Goal: Task Accomplishment & Management: Use online tool/utility

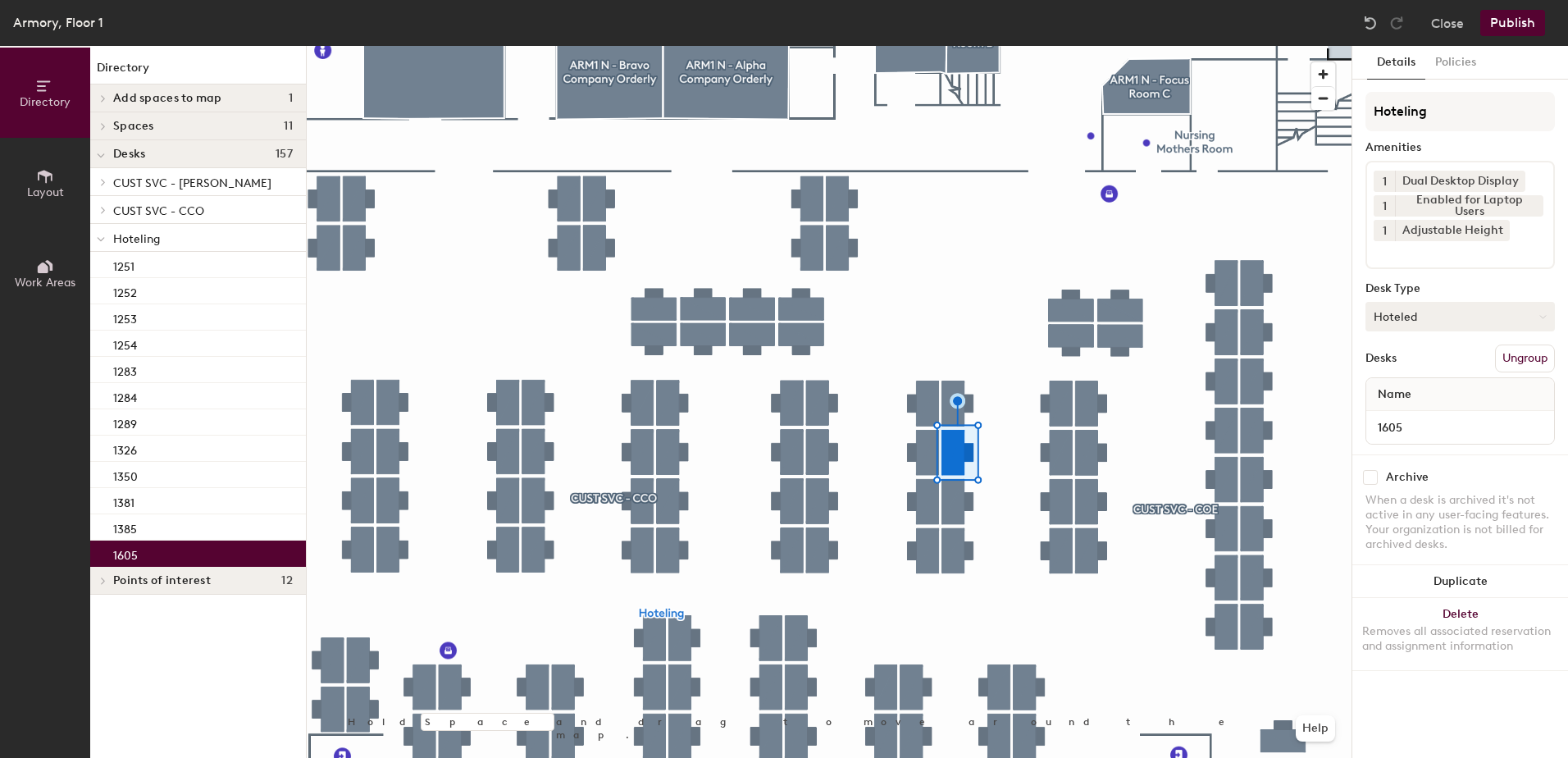
click at [1460, 327] on button "Hoteled" at bounding box center [1460, 316] width 189 height 29
click at [1444, 362] on div "Assigned" at bounding box center [1448, 367] width 164 height 24
click at [1538, 363] on button "Ungroup" at bounding box center [1524, 358] width 60 height 28
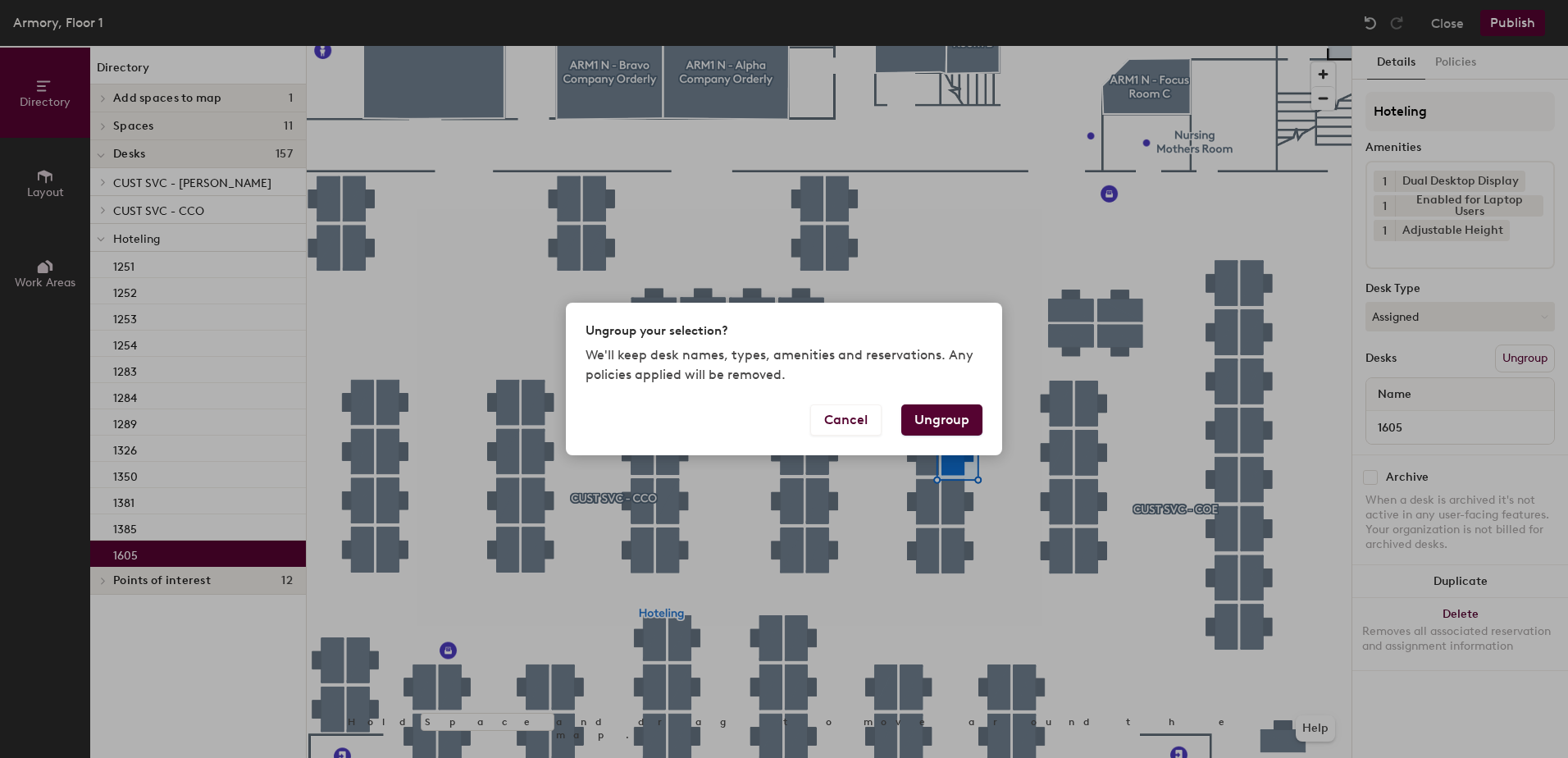
click at [945, 423] on button "Ungroup" at bounding box center [942, 419] width 81 height 31
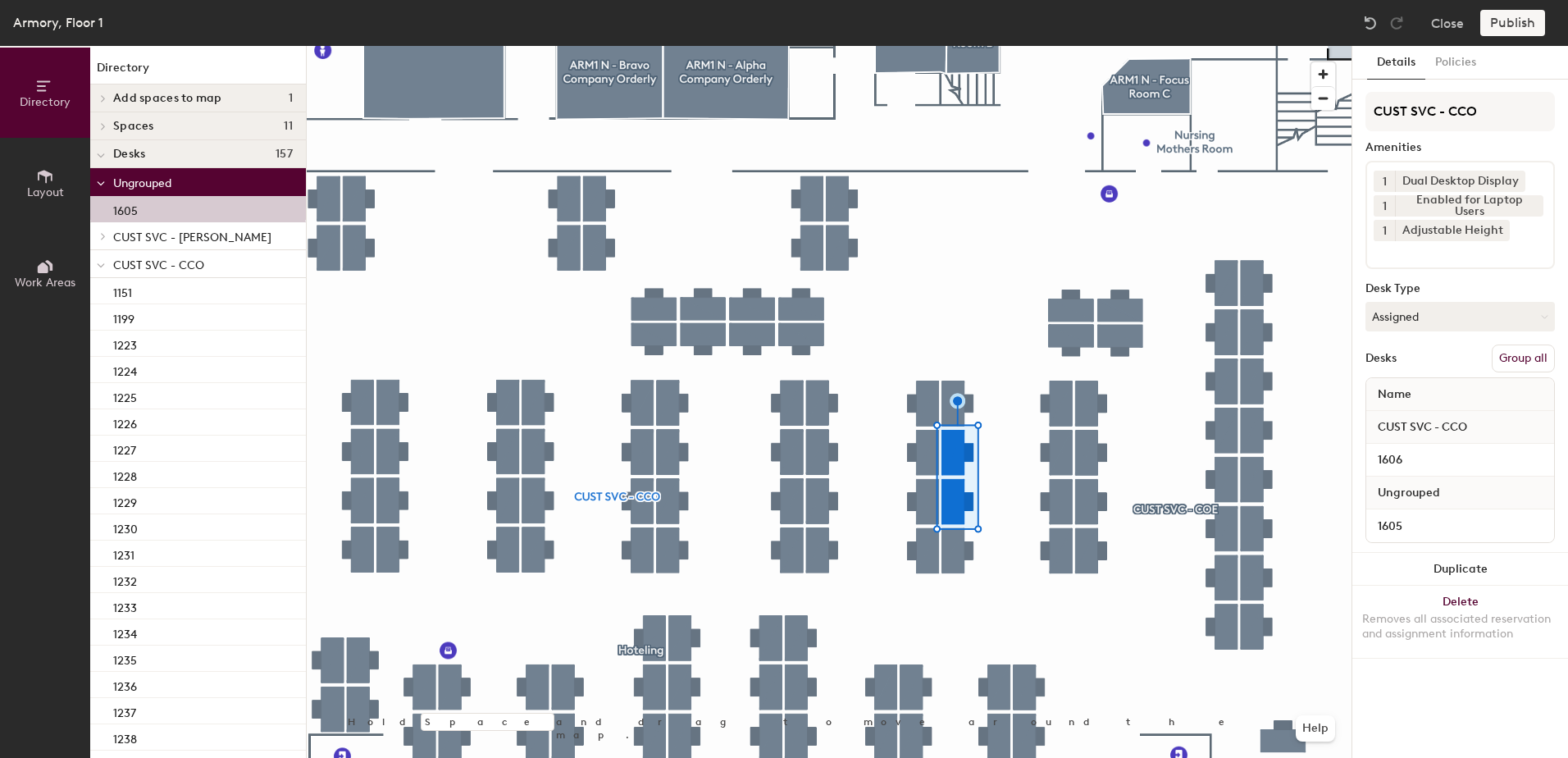
click at [1530, 357] on button "Group all" at bounding box center [1523, 358] width 63 height 28
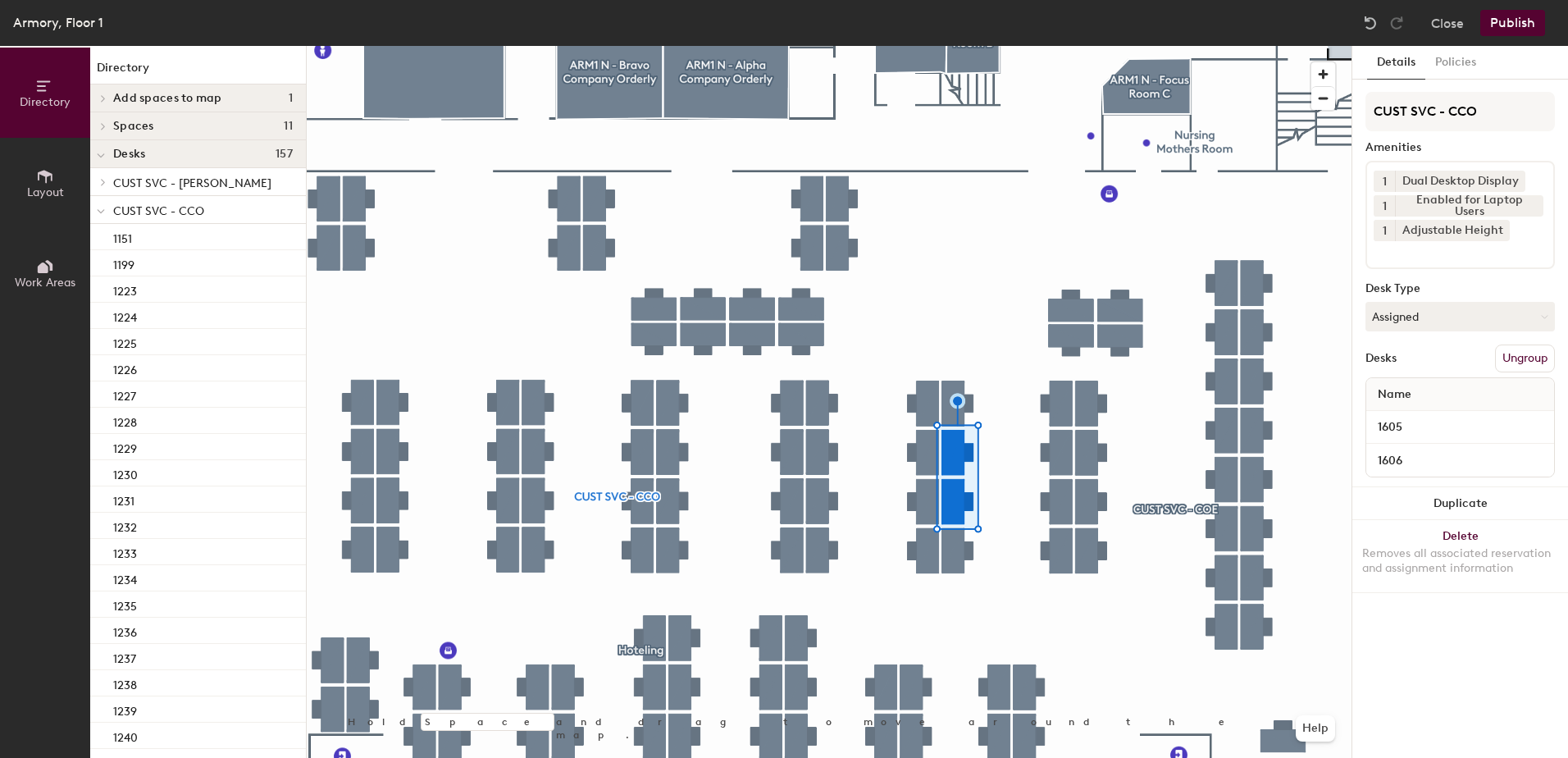
click at [1523, 32] on button "Publish" at bounding box center [1512, 22] width 64 height 26
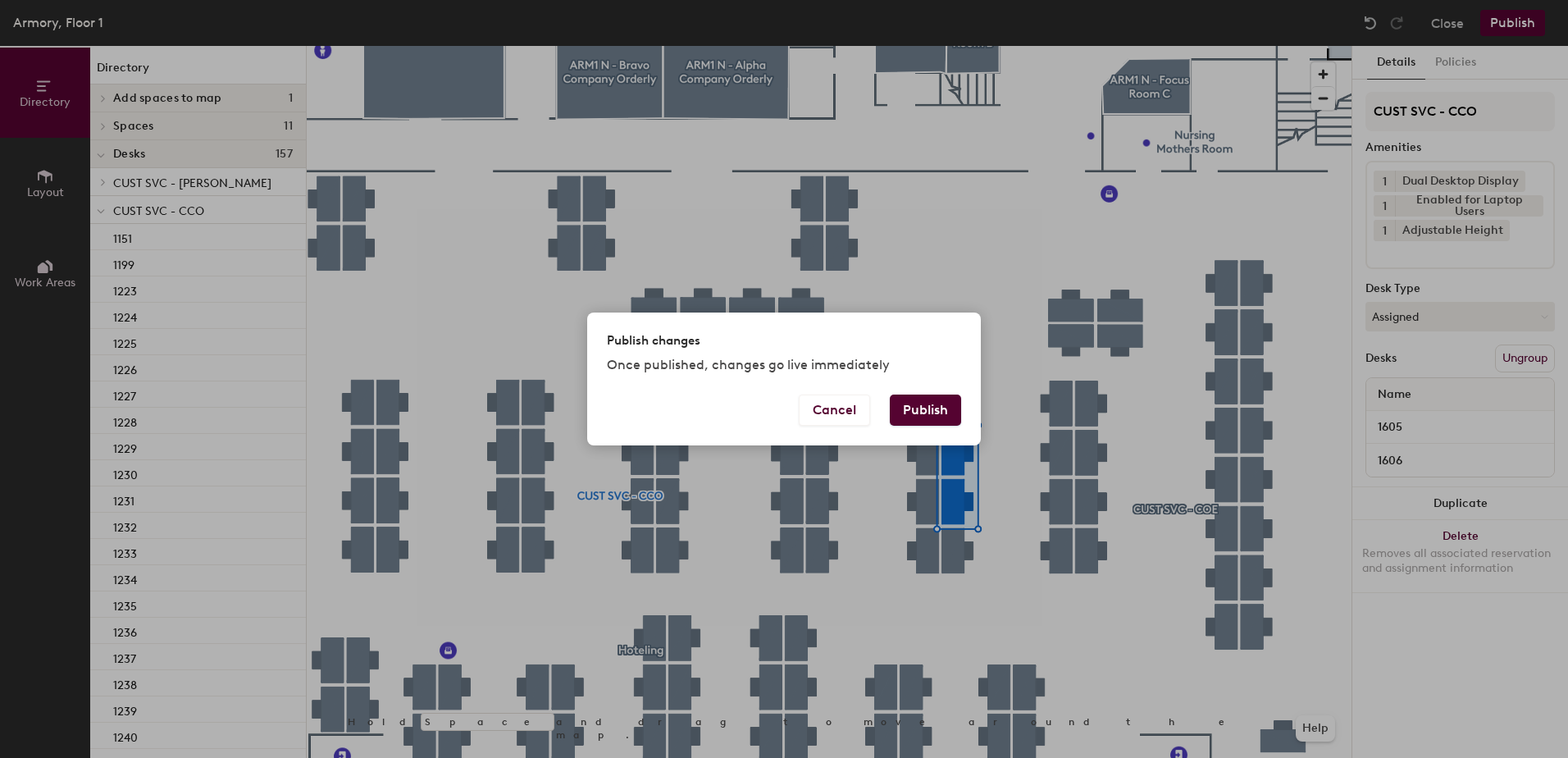
click at [903, 411] on button "Publish" at bounding box center [925, 410] width 71 height 31
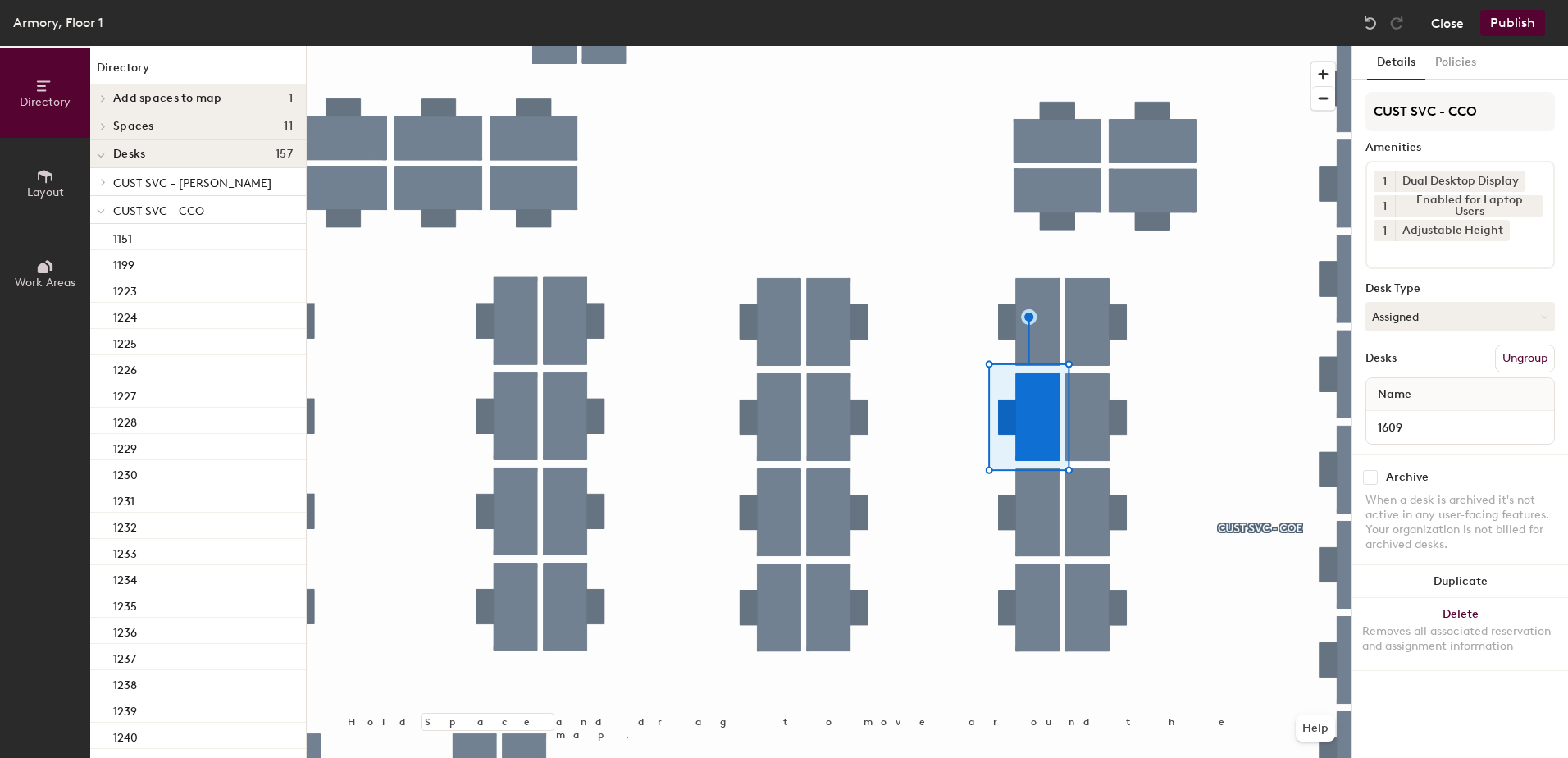
click at [1446, 33] on button "Close" at bounding box center [1448, 22] width 33 height 26
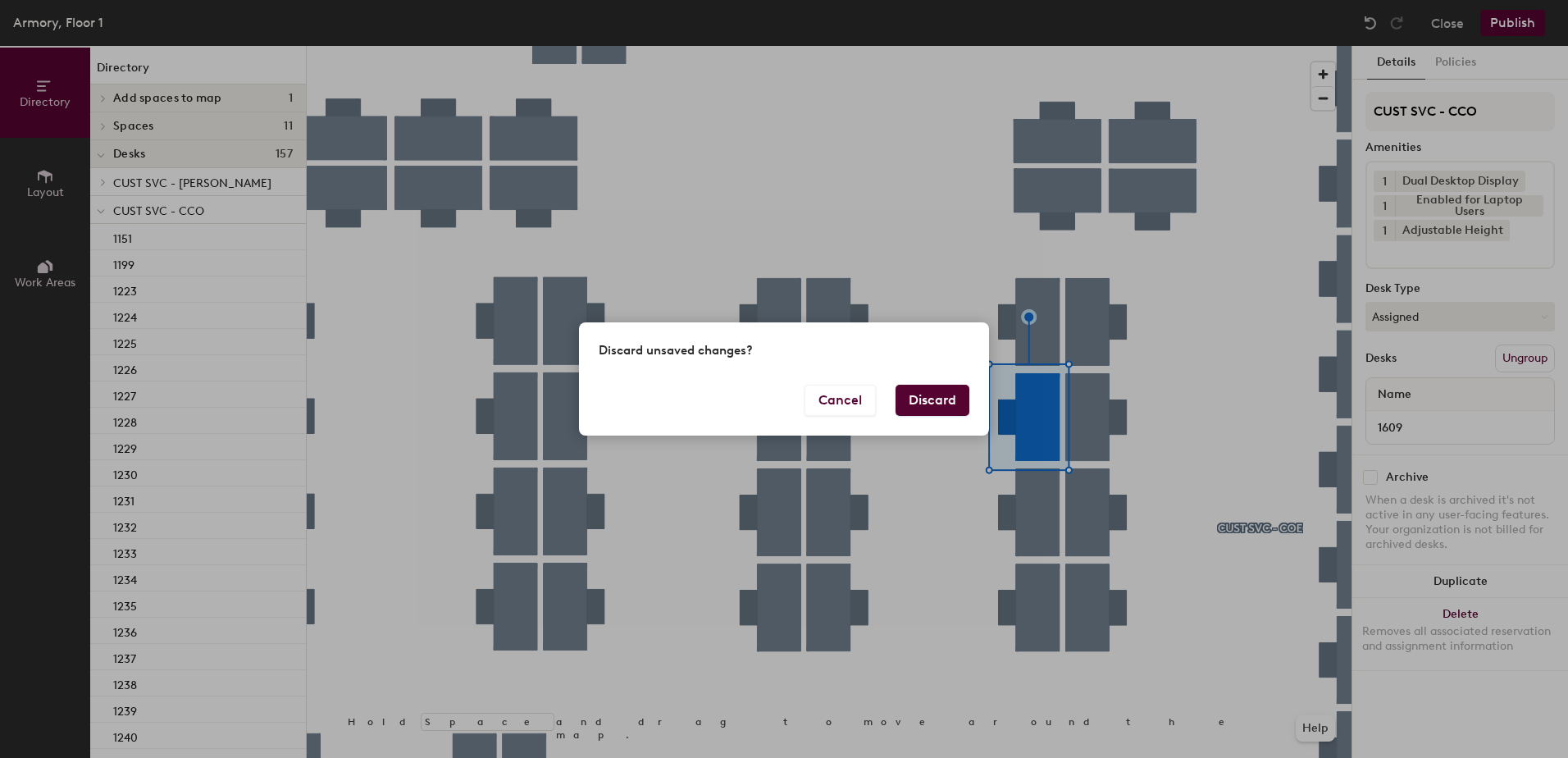
click at [923, 419] on div "Cancel Discard" at bounding box center [784, 410] width 410 height 51
click at [928, 399] on button "Discard" at bounding box center [933, 400] width 74 height 31
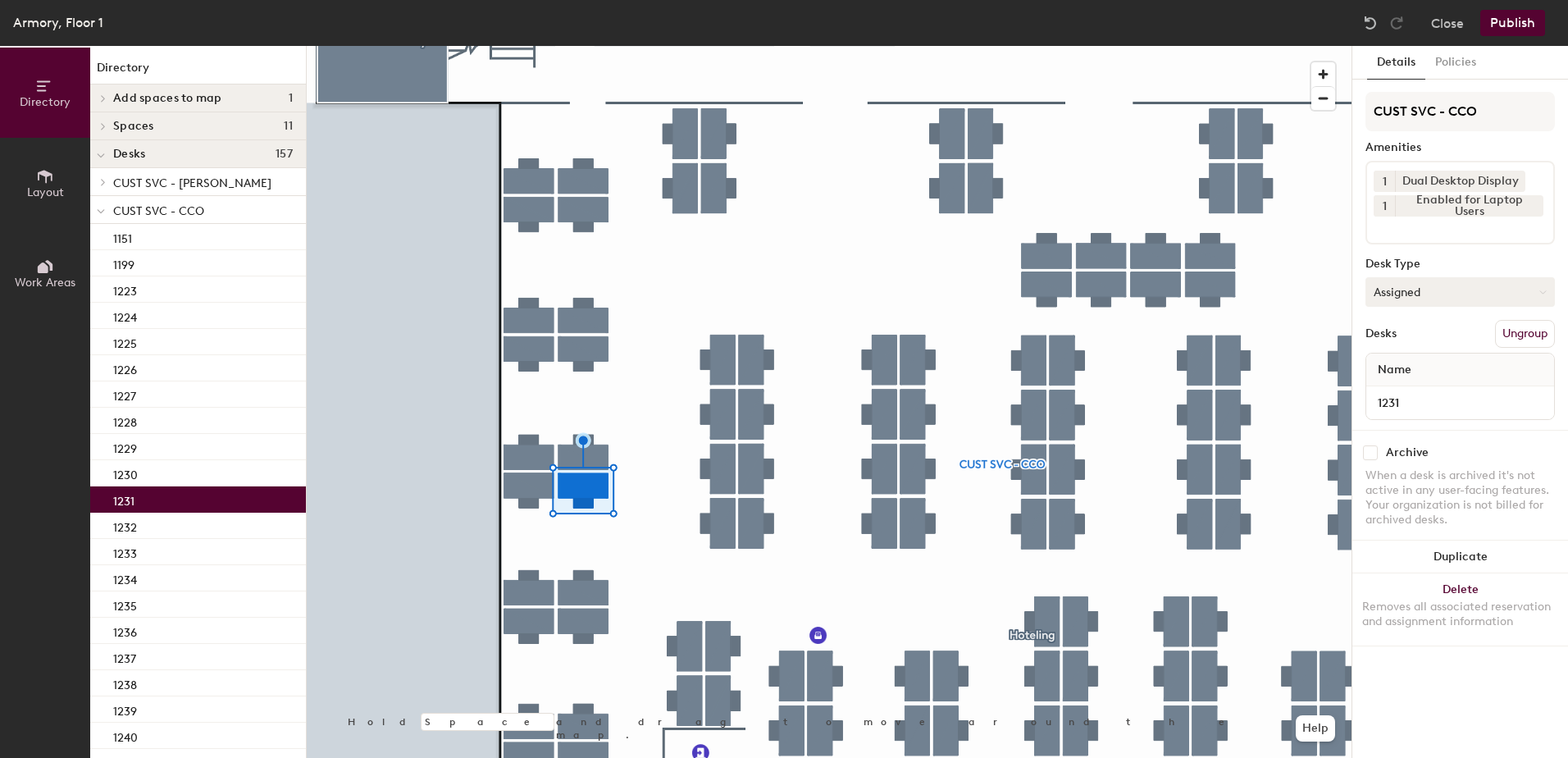
click at [1399, 300] on button "Assigned" at bounding box center [1460, 292] width 189 height 29
click at [1416, 401] on div "Hoteled" at bounding box center [1448, 391] width 164 height 24
click at [1523, 337] on button "Ungroup" at bounding box center [1524, 334] width 60 height 28
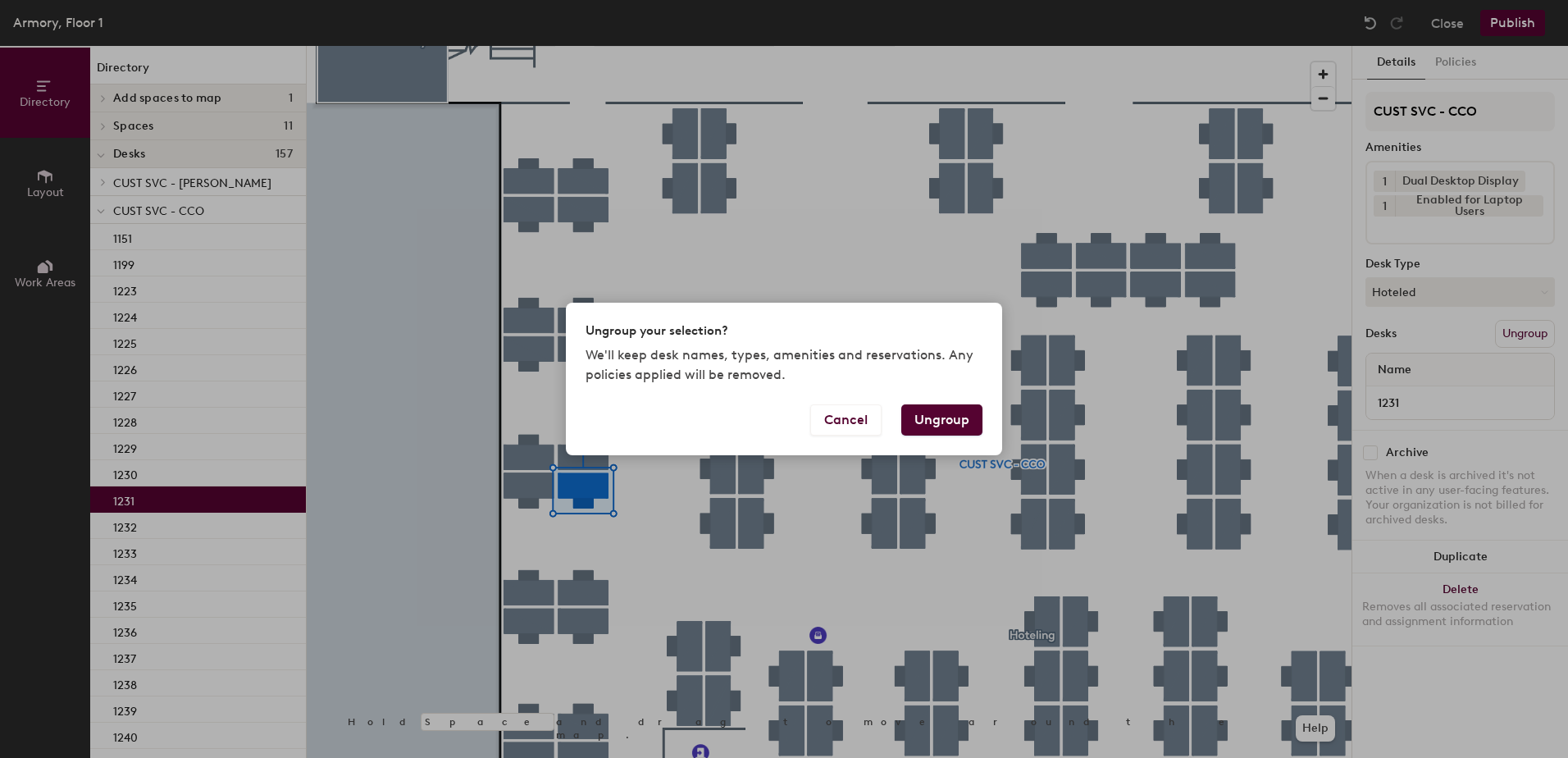
click at [952, 418] on button "Ungroup" at bounding box center [942, 419] width 81 height 31
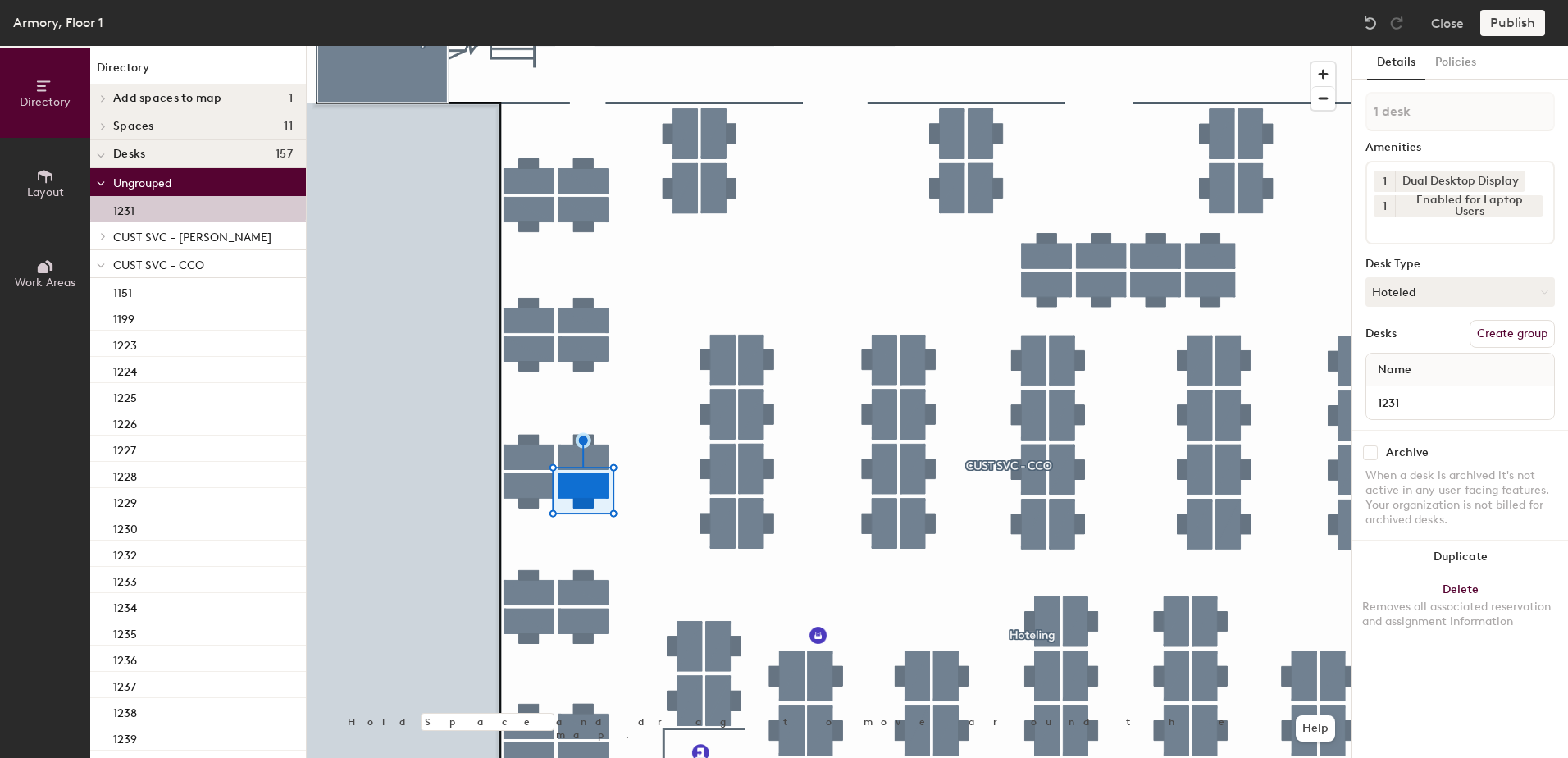
click at [103, 264] on icon at bounding box center [101, 265] width 8 height 7
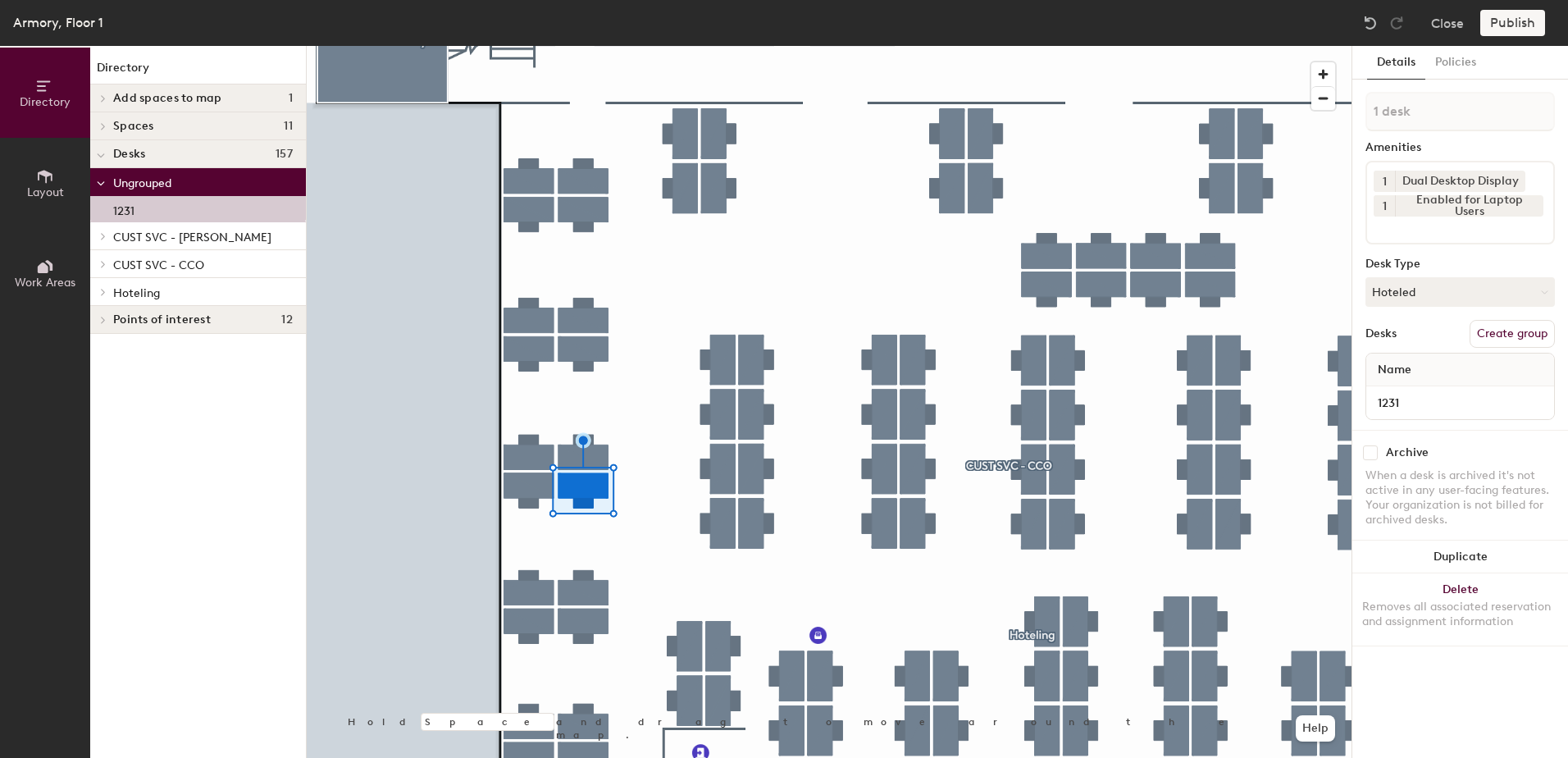
click at [101, 297] on div at bounding box center [101, 292] width 21 height 27
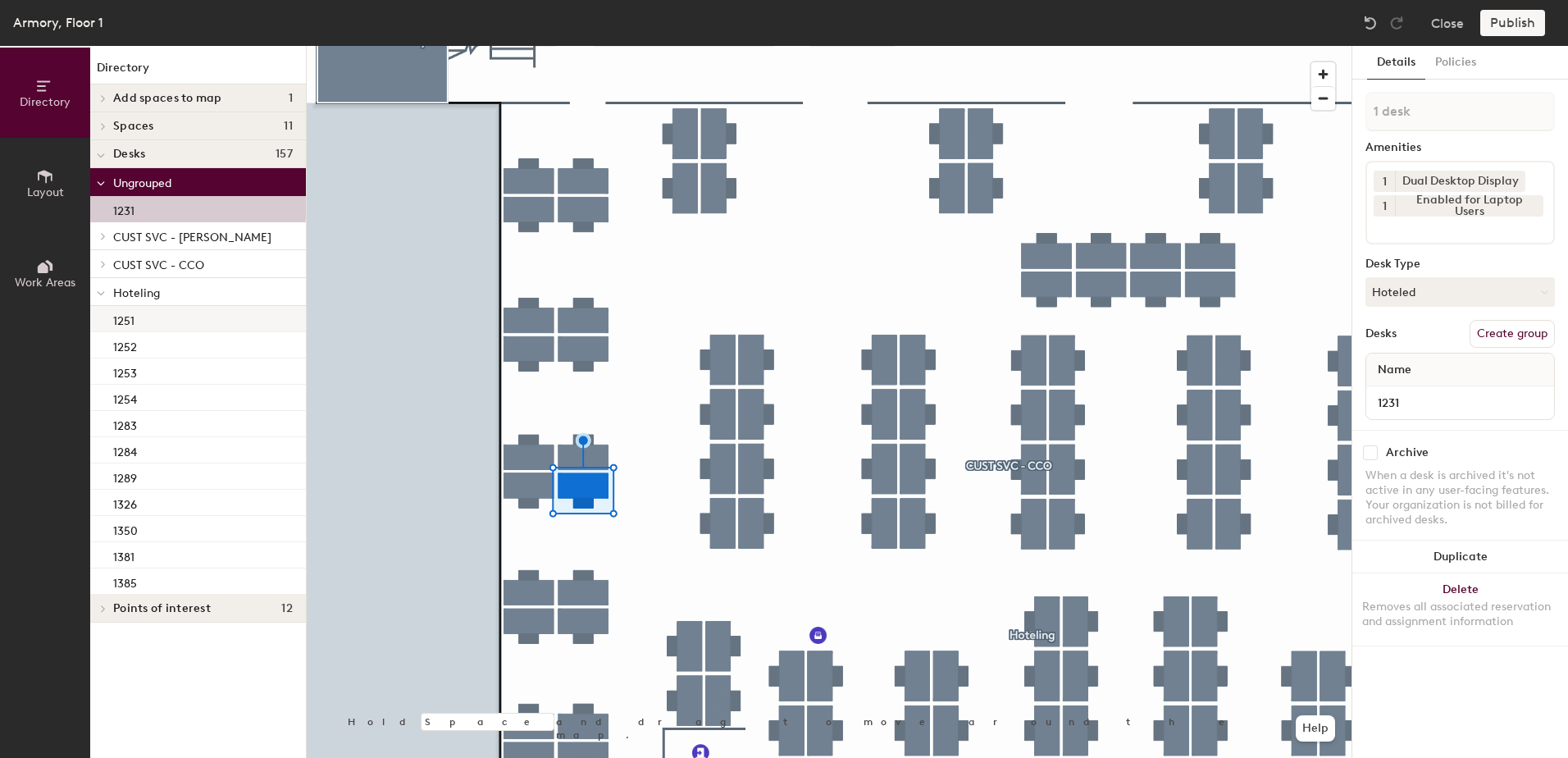
click at [166, 329] on div "1251" at bounding box center [197, 318] width 216 height 26
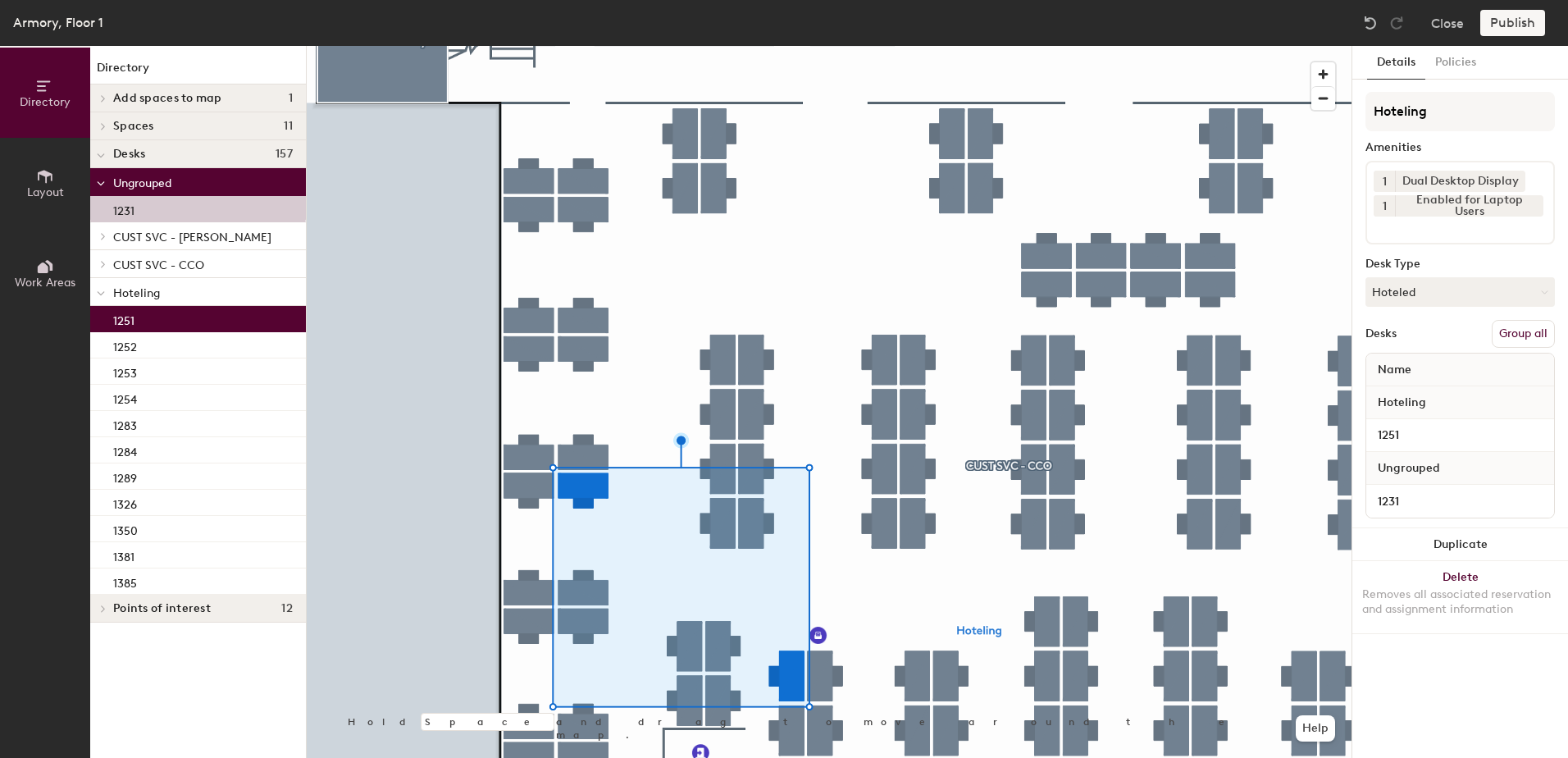
click at [1521, 327] on button "Group all" at bounding box center [1523, 334] width 63 height 28
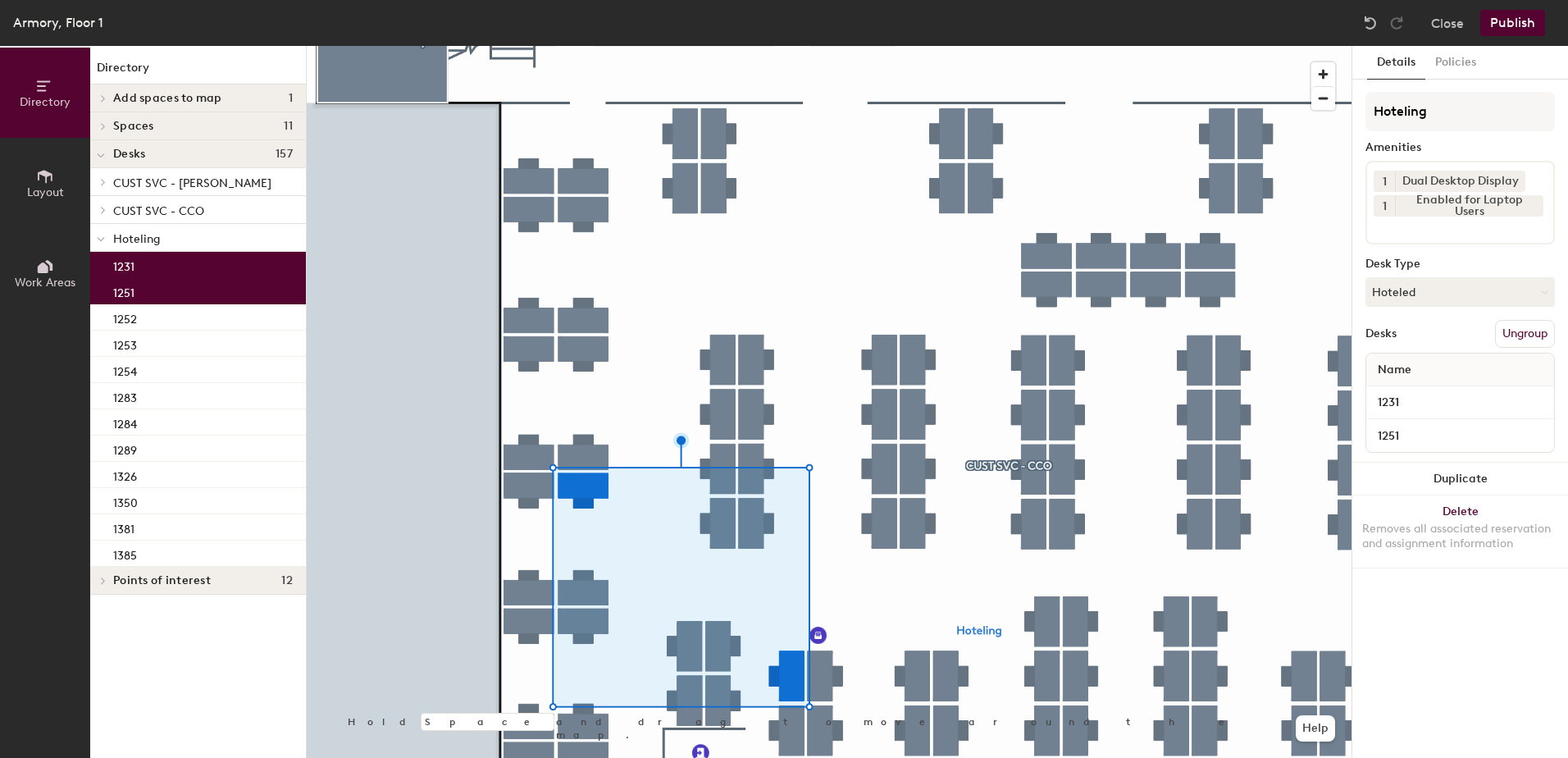
click at [1510, 21] on button "Publish" at bounding box center [1512, 22] width 64 height 26
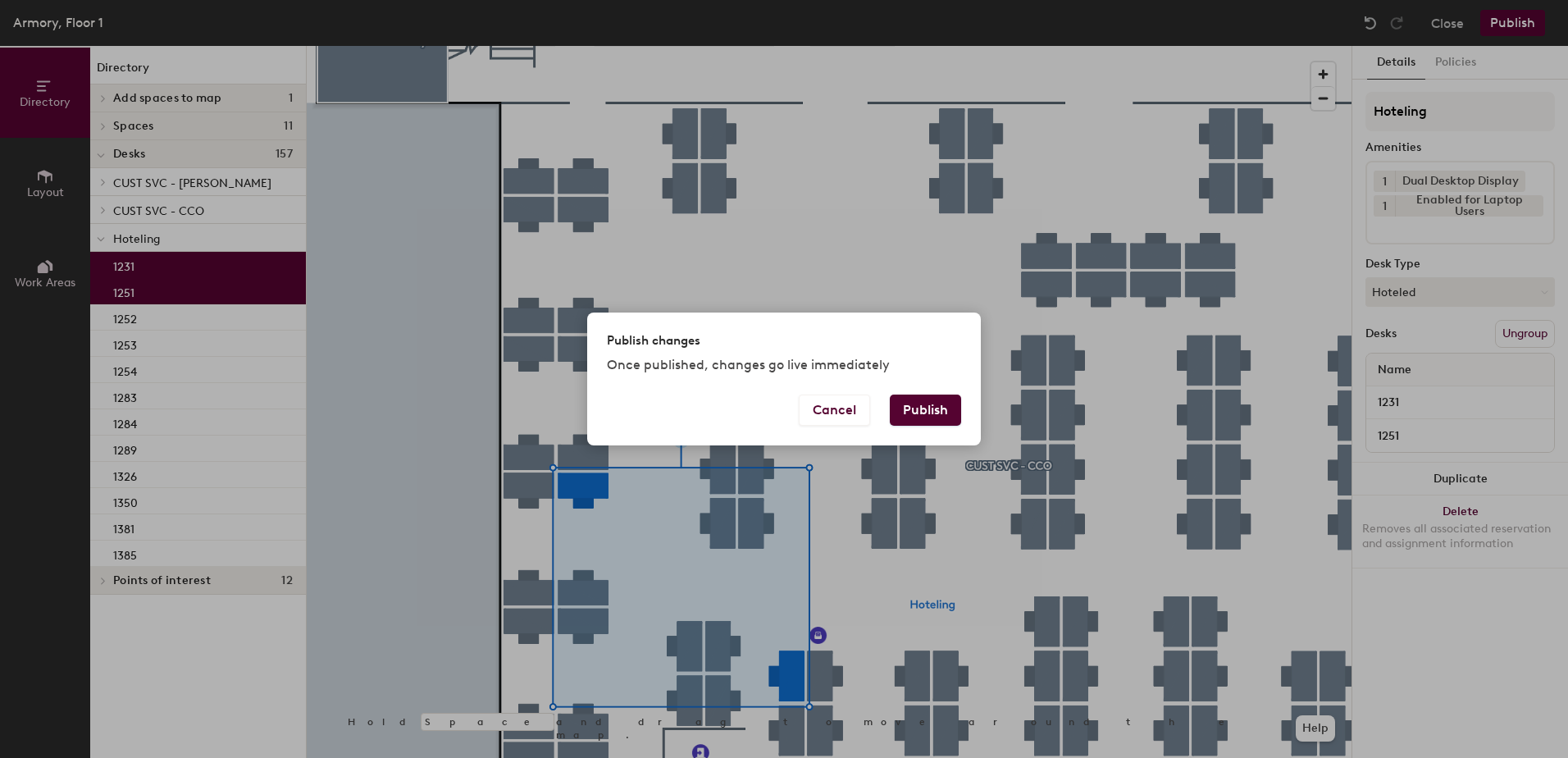
click at [913, 408] on button "Publish" at bounding box center [925, 410] width 71 height 31
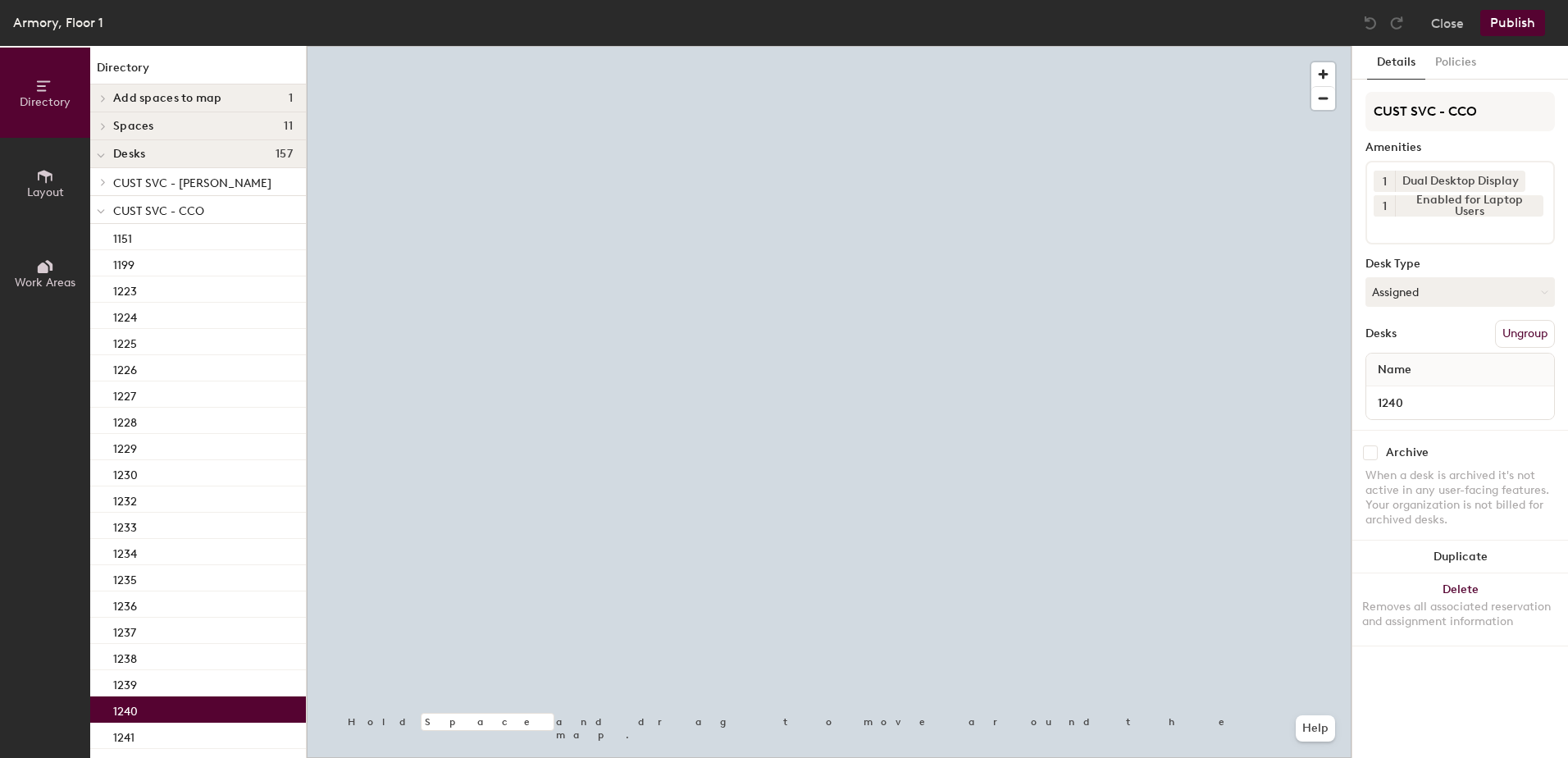
drag, startPoint x: 1455, startPoint y: 297, endPoint x: 1455, endPoint y: 312, distance: 15.0
click at [1456, 297] on button "Assigned" at bounding box center [1460, 292] width 189 height 29
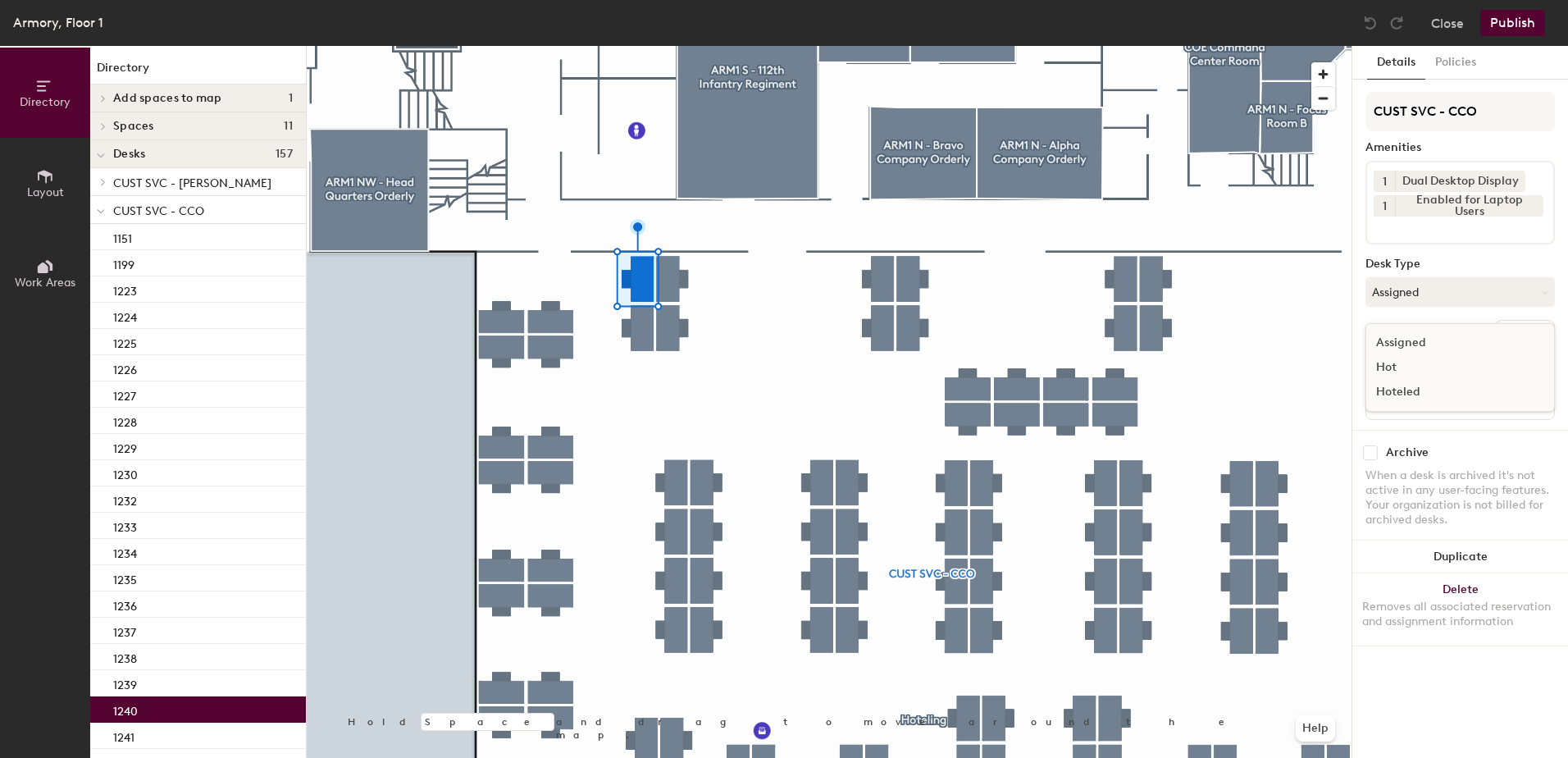
click at [1428, 378] on div "Hot" at bounding box center [1448, 367] width 164 height 24
click at [1463, 282] on button "Hot" at bounding box center [1460, 292] width 189 height 29
click at [1428, 394] on div "Hoteled" at bounding box center [1448, 391] width 164 height 24
click at [1539, 327] on button "Ungroup" at bounding box center [1524, 334] width 60 height 28
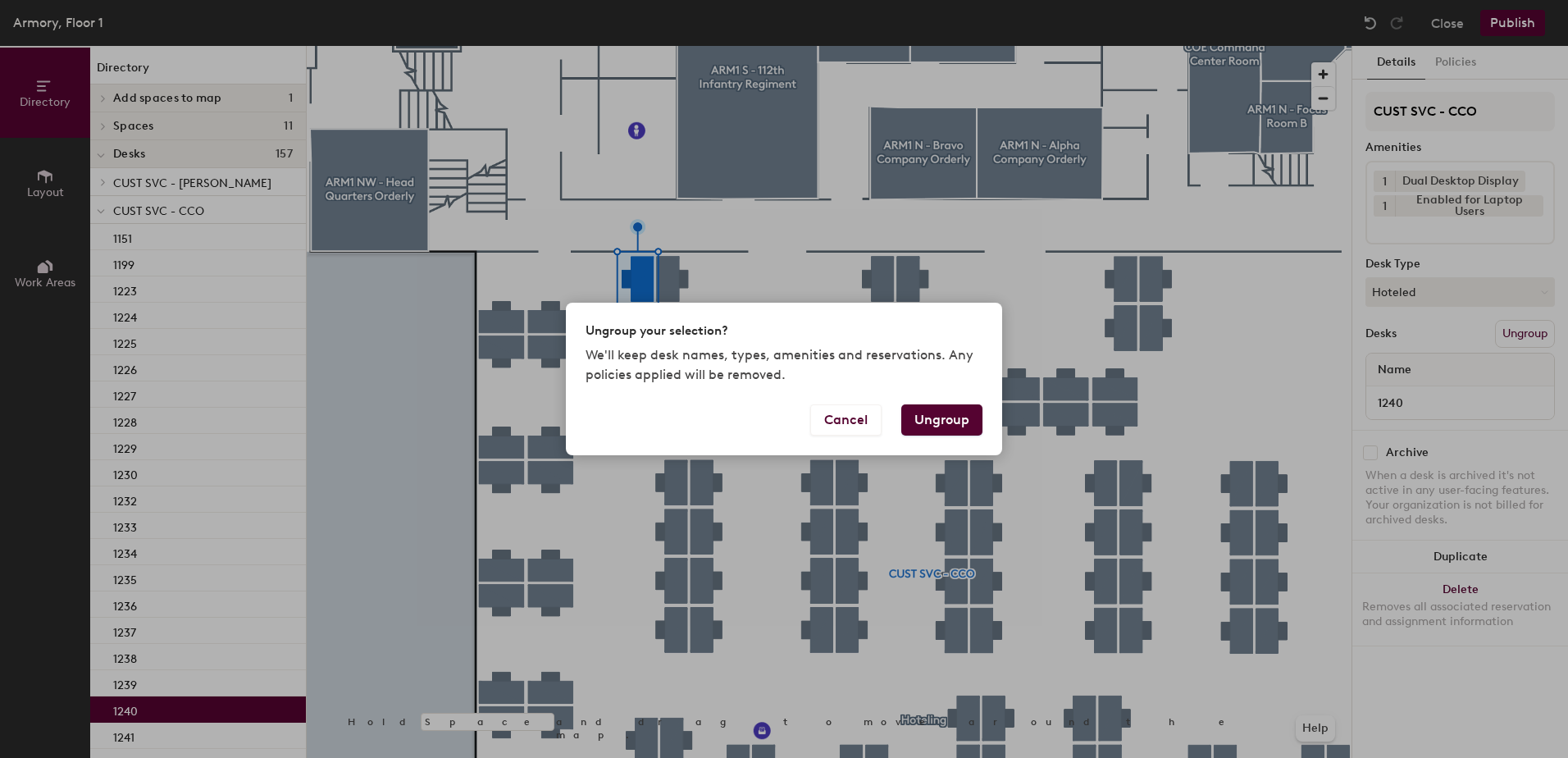
click at [945, 418] on button "Ungroup" at bounding box center [942, 419] width 81 height 31
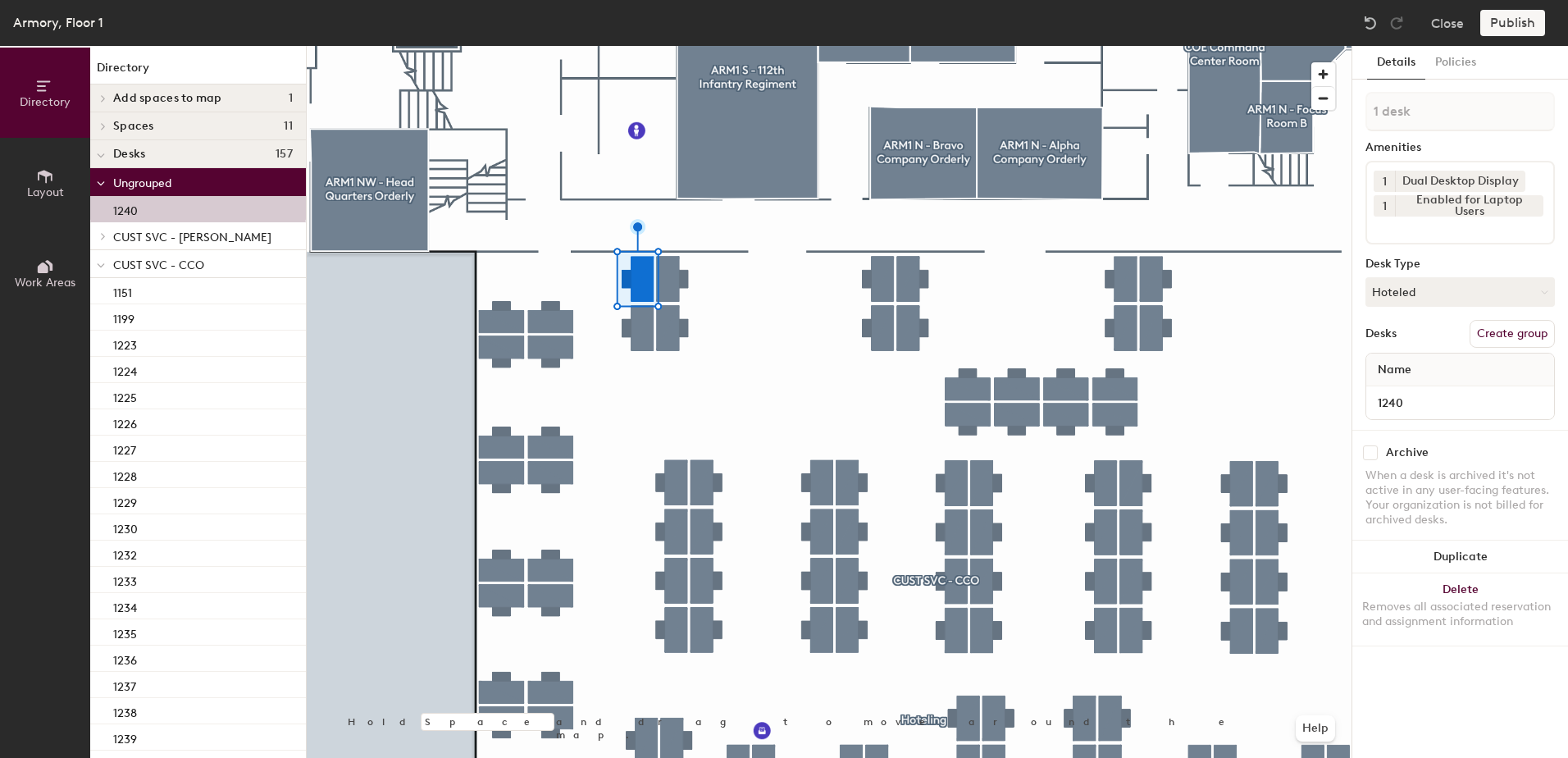
click at [100, 270] on span at bounding box center [101, 265] width 8 height 14
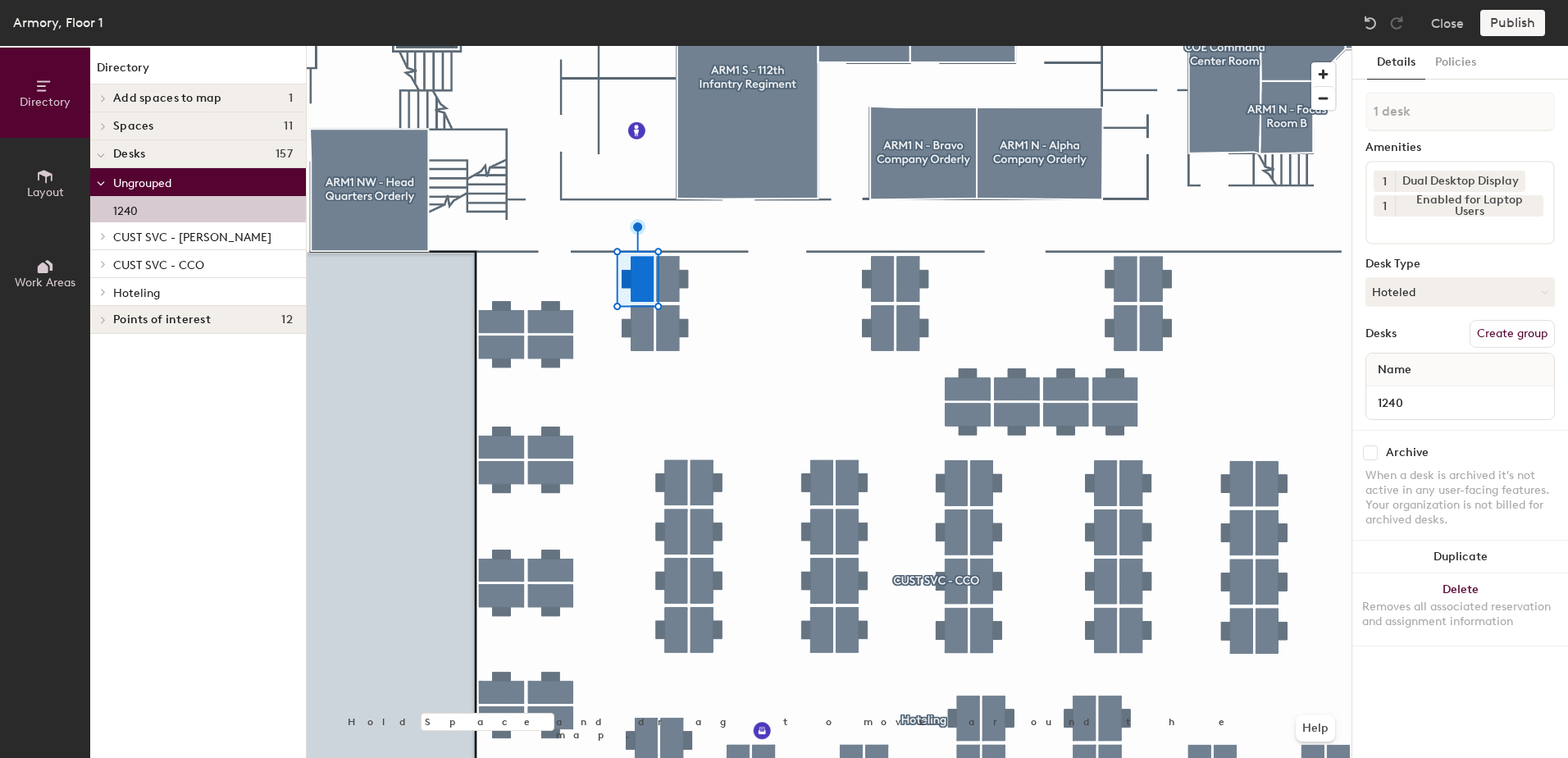
click at [103, 296] on div at bounding box center [101, 292] width 21 height 27
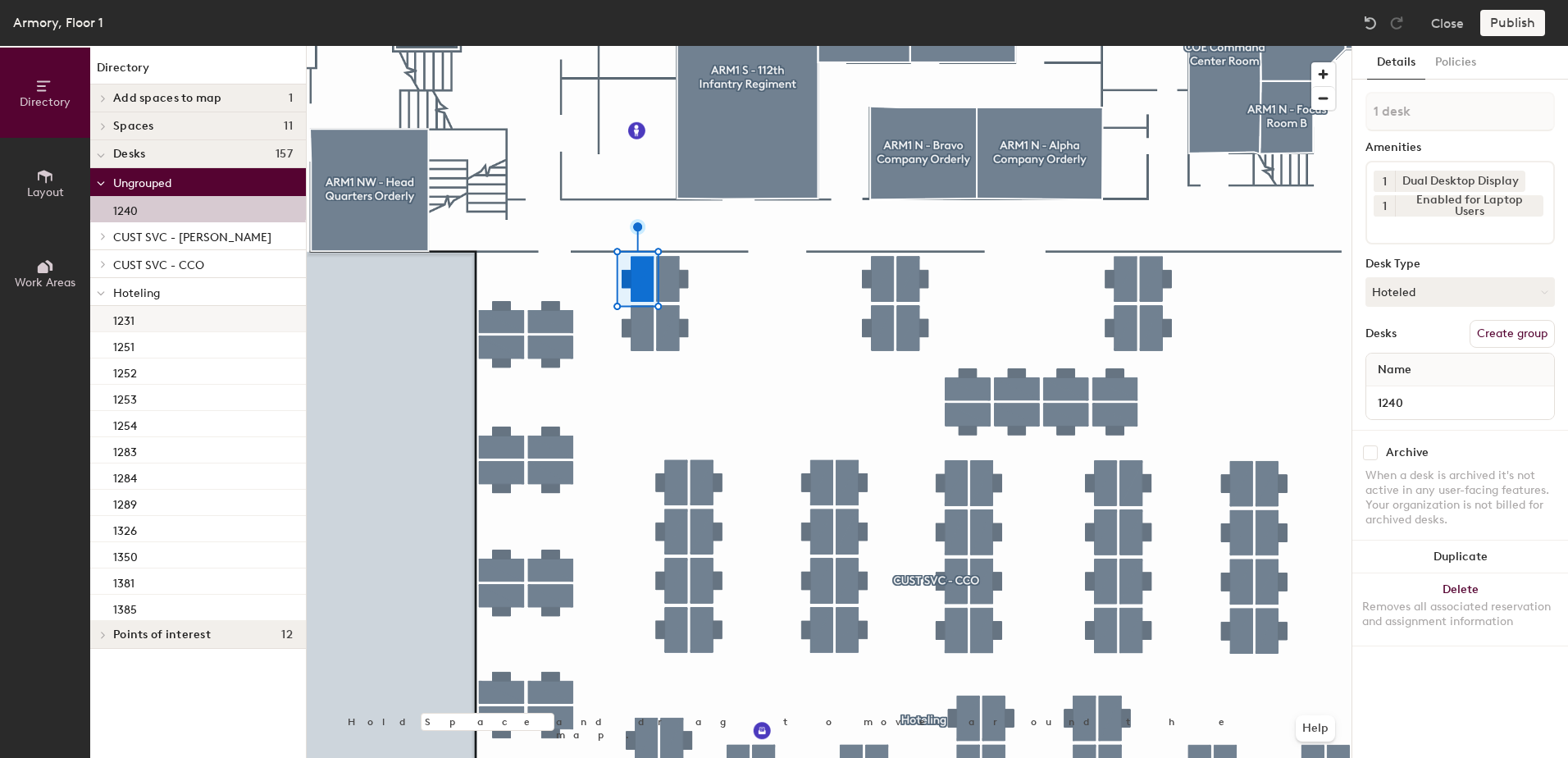
click at [198, 320] on div "1231" at bounding box center [197, 318] width 216 height 26
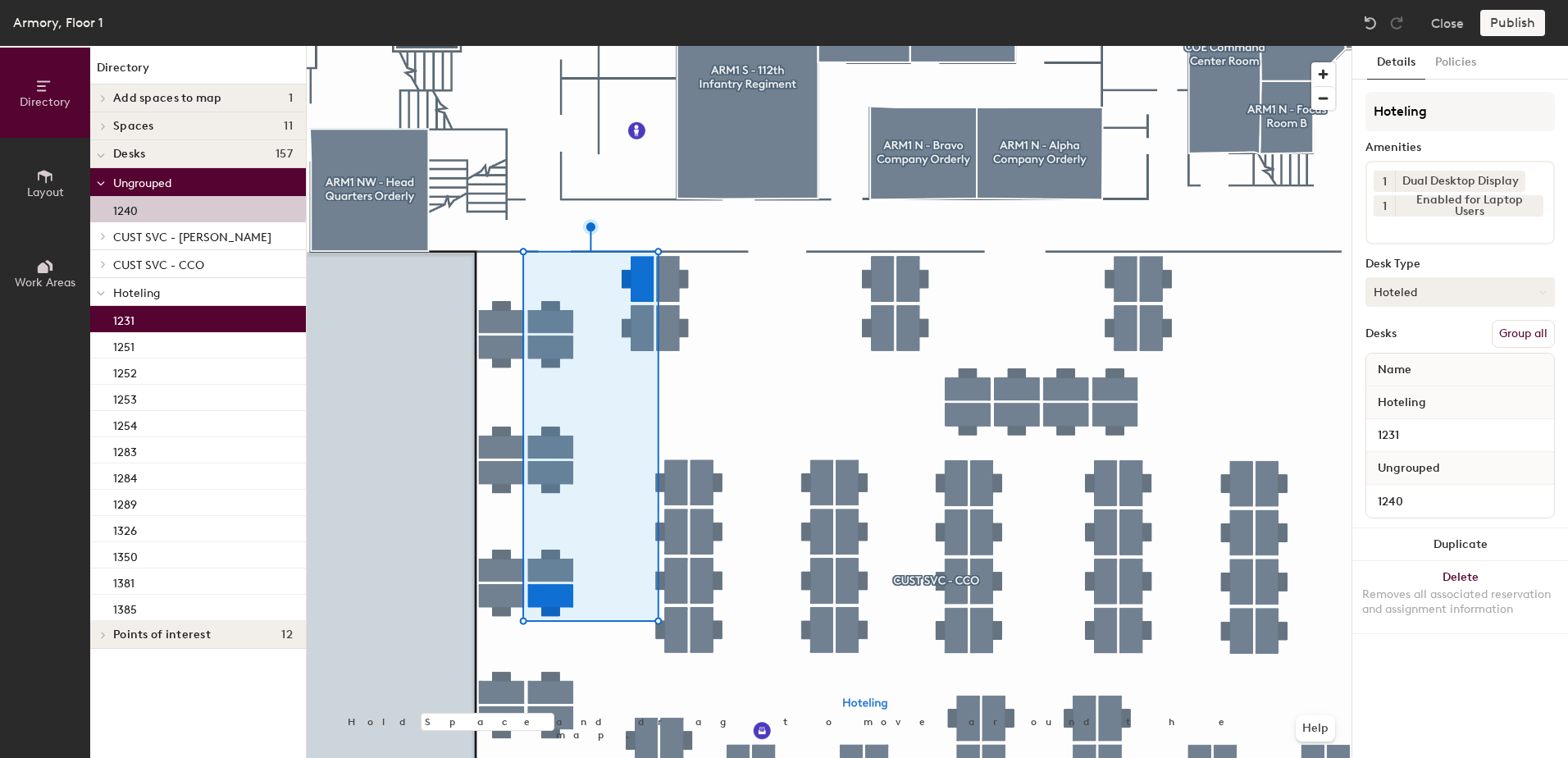
click at [1524, 331] on button "Group all" at bounding box center [1523, 334] width 63 height 28
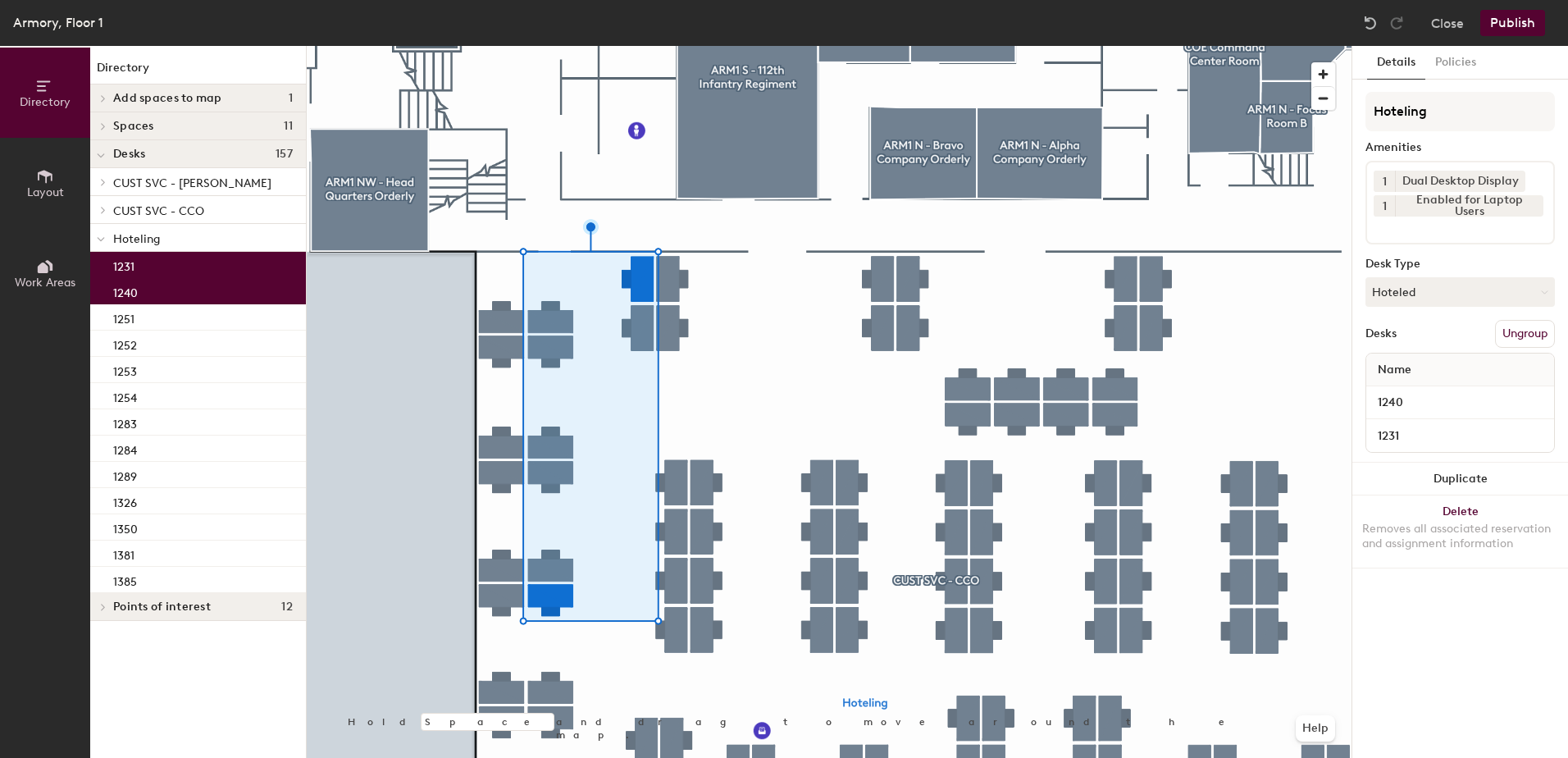
click at [1511, 27] on button "Publish" at bounding box center [1512, 22] width 64 height 26
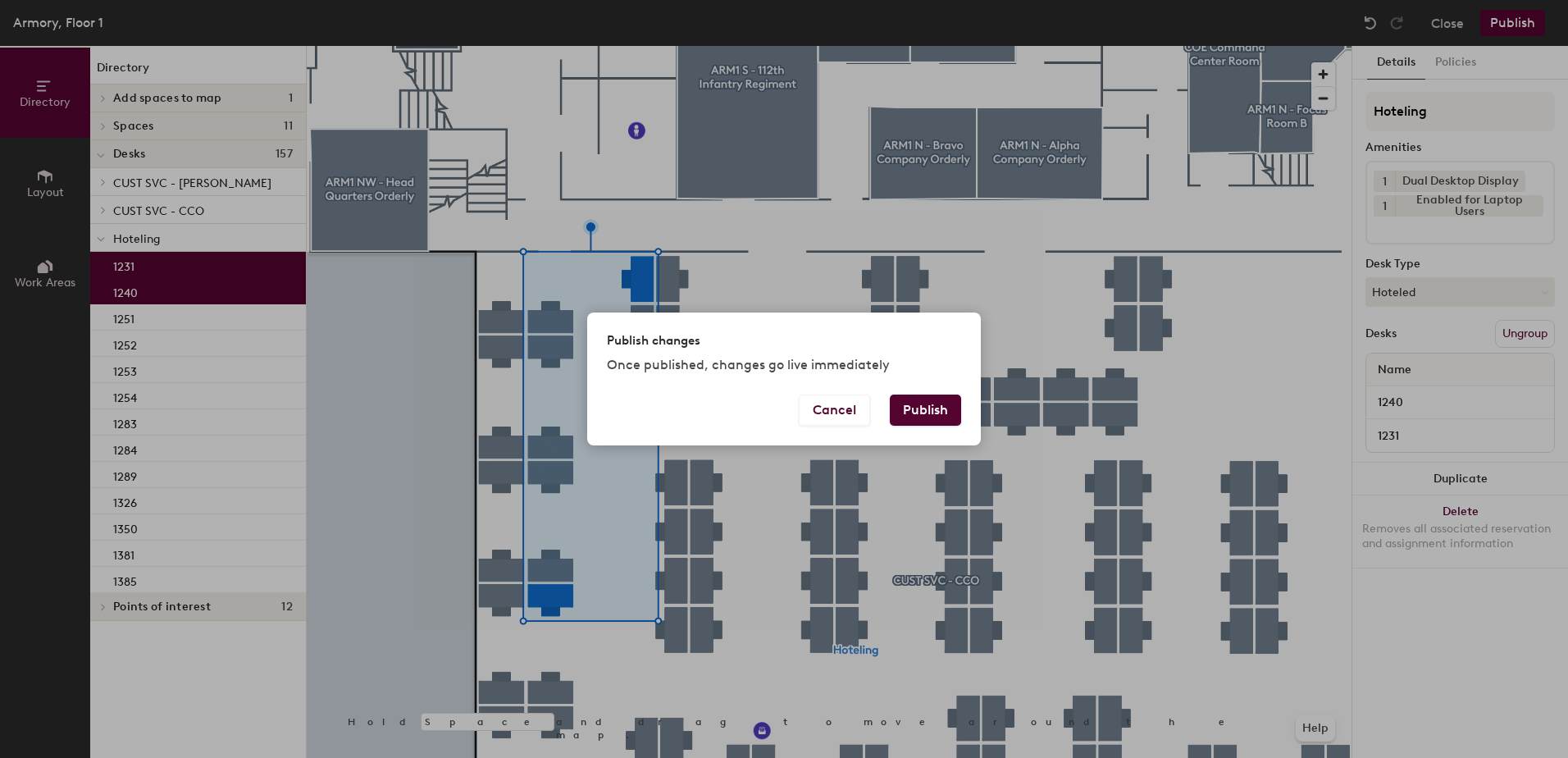
click at [916, 404] on button "Publish" at bounding box center [925, 410] width 71 height 31
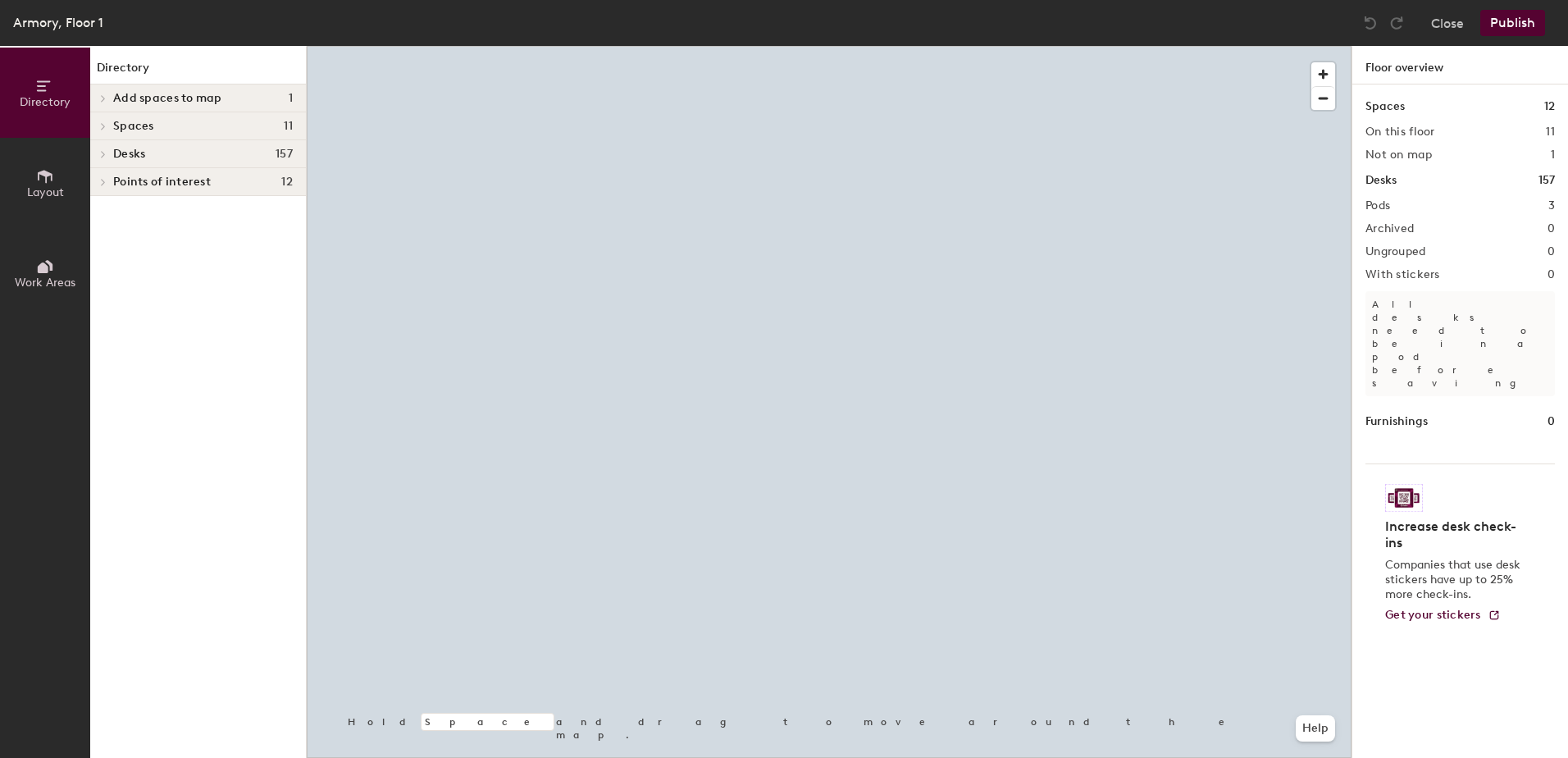
click at [616, 46] on div at bounding box center [828, 46] width 1045 height 0
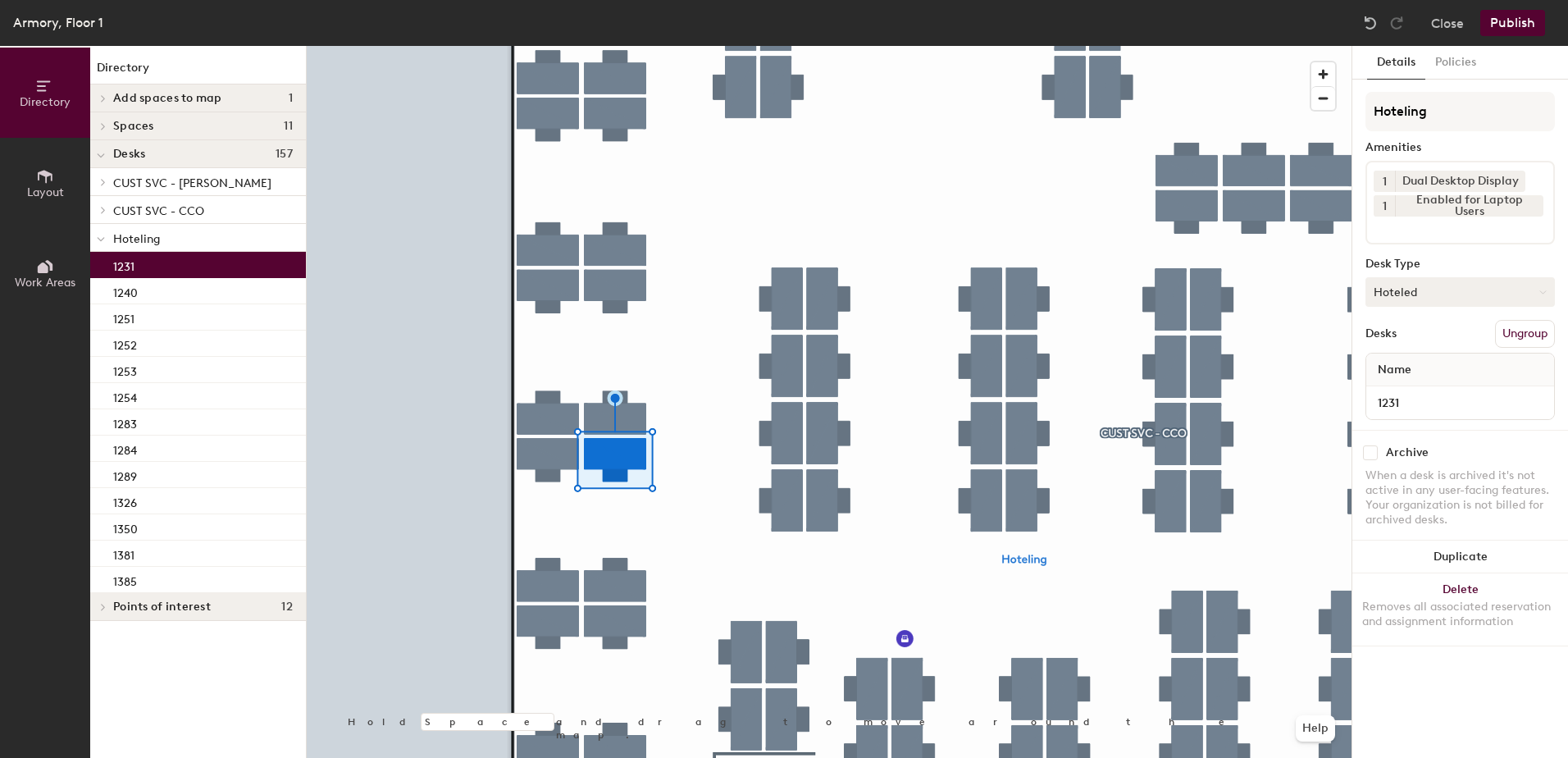
click at [1461, 295] on button "Hoteled" at bounding box center [1460, 292] width 189 height 29
click at [1440, 343] on div "Assigned" at bounding box center [1448, 342] width 164 height 24
click at [1519, 335] on button "Ungroup" at bounding box center [1524, 334] width 60 height 28
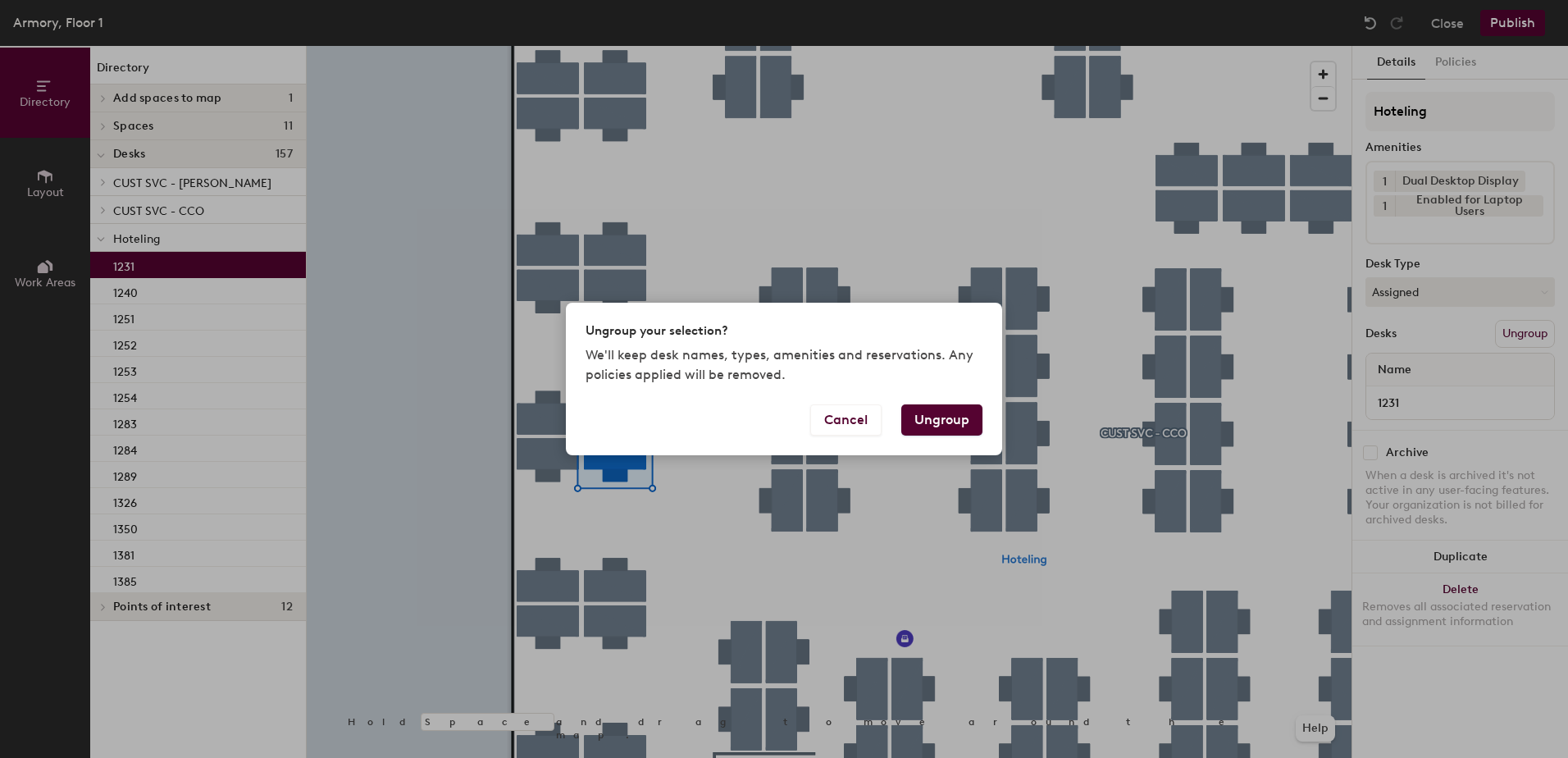
click at [941, 426] on button "Ungroup" at bounding box center [942, 419] width 81 height 31
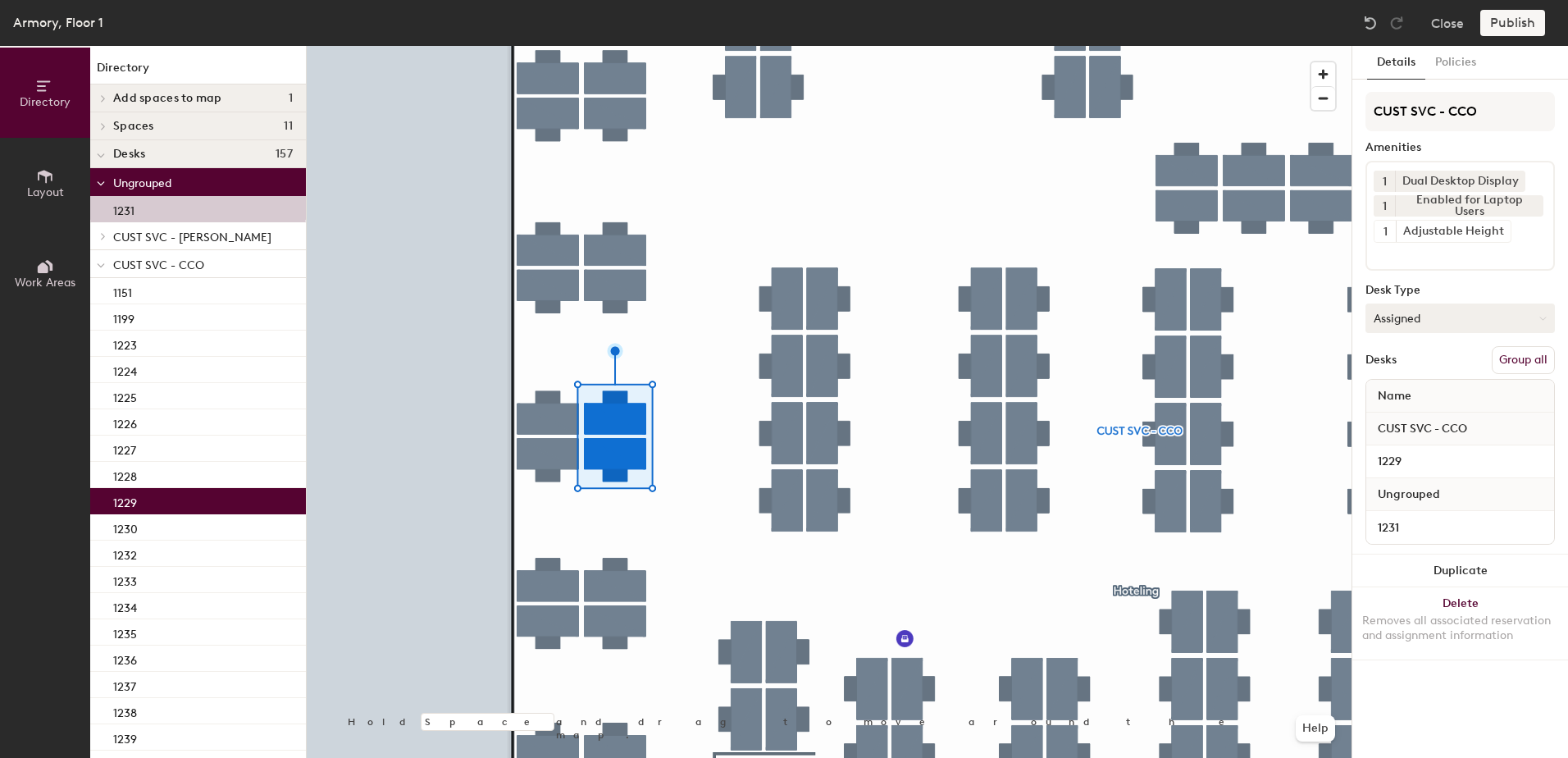
drag, startPoint x: 1535, startPoint y: 368, endPoint x: 1514, endPoint y: 316, distance: 56.1
click at [1535, 366] on button "Group all" at bounding box center [1523, 360] width 63 height 28
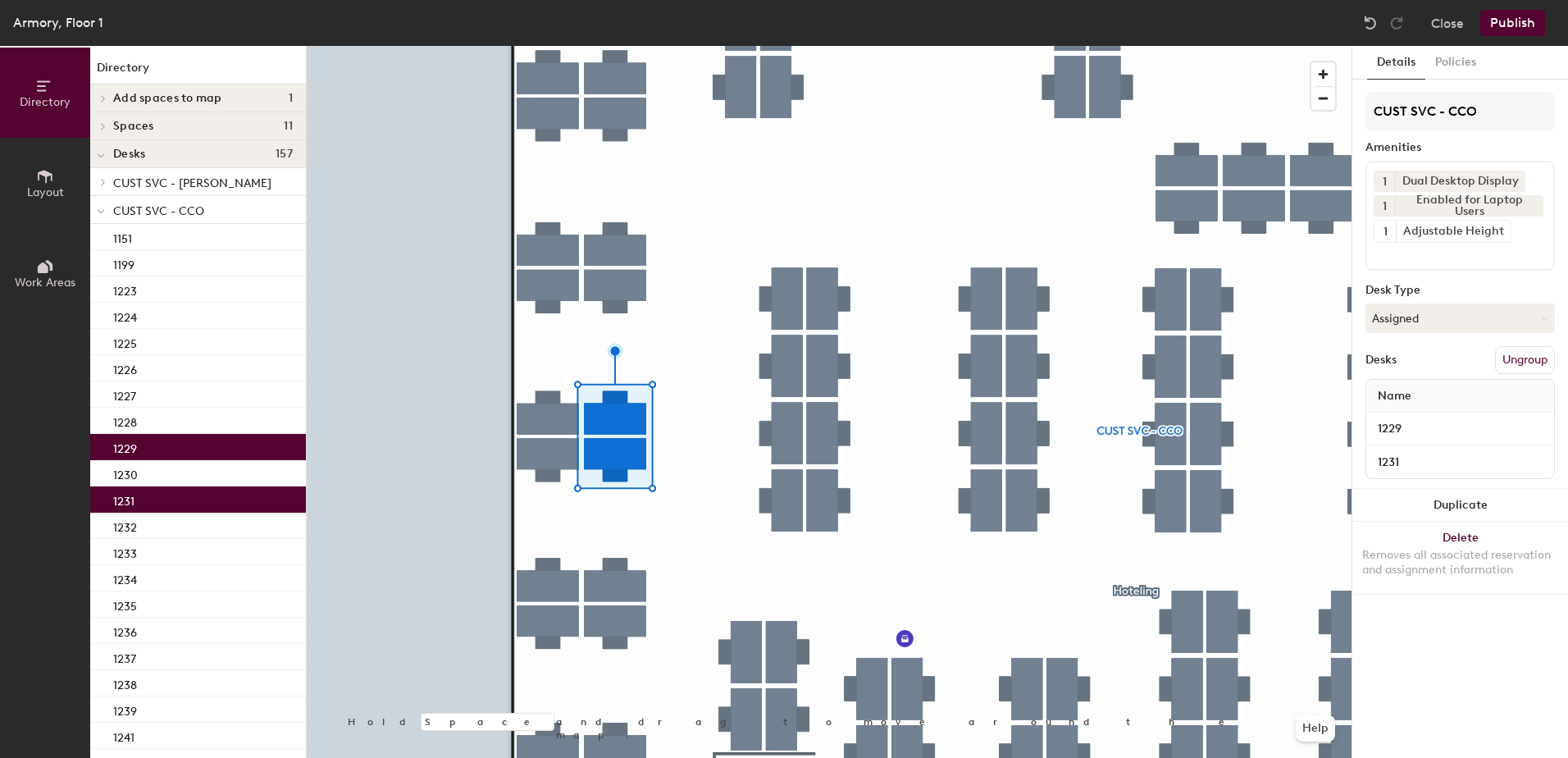
click at [1513, 23] on button "Publish" at bounding box center [1512, 22] width 64 height 26
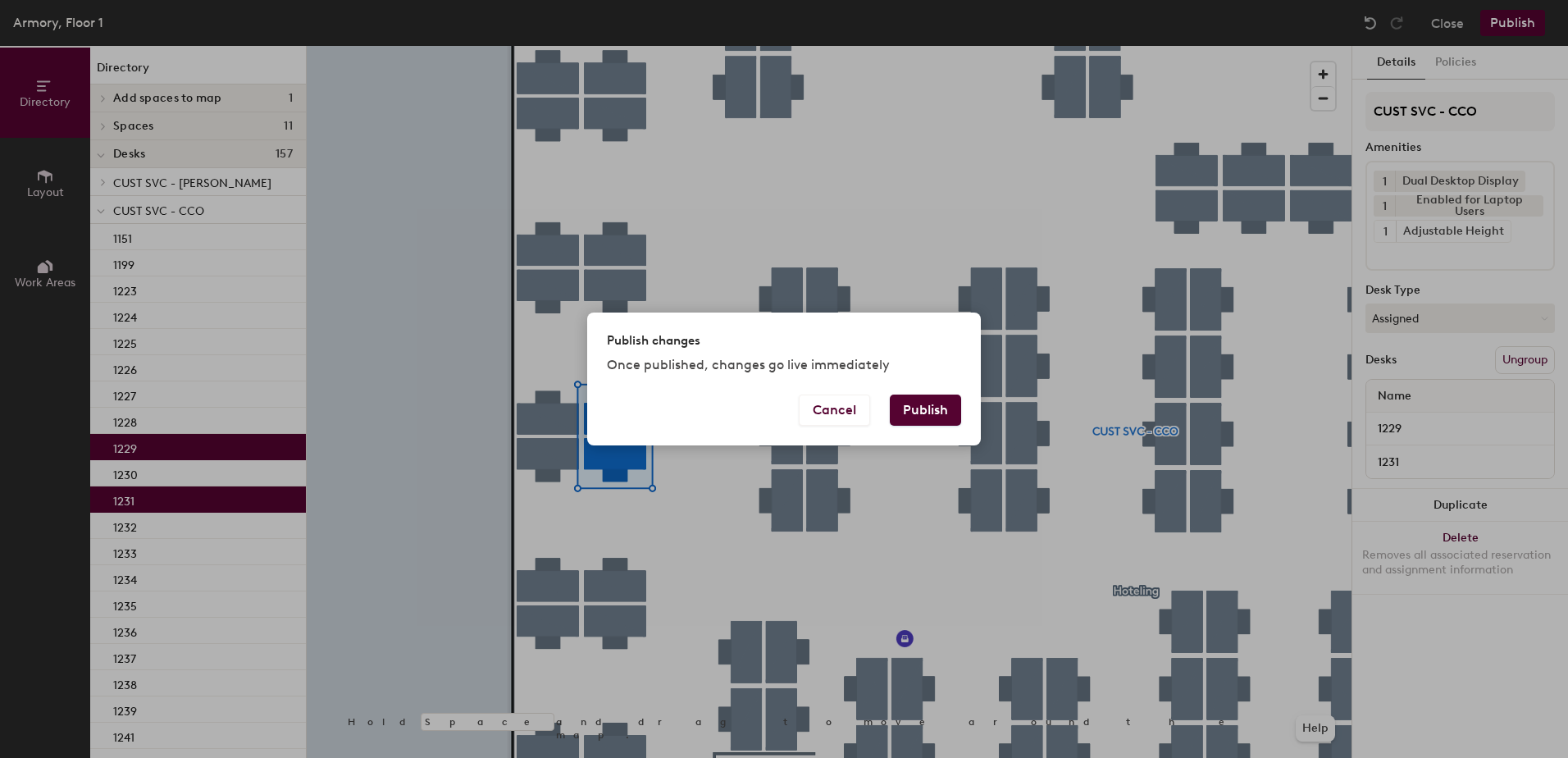
click at [922, 422] on button "Publish" at bounding box center [925, 410] width 71 height 31
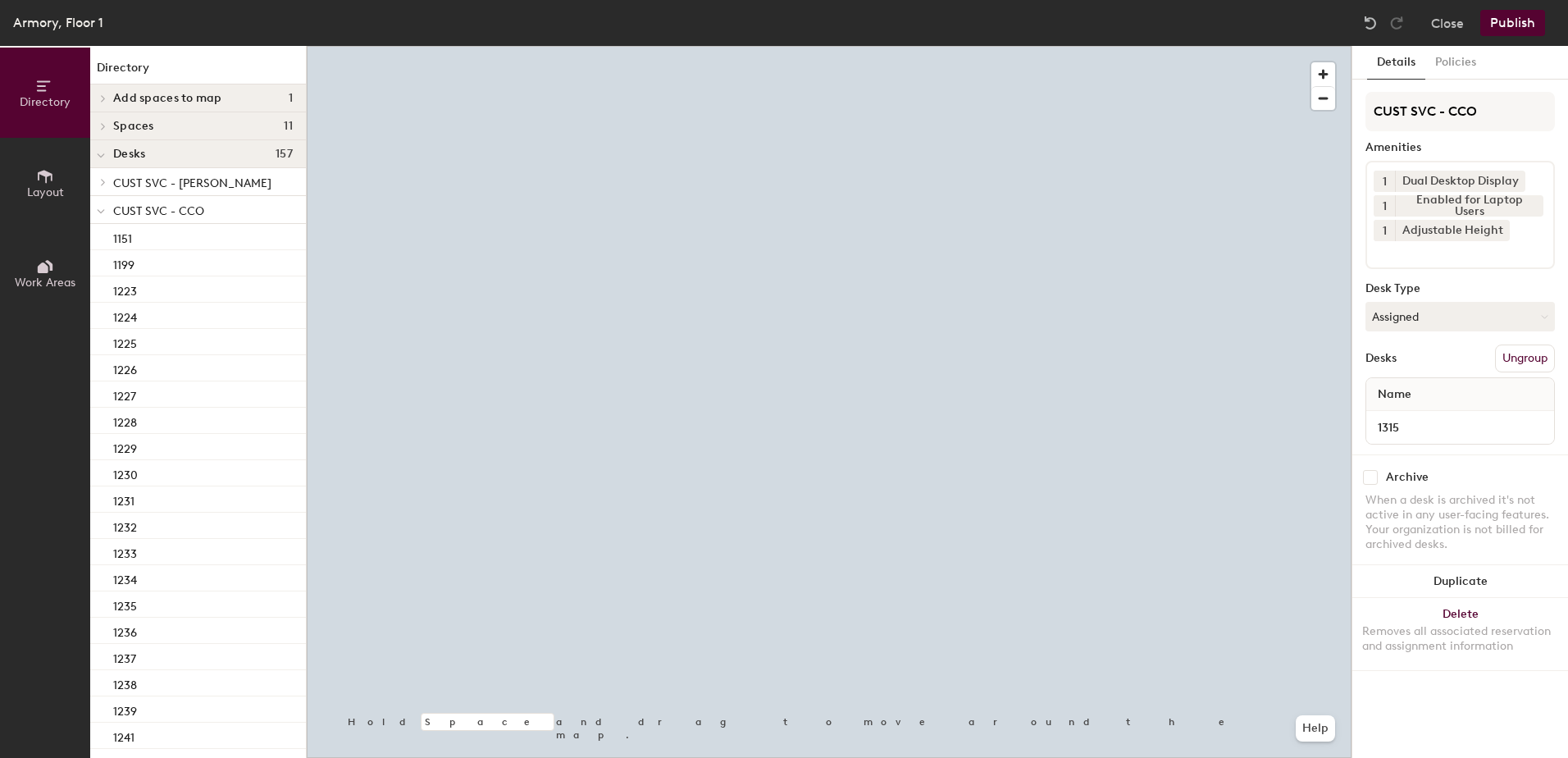
click at [1419, 333] on div "CUST SVC - CCO Amenities 1 Dual Desktop Display 1 Enabled for Laptop Users 1 Ad…" at bounding box center [1460, 272] width 189 height 362
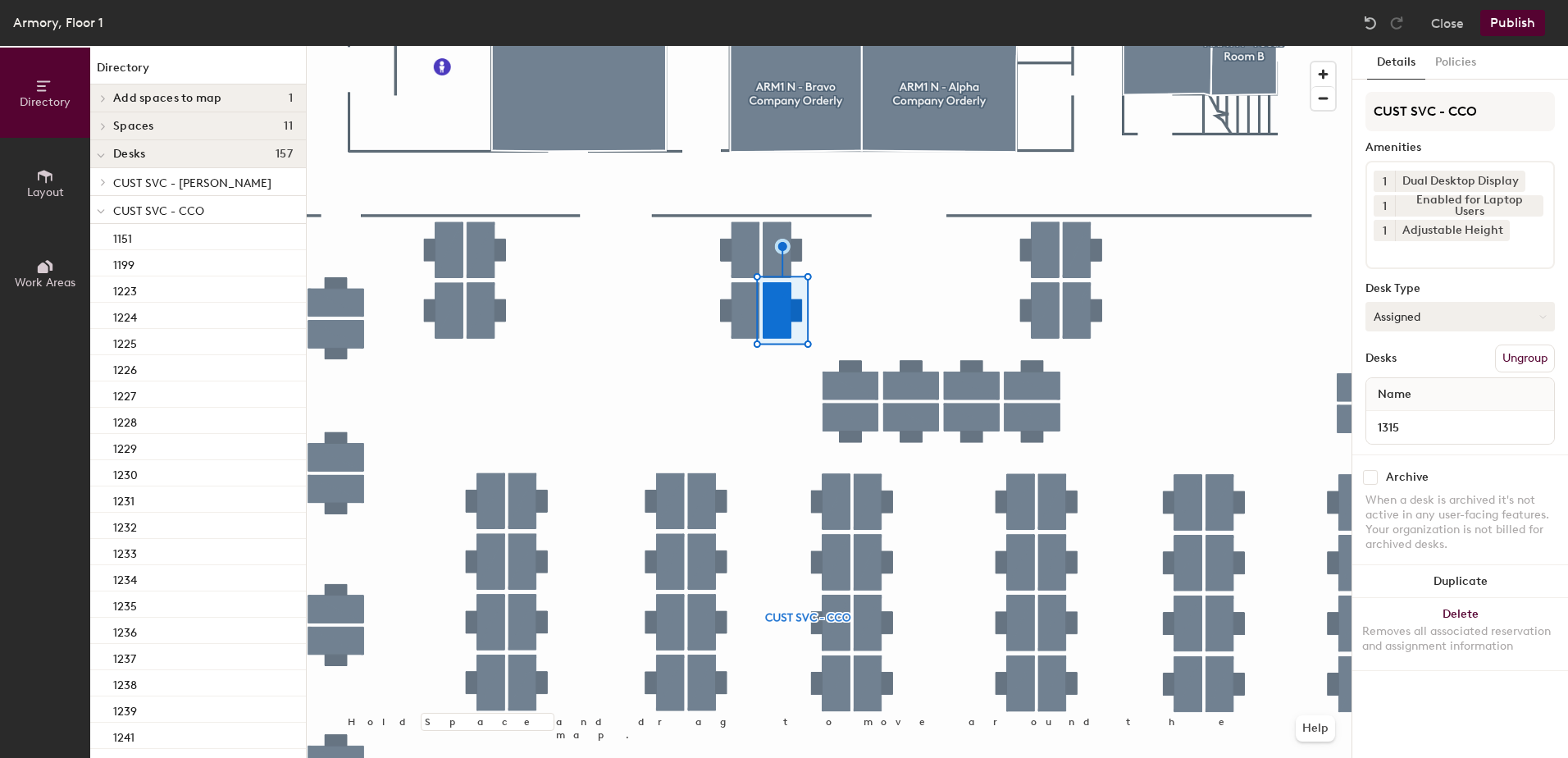
click at [1432, 327] on button "Assigned" at bounding box center [1460, 316] width 189 height 29
click at [1452, 415] on div "Hoteled" at bounding box center [1448, 416] width 164 height 24
click at [1500, 360] on button "Ungroup" at bounding box center [1524, 358] width 60 height 28
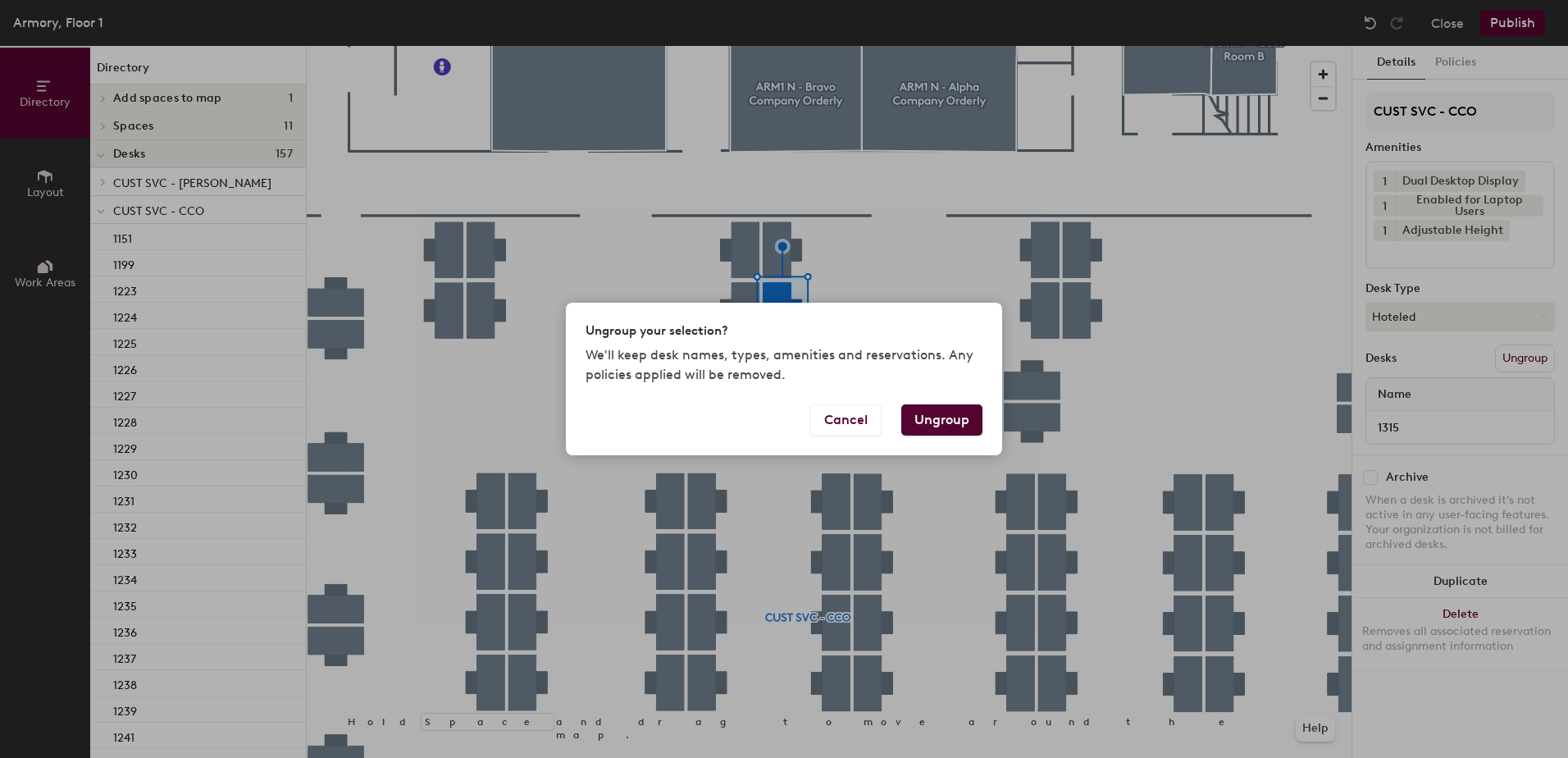
click at [958, 421] on button "Ungroup" at bounding box center [942, 419] width 81 height 31
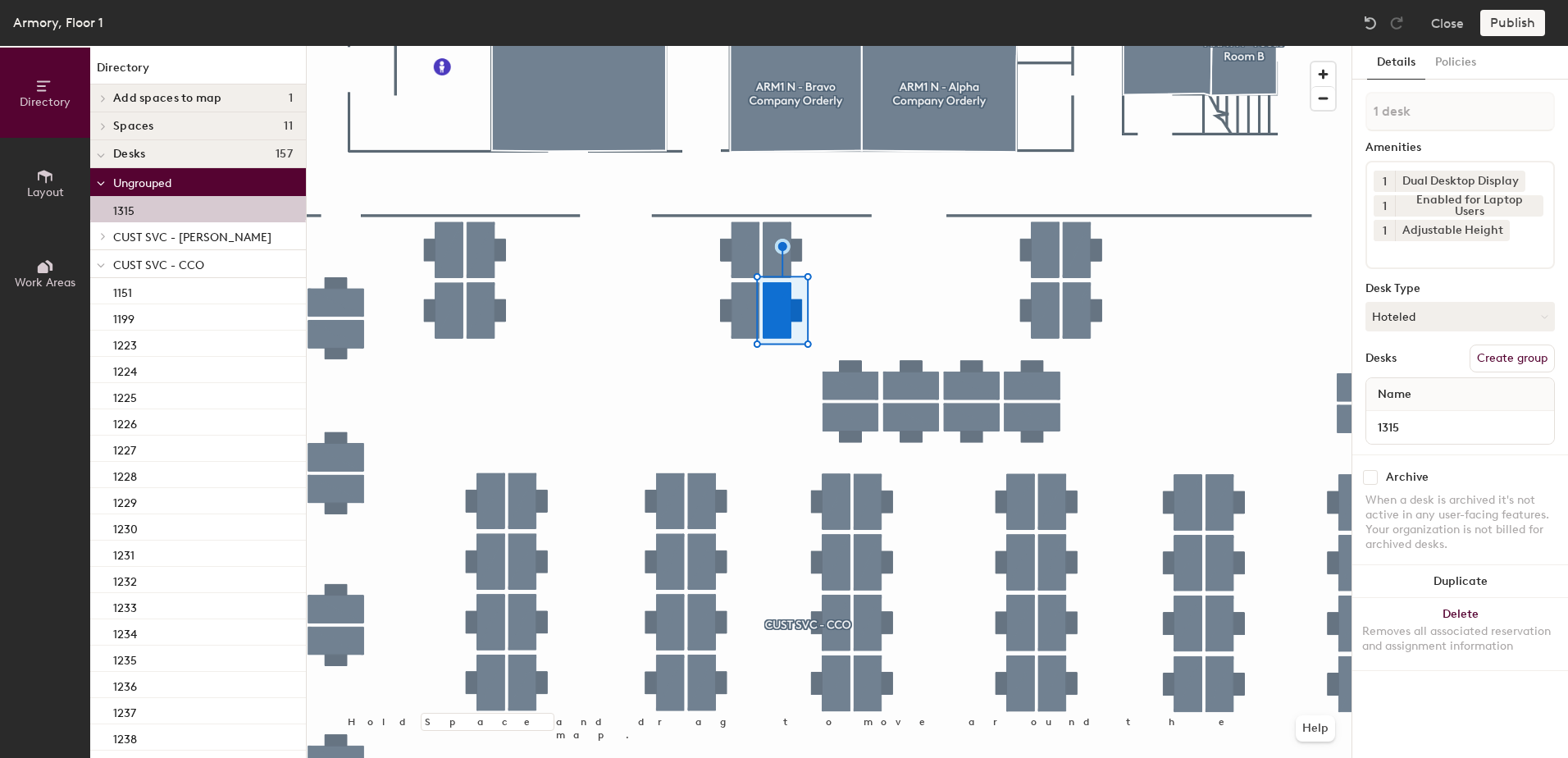
click at [95, 261] on div at bounding box center [101, 263] width 21 height 27
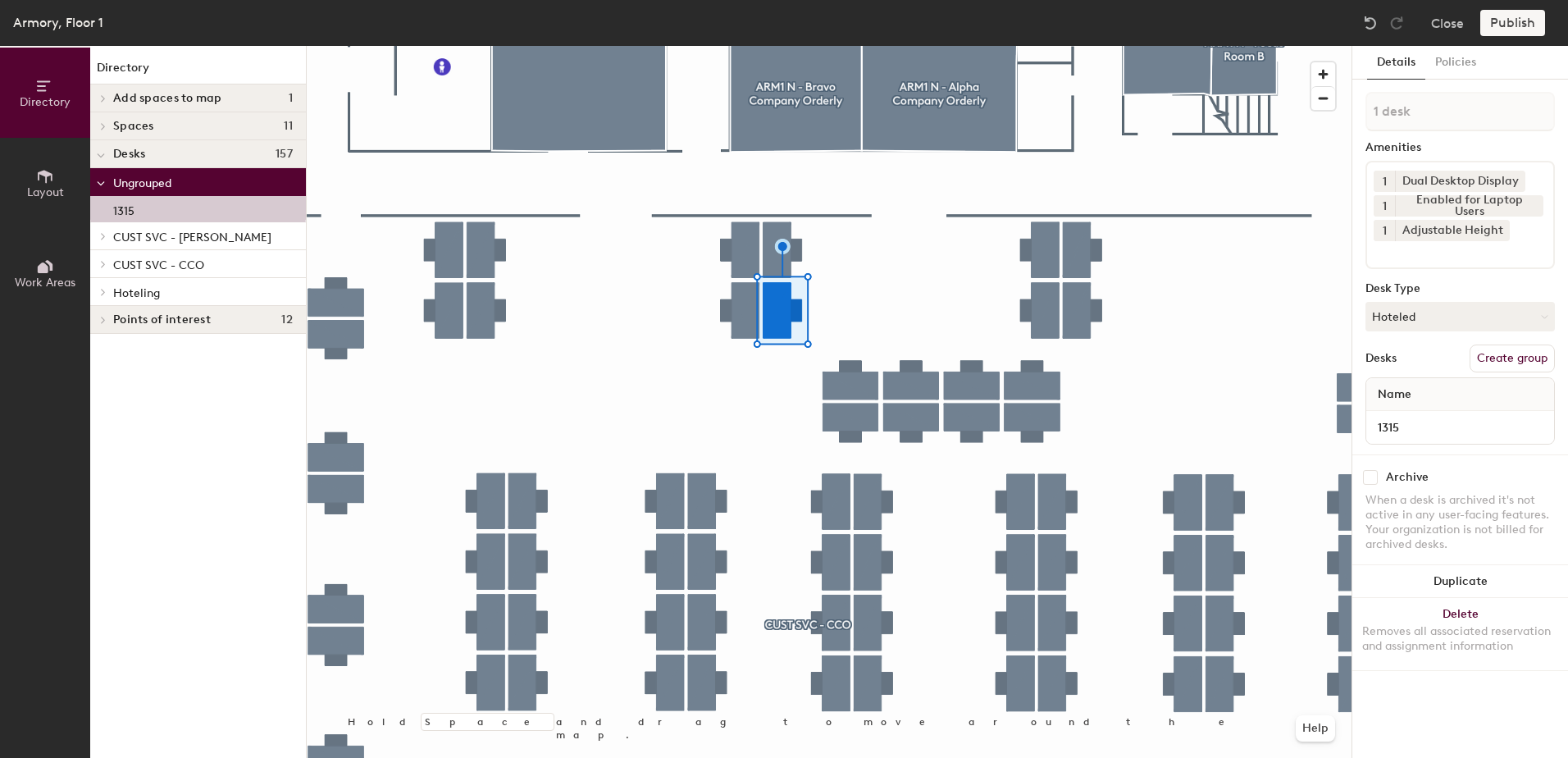
click at [105, 297] on div at bounding box center [101, 292] width 21 height 27
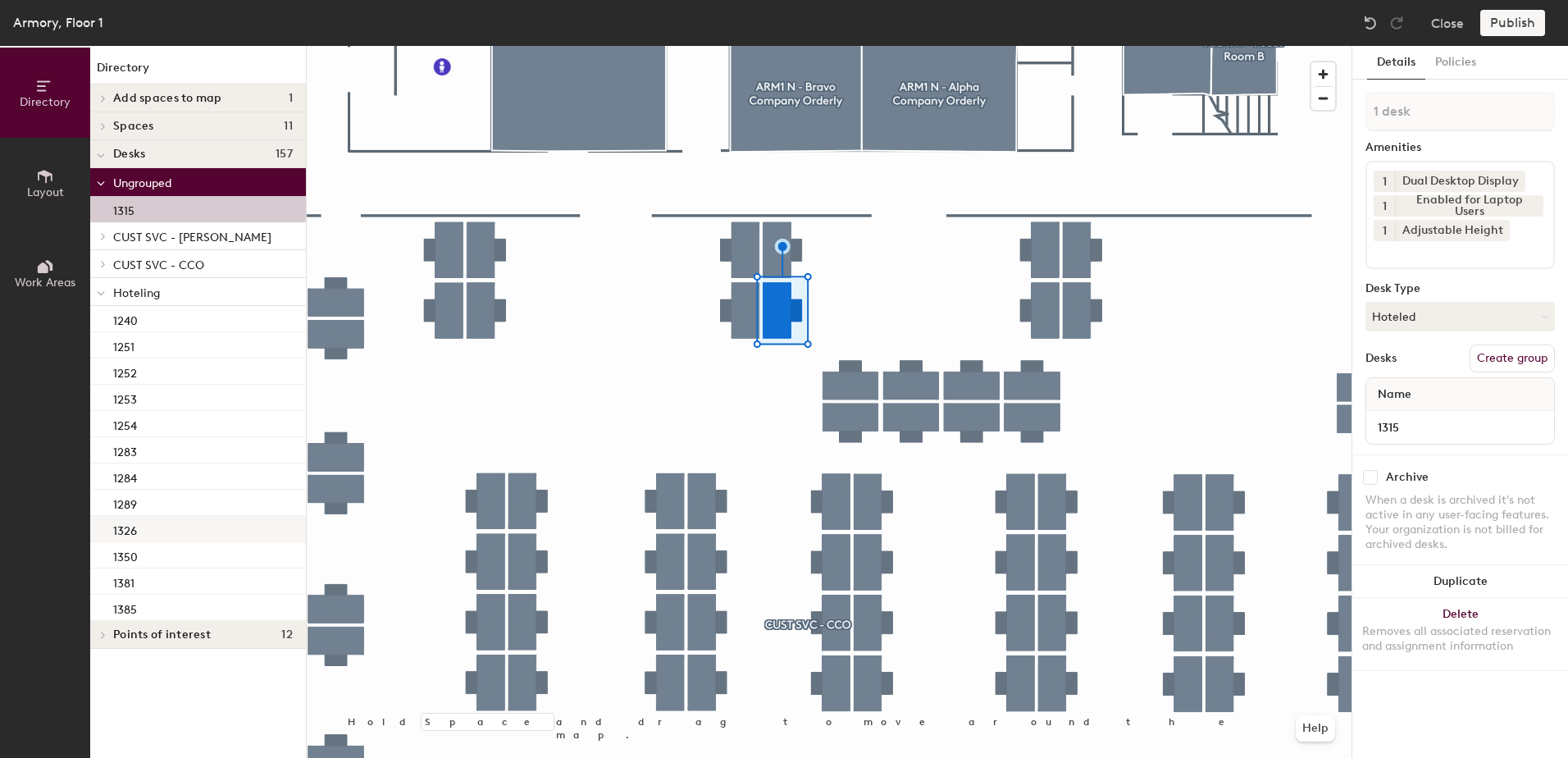
click at [171, 532] on div "1326" at bounding box center [197, 529] width 216 height 26
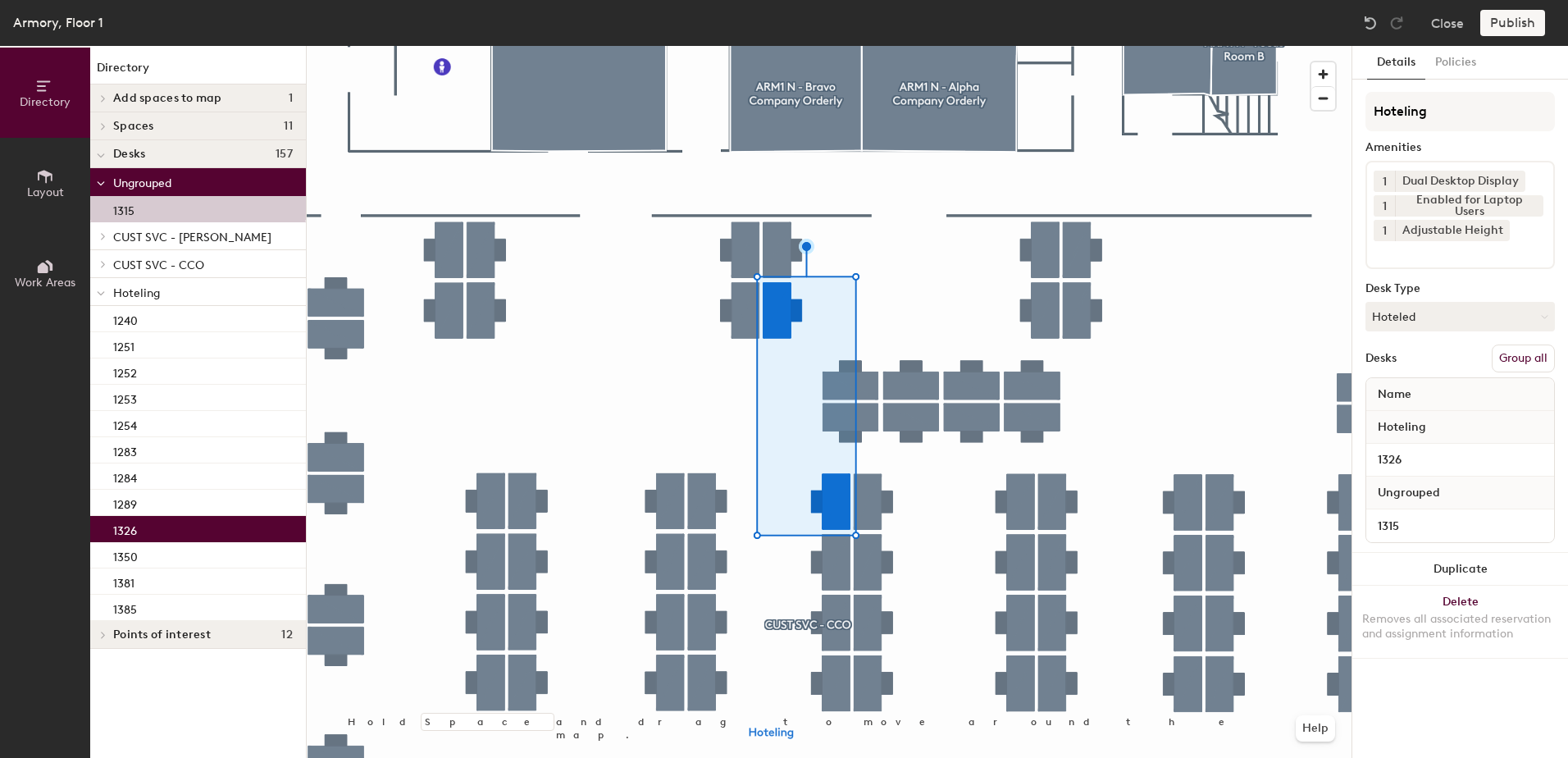
click at [1524, 359] on button "Group all" at bounding box center [1523, 358] width 63 height 28
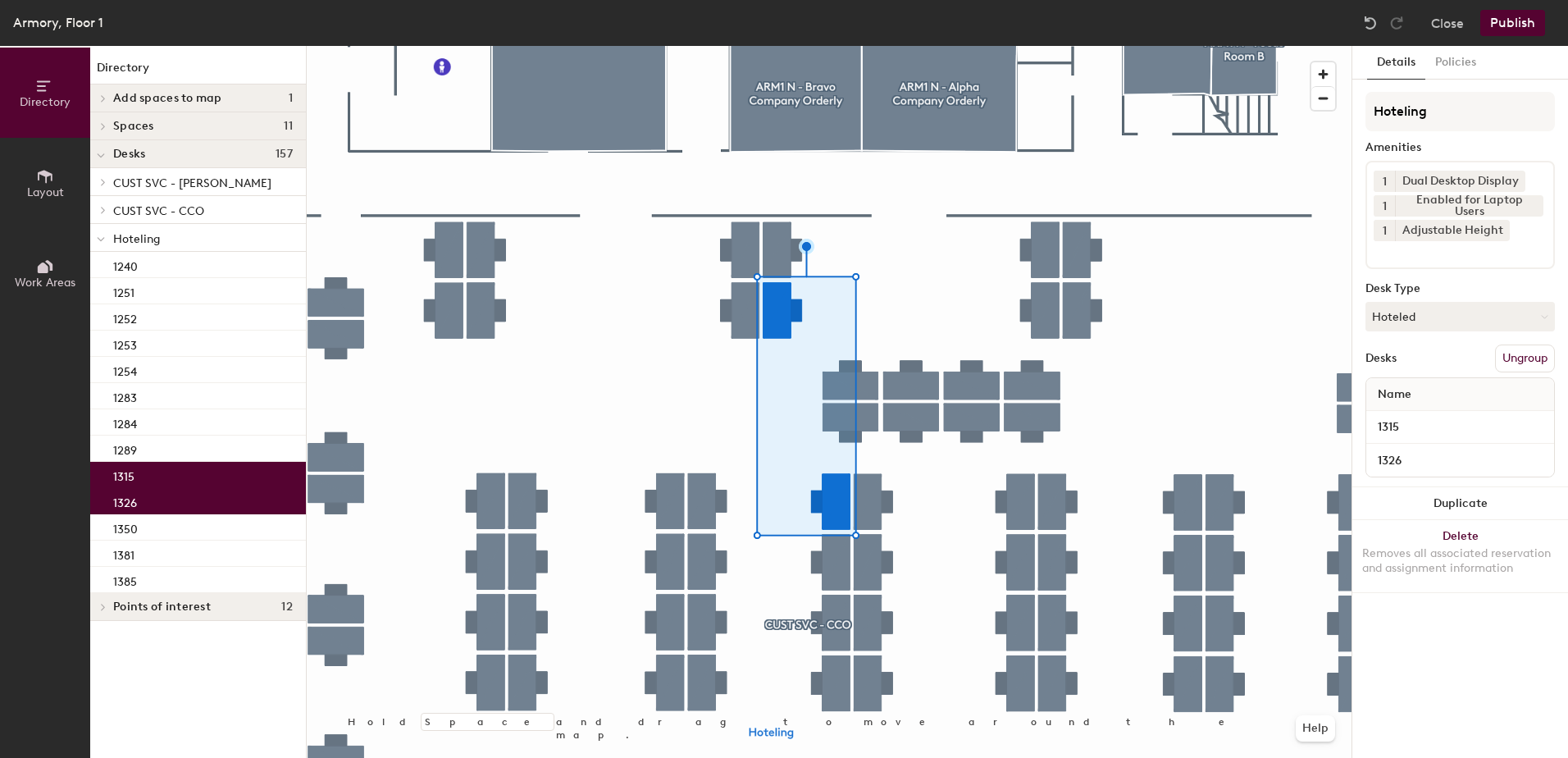
click at [1513, 35] on div "Armory, Floor 1 Close Publish" at bounding box center [784, 22] width 1568 height 46
drag, startPoint x: 1525, startPoint y: 33, endPoint x: 1512, endPoint y: 37, distance: 13.6
click at [1521, 33] on button "Publish" at bounding box center [1512, 22] width 64 height 26
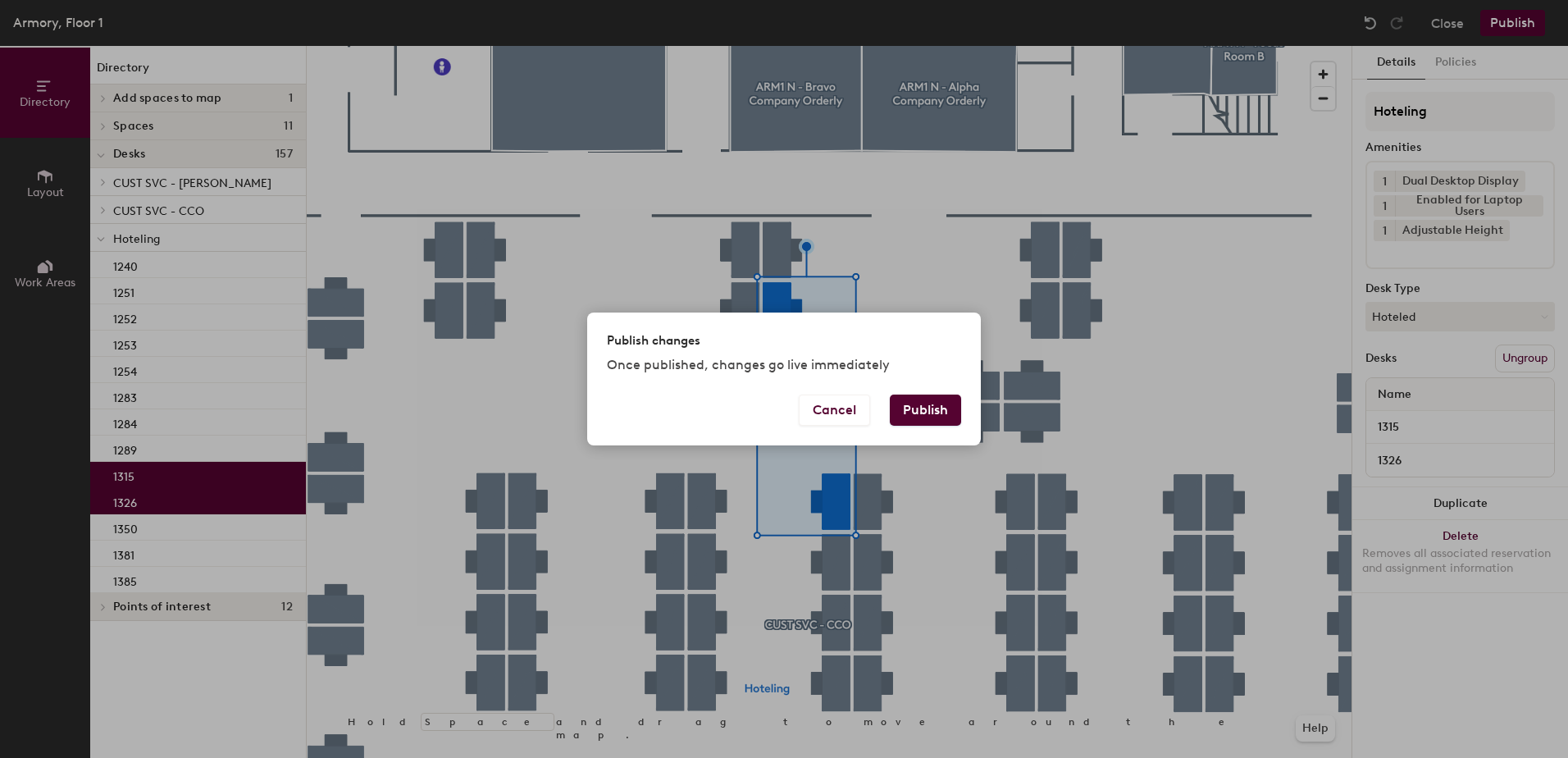
click at [935, 408] on button "Publish" at bounding box center [925, 410] width 71 height 31
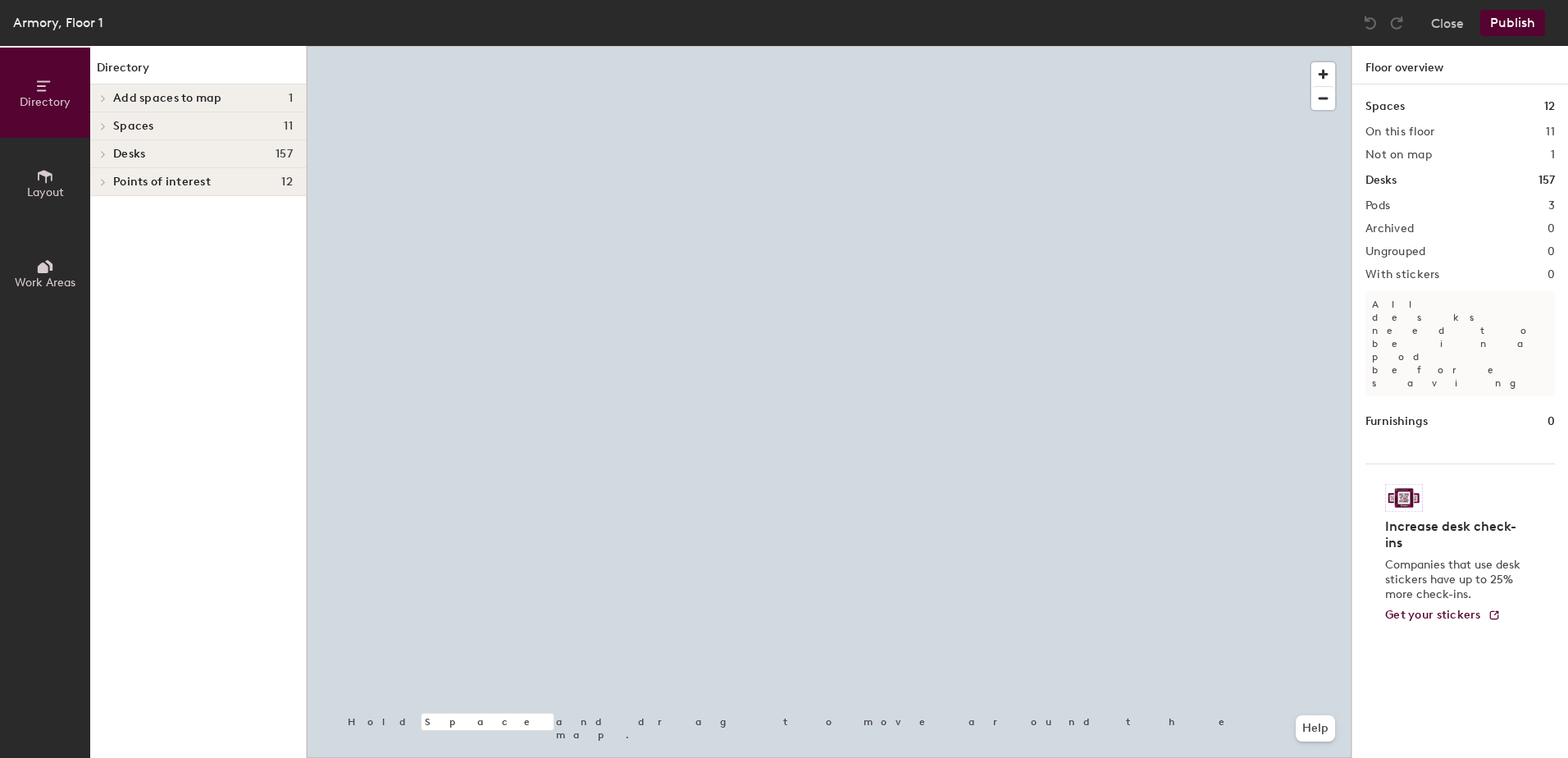
click at [828, 46] on div at bounding box center [828, 46] width 1045 height 0
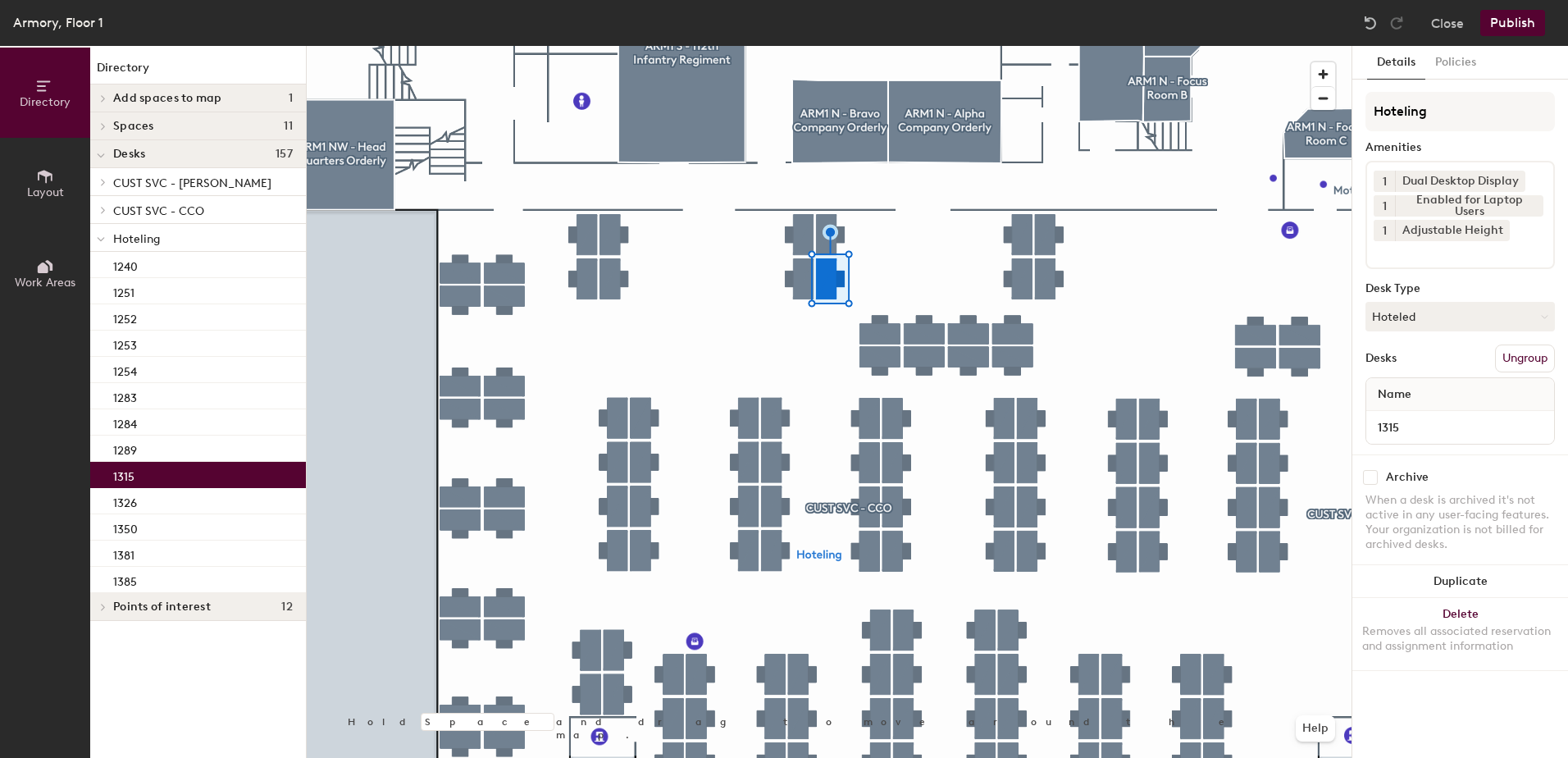
drag, startPoint x: 1434, startPoint y: 312, endPoint x: 1445, endPoint y: 347, distance: 36.7
click at [1435, 314] on button "Hoteled" at bounding box center [1460, 316] width 189 height 29
click at [1445, 366] on div "Assigned" at bounding box center [1448, 367] width 164 height 24
click at [1520, 349] on button "Ungroup" at bounding box center [1524, 358] width 60 height 28
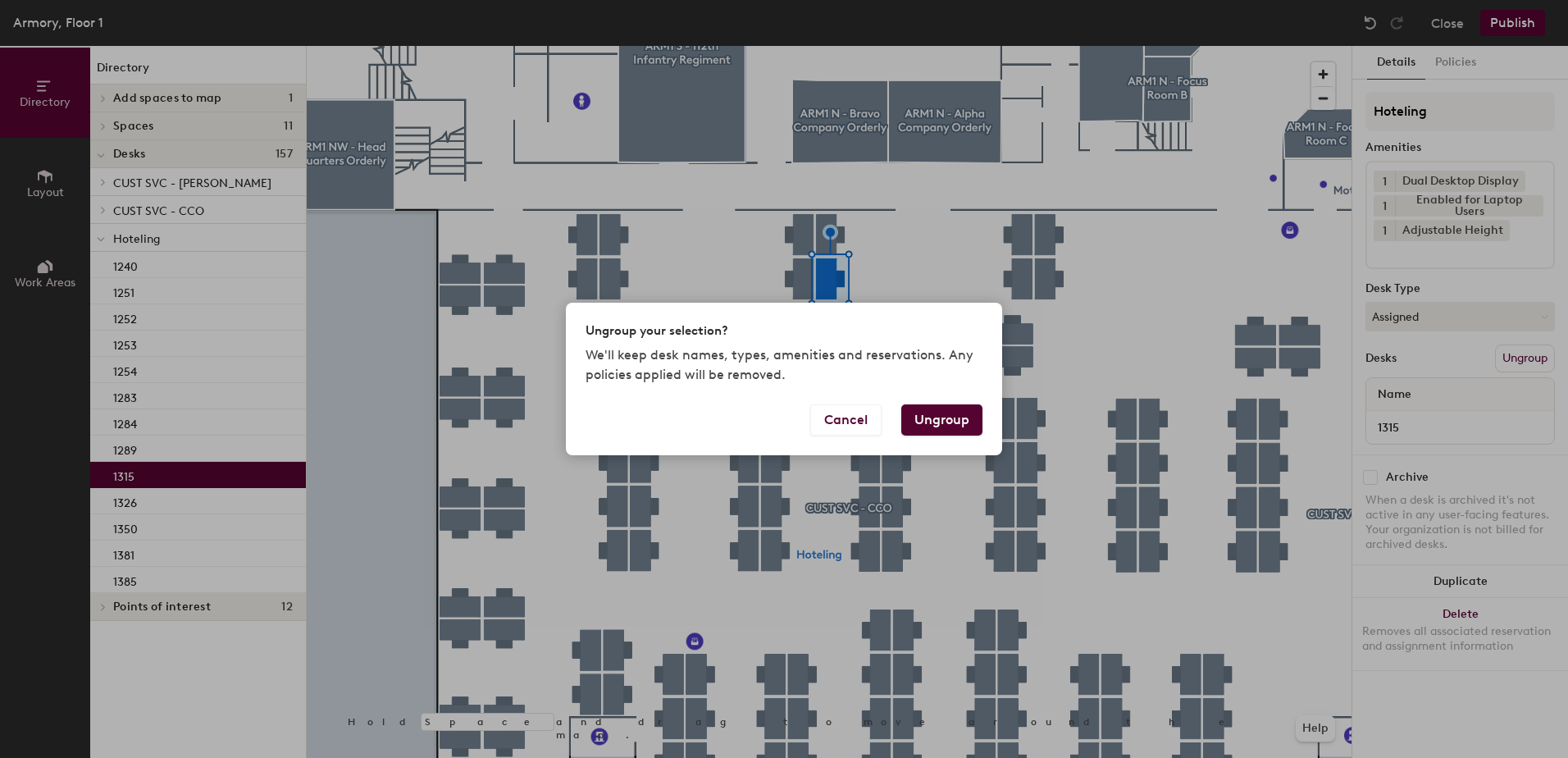
click at [943, 422] on button "Ungroup" at bounding box center [942, 419] width 81 height 31
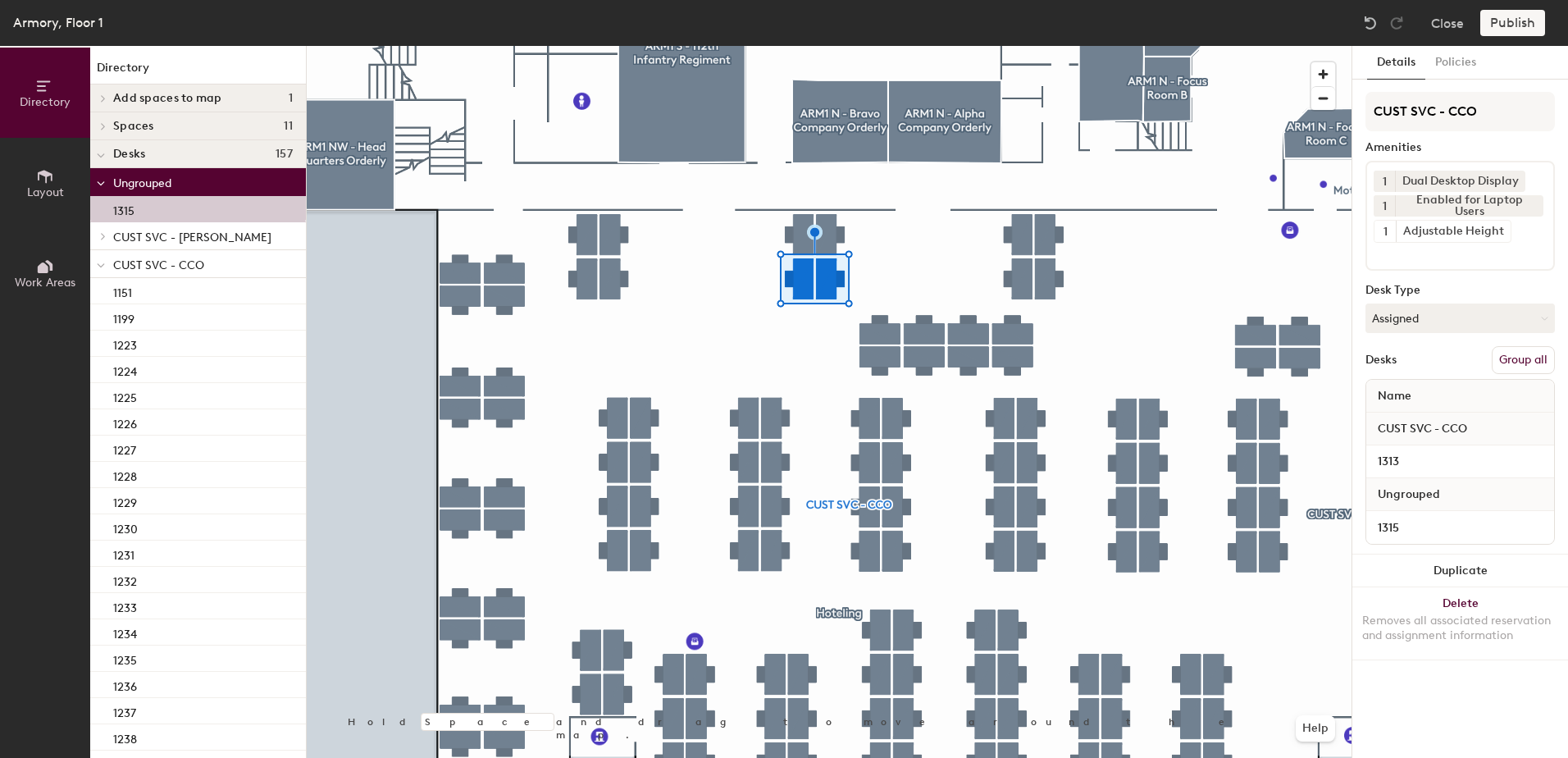
click at [1524, 354] on button "Group all" at bounding box center [1523, 360] width 63 height 28
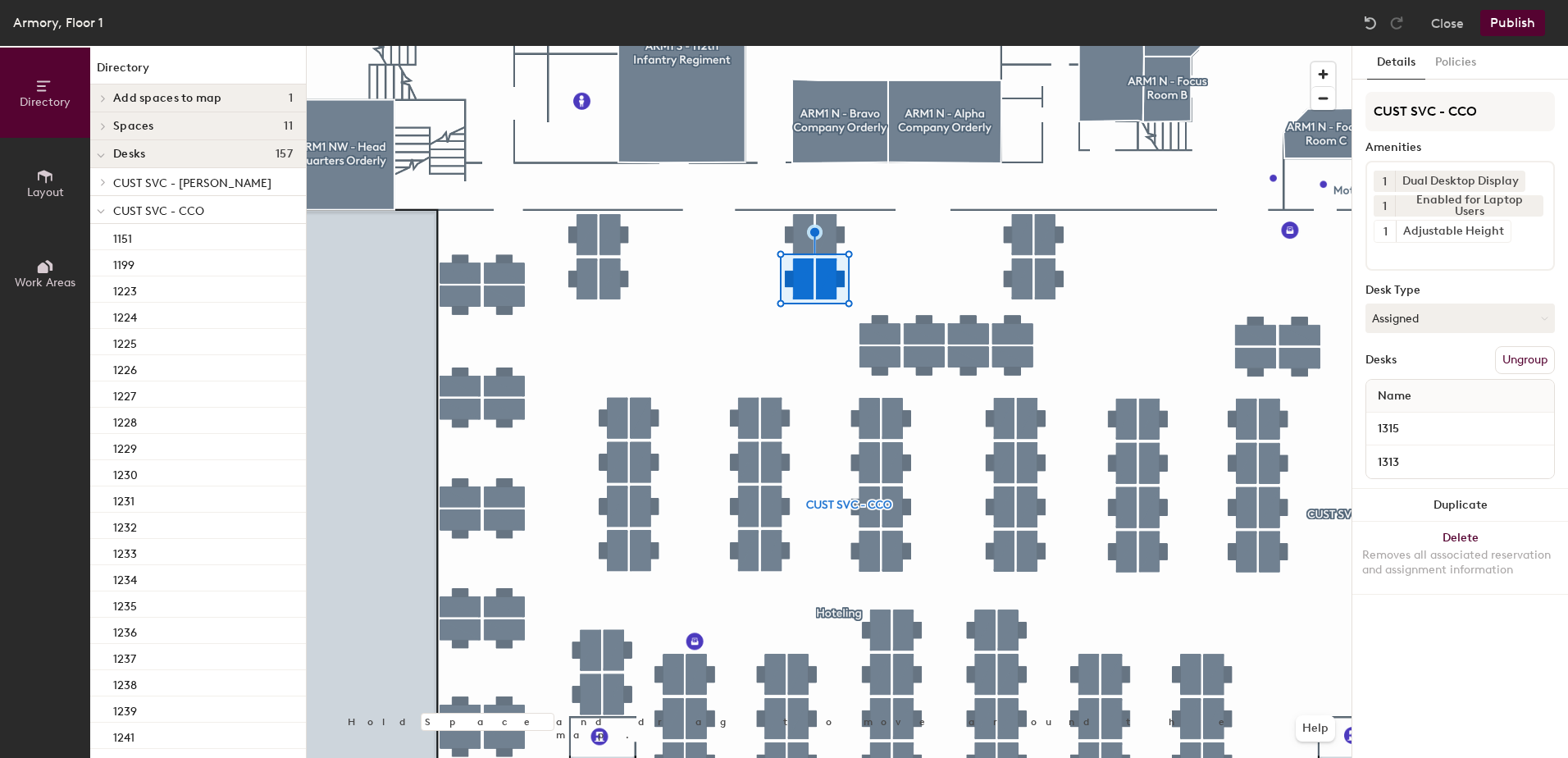
click at [1508, 17] on button "Publish" at bounding box center [1512, 22] width 64 height 26
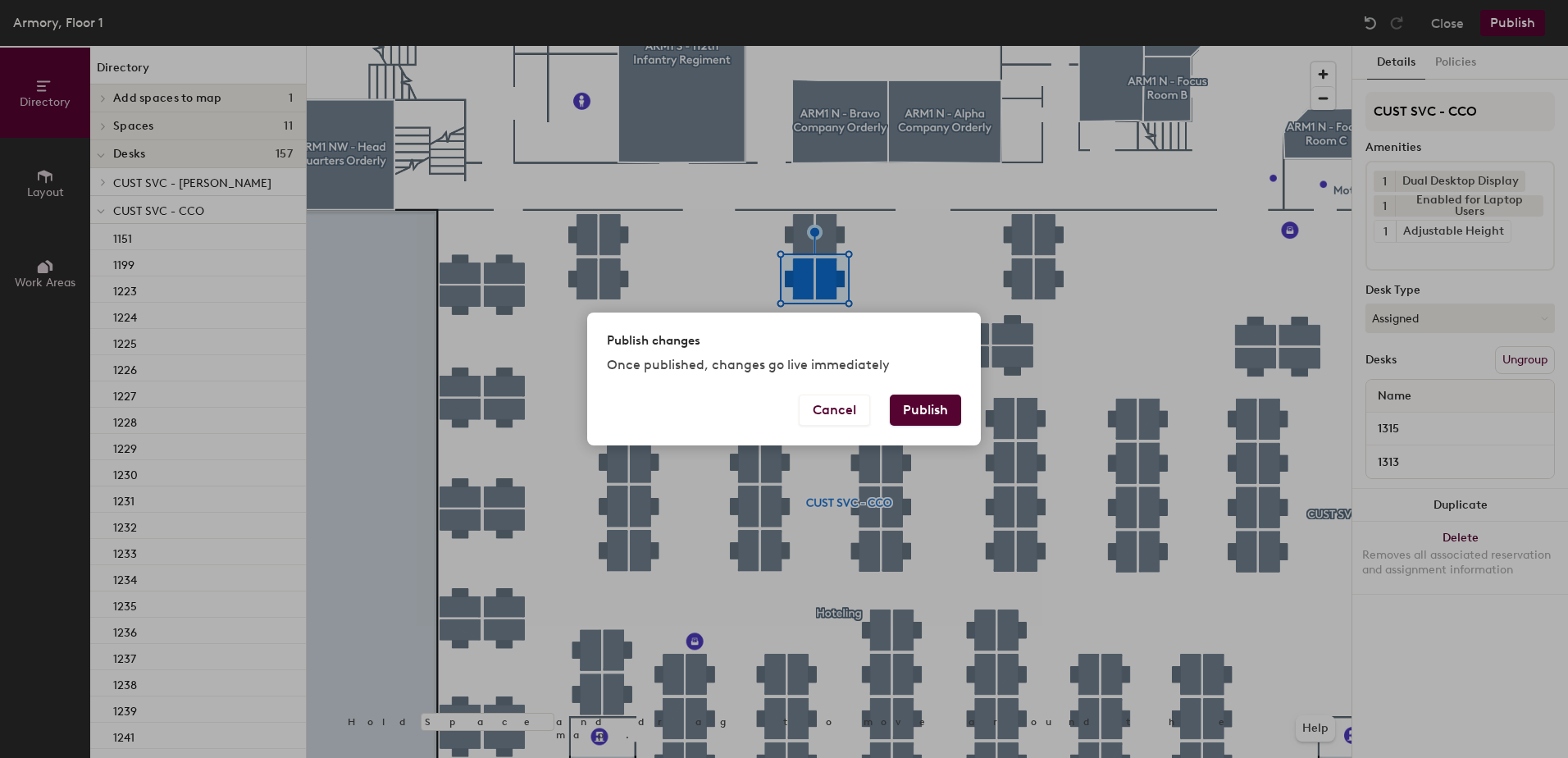
click at [926, 415] on button "Publish" at bounding box center [925, 410] width 71 height 31
click at [718, 270] on div "Publish changes Once published, changes go live immediately Cancel Publish" at bounding box center [784, 379] width 1568 height 758
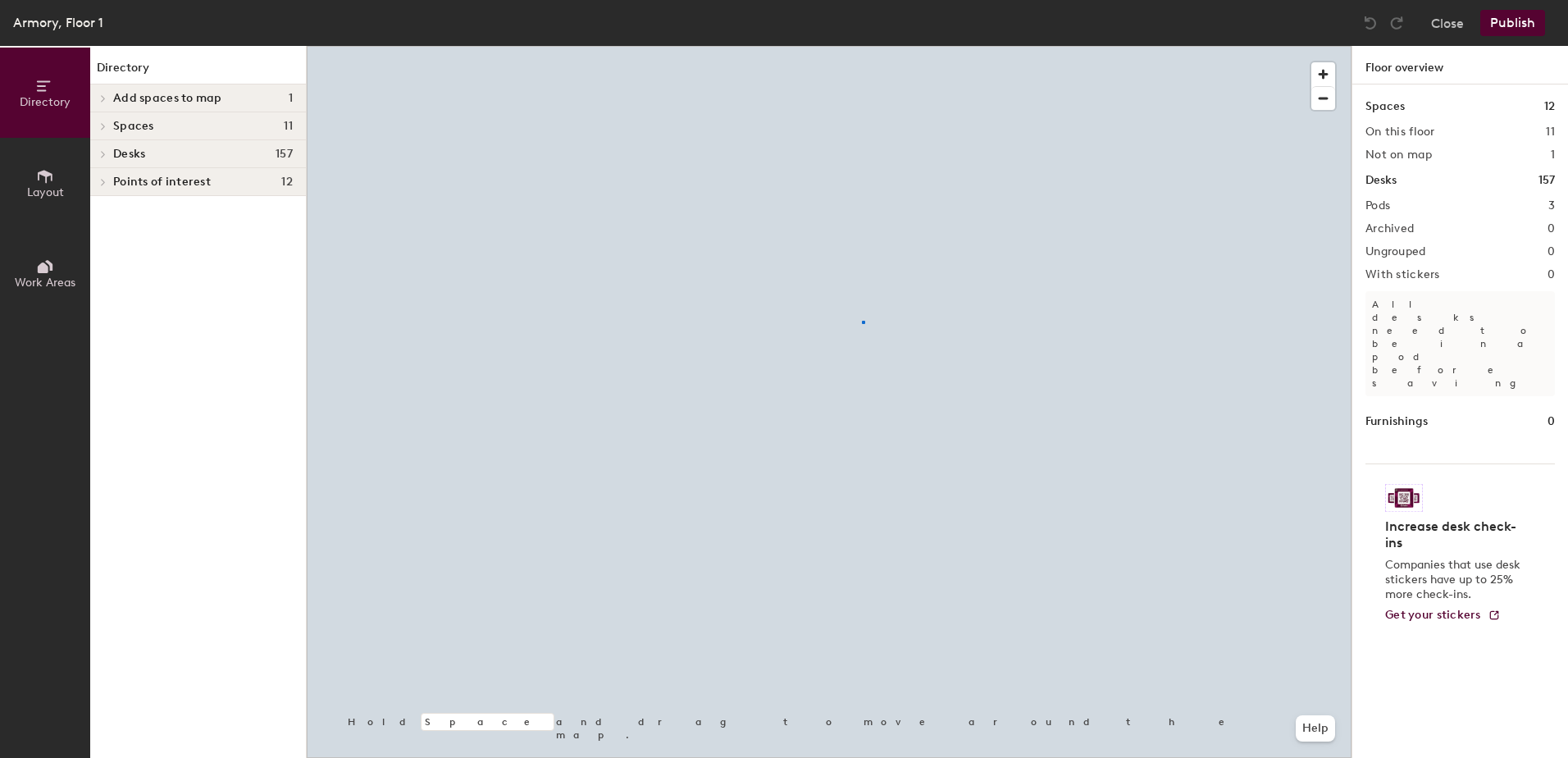
click at [862, 321] on div at bounding box center [863, 322] width 3 height 3
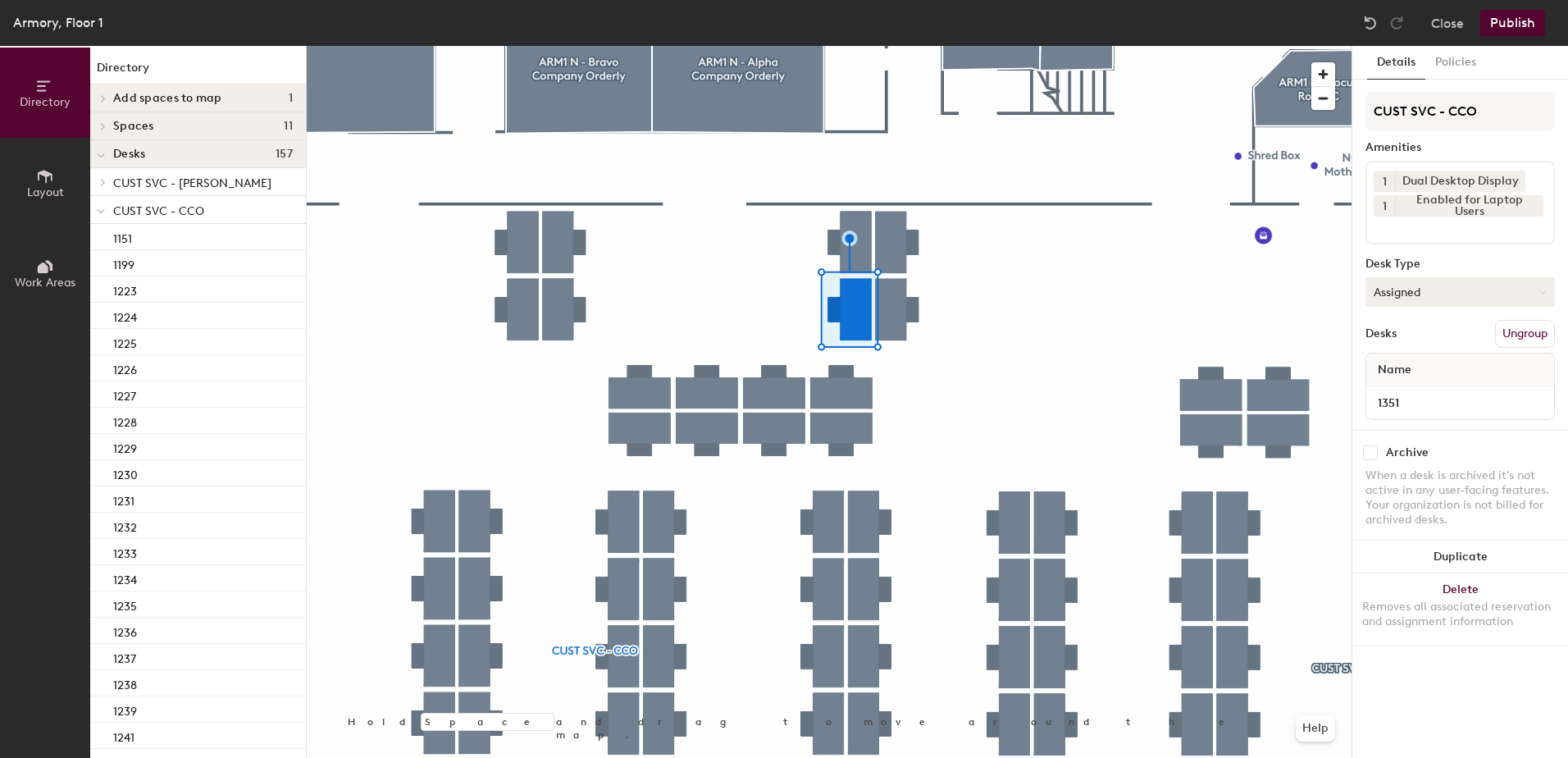
click at [1449, 296] on button "Assigned" at bounding box center [1460, 292] width 189 height 29
click at [1413, 382] on div "Hoteled" at bounding box center [1448, 391] width 164 height 24
click at [1534, 333] on button "Ungroup" at bounding box center [1524, 334] width 60 height 28
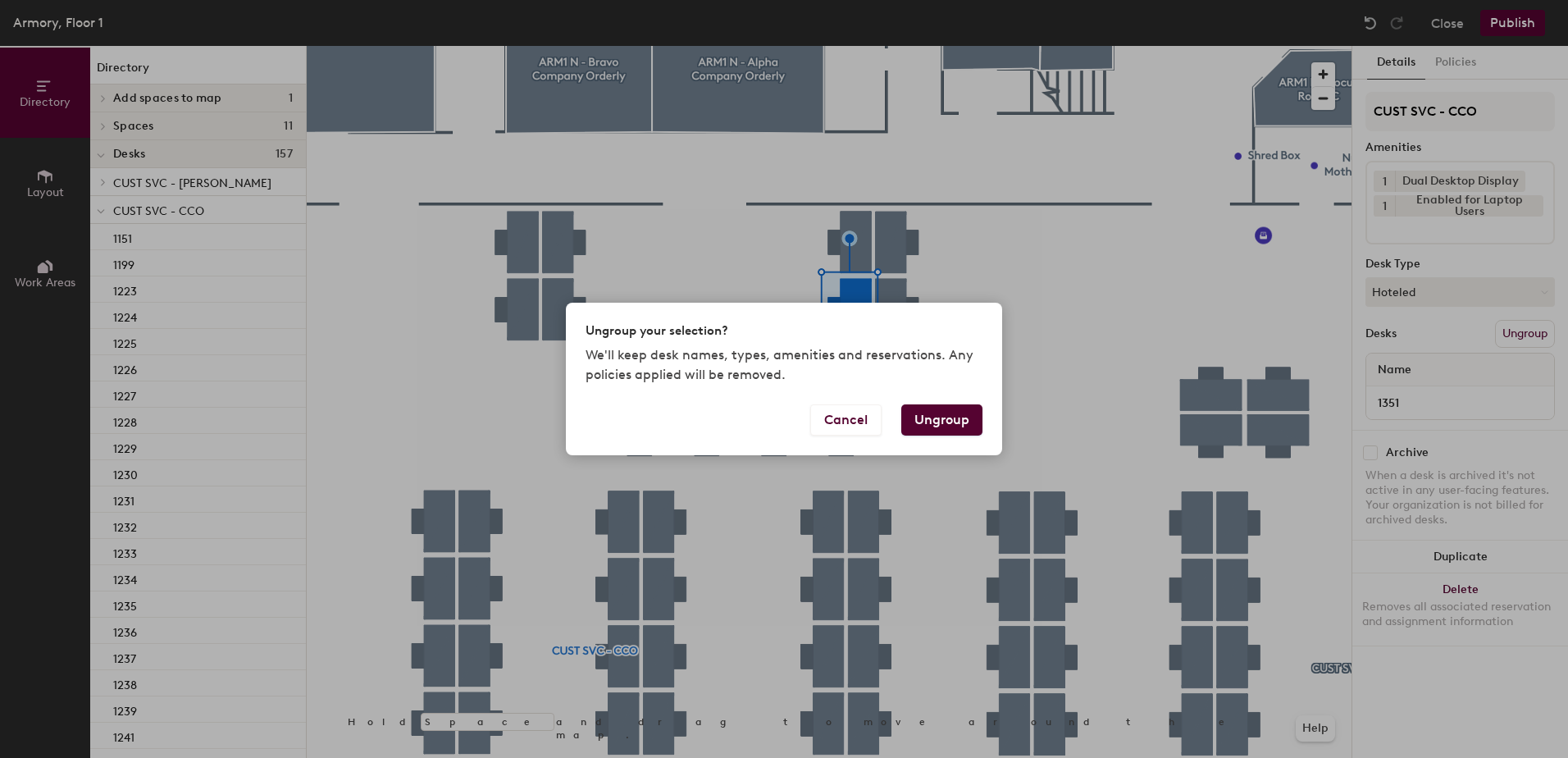
click at [934, 417] on button "Ungroup" at bounding box center [942, 419] width 81 height 31
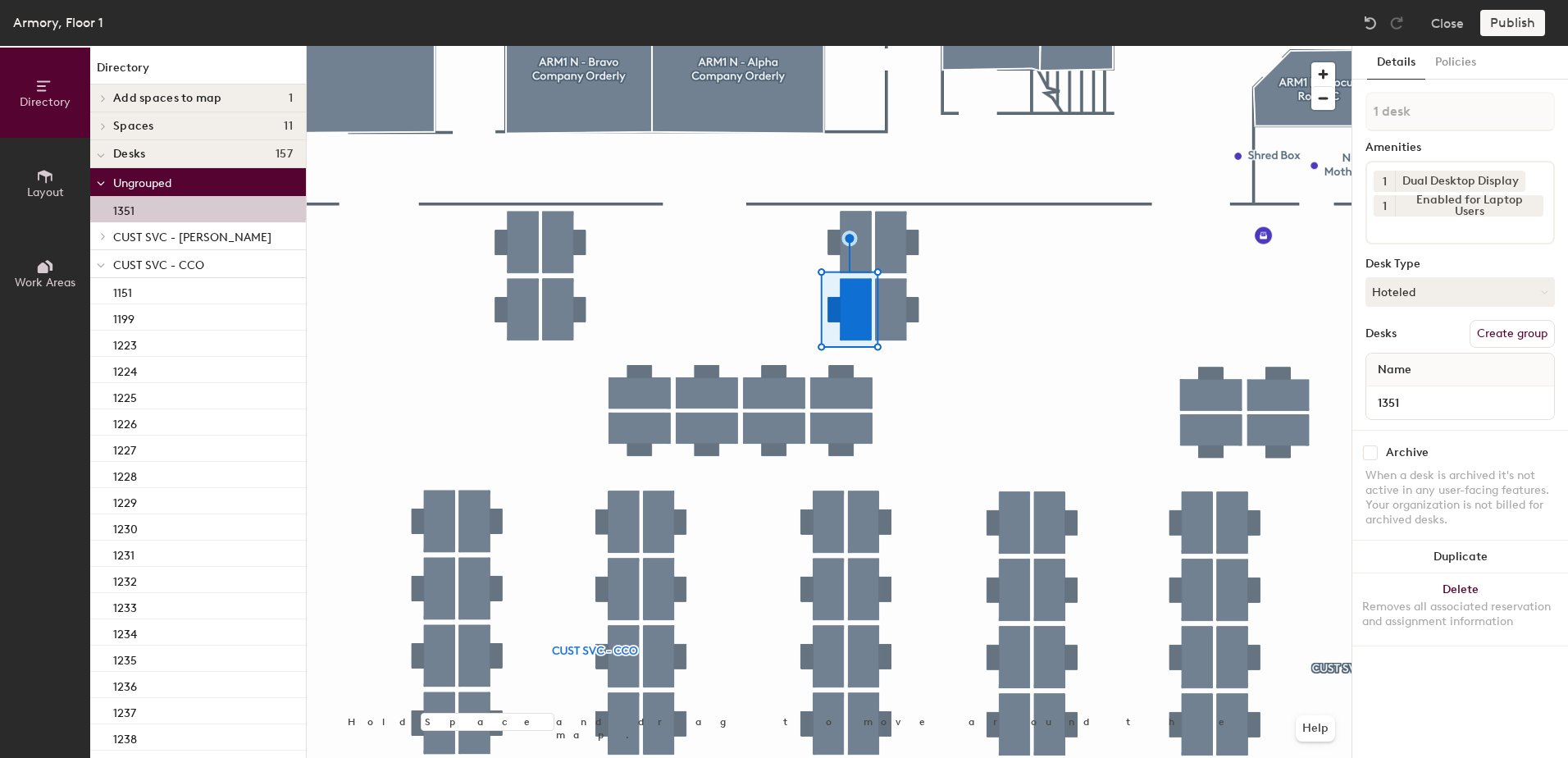
click at [97, 264] on icon at bounding box center [101, 265] width 8 height 7
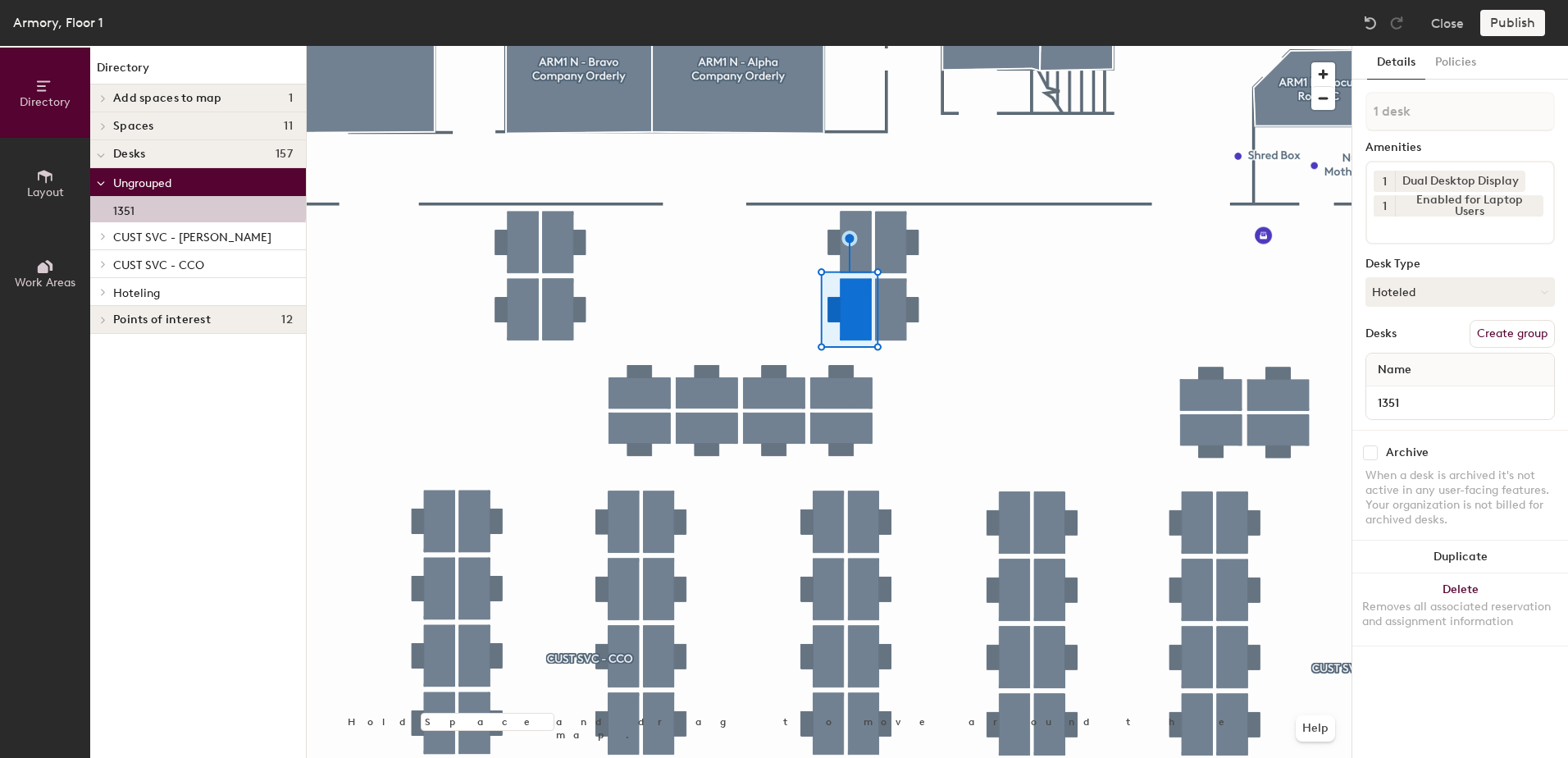
click at [101, 287] on div at bounding box center [101, 292] width 21 height 27
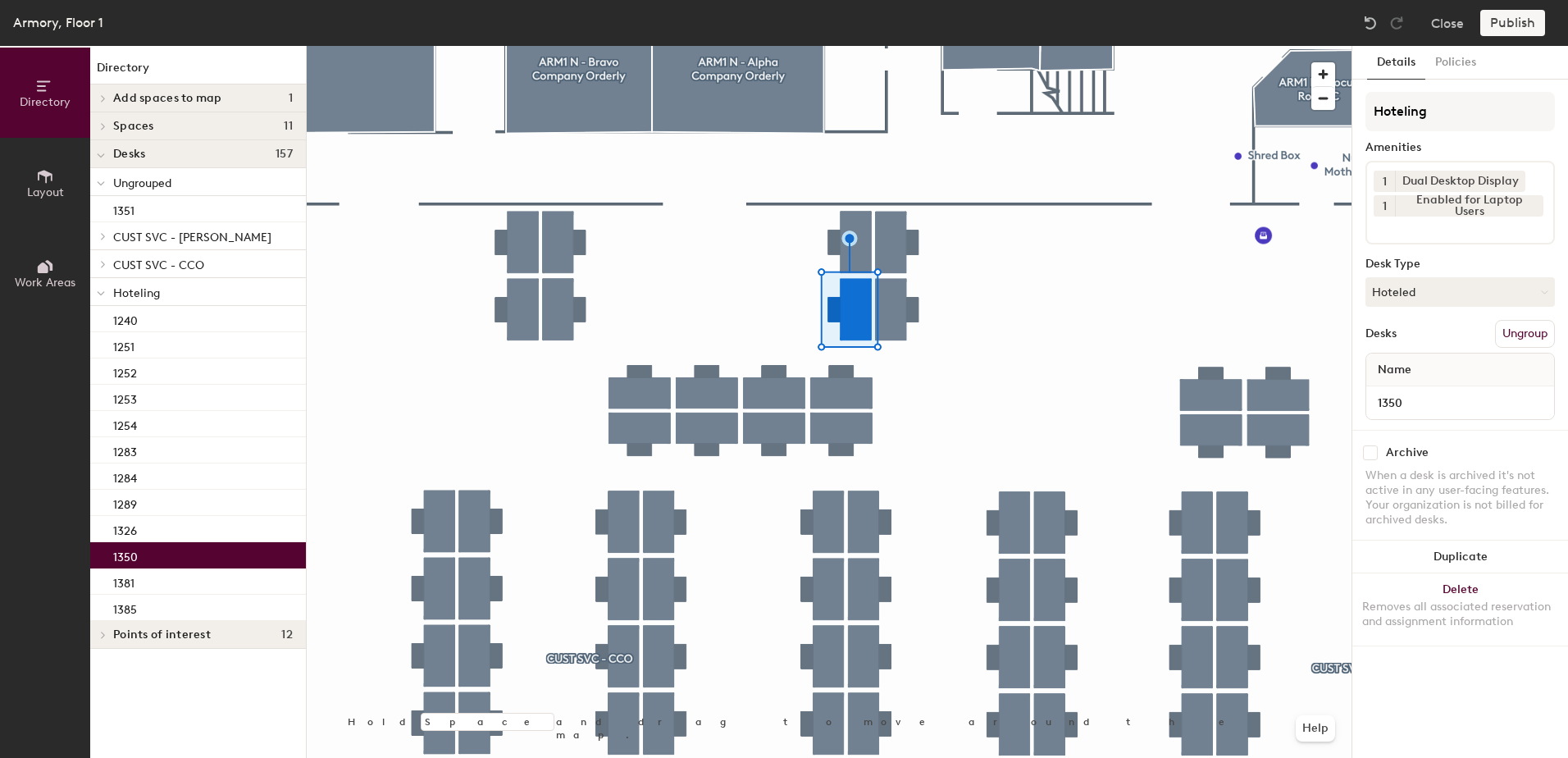
click at [187, 547] on div "1350" at bounding box center [197, 555] width 216 height 26
click at [876, 46] on div at bounding box center [828, 46] width 1045 height 0
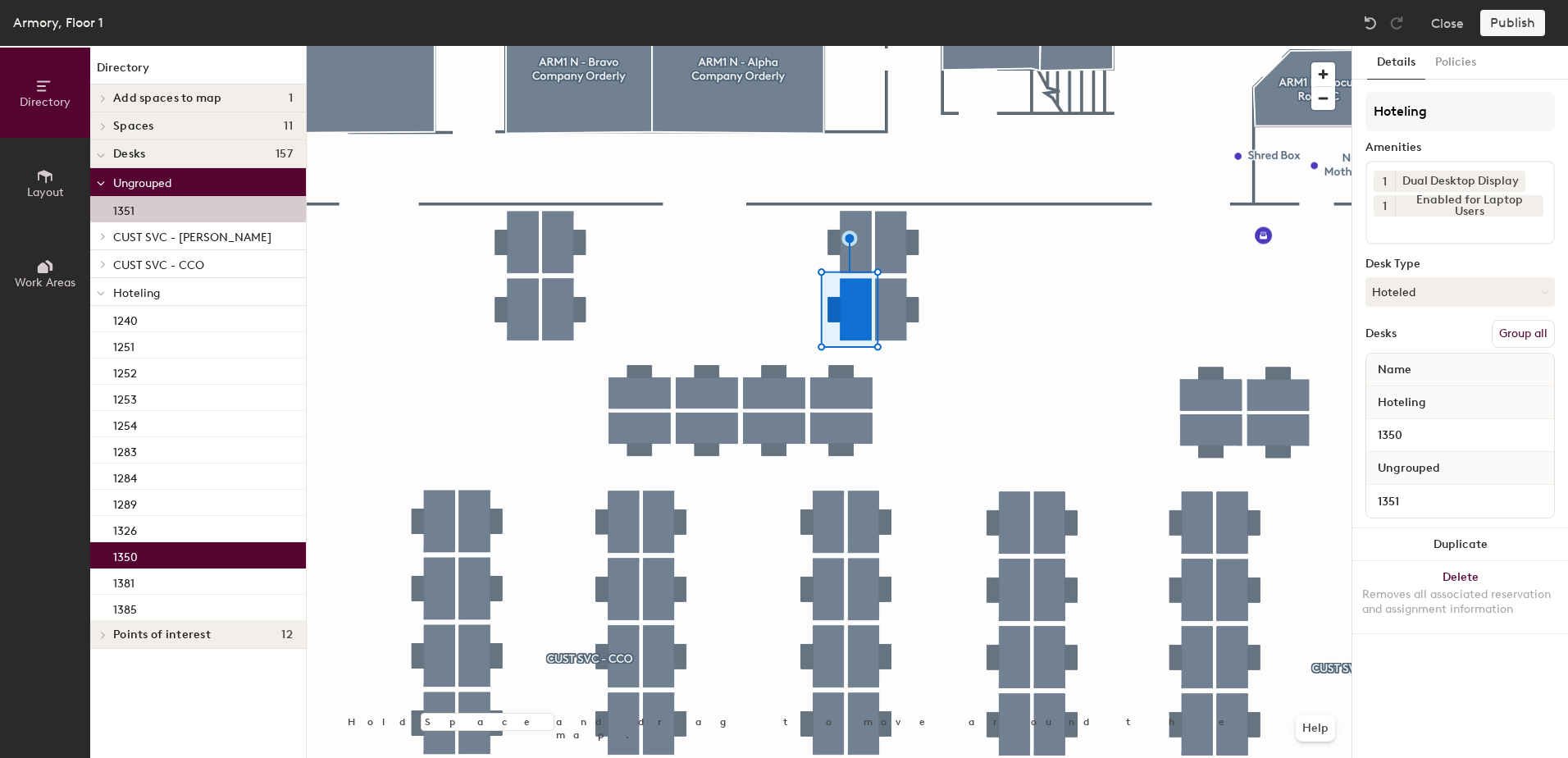
click at [1529, 321] on button "Group all" at bounding box center [1523, 334] width 63 height 28
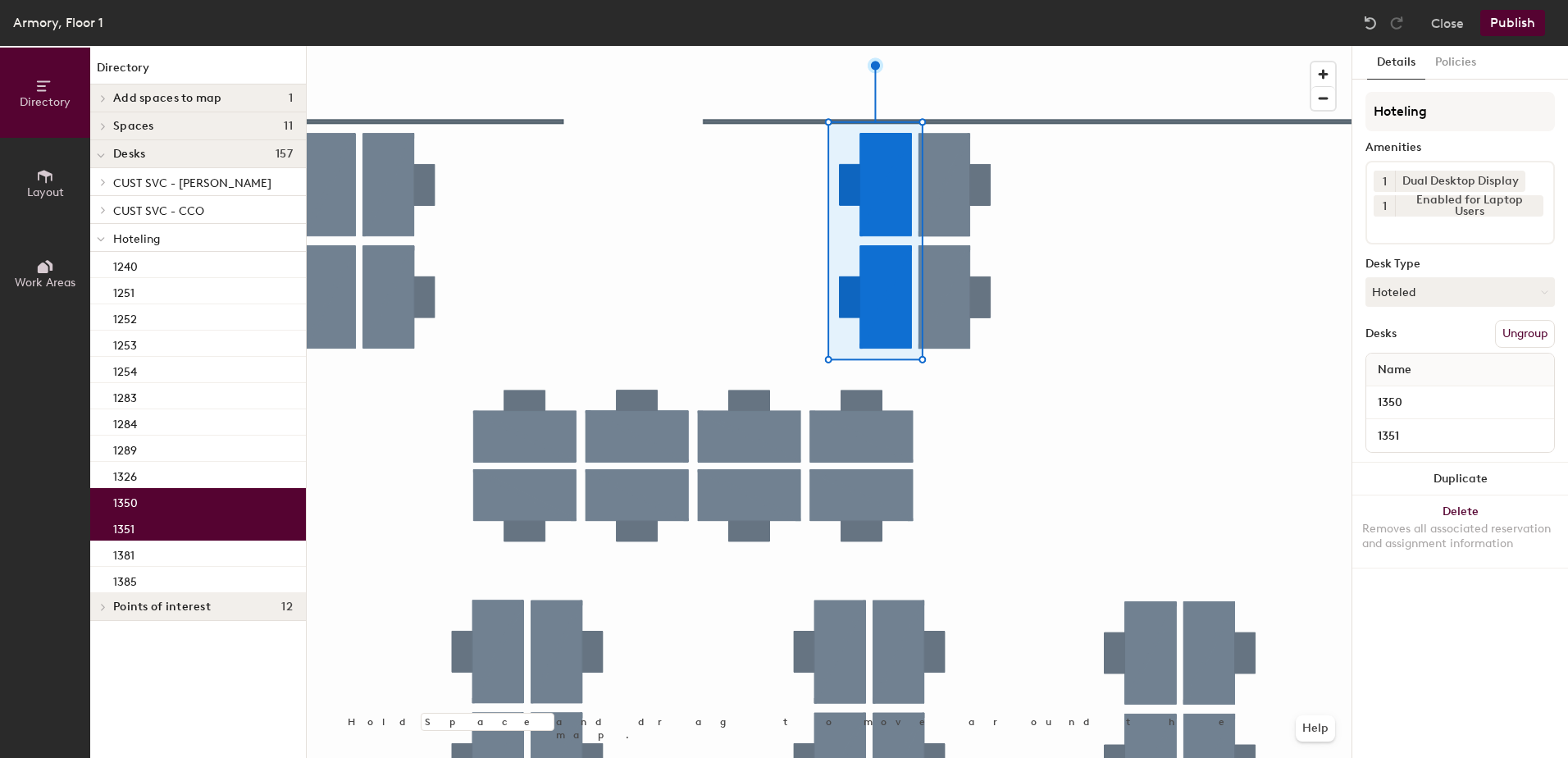
click at [1508, 22] on button "Publish" at bounding box center [1512, 22] width 64 height 26
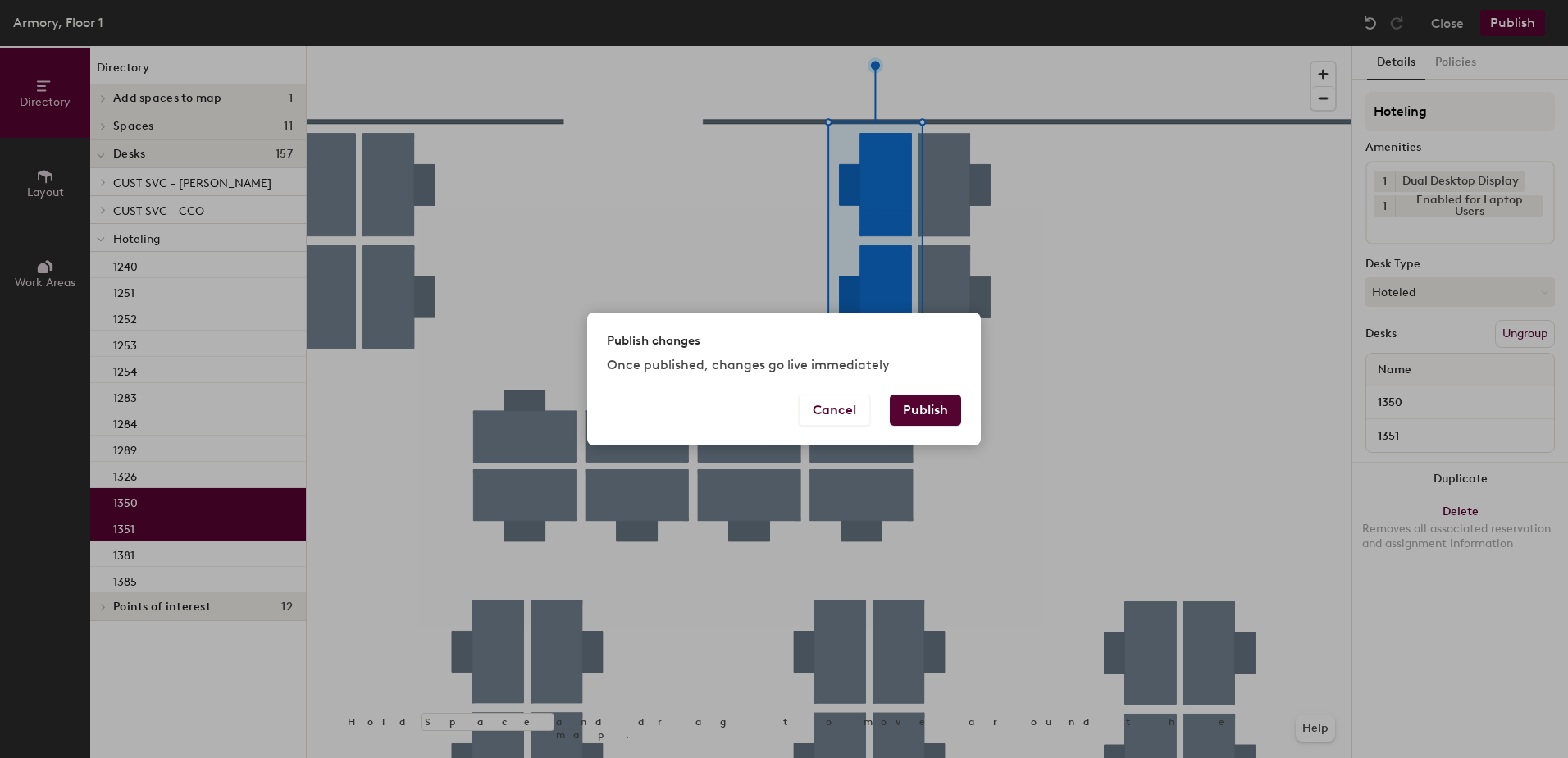
click at [931, 392] on div "Publish changes Once published, changes go live immediately" at bounding box center [784, 352] width 393 height 81
click at [927, 413] on button "Publish" at bounding box center [925, 410] width 71 height 31
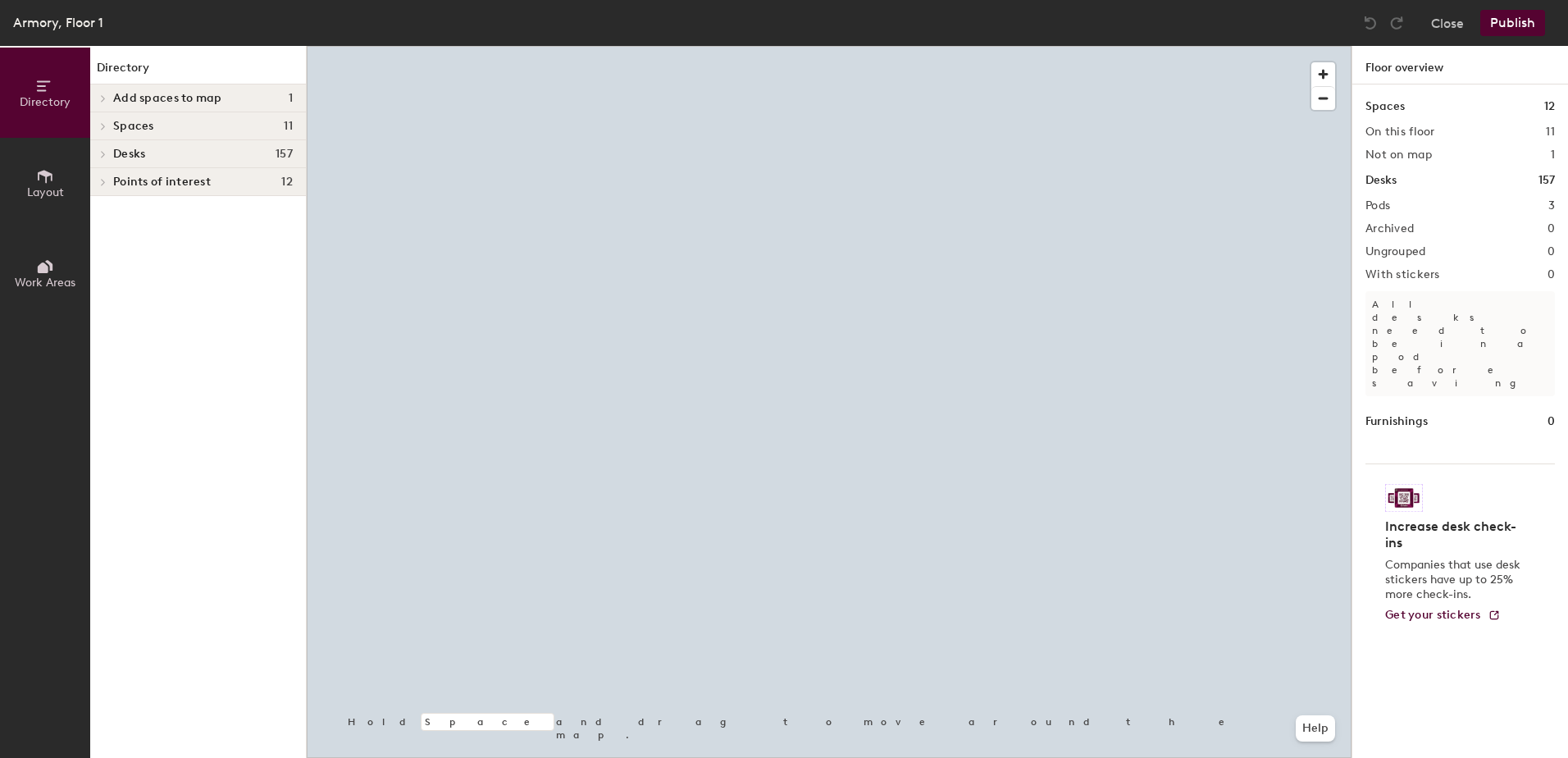
click at [759, 46] on div at bounding box center [828, 46] width 1045 height 0
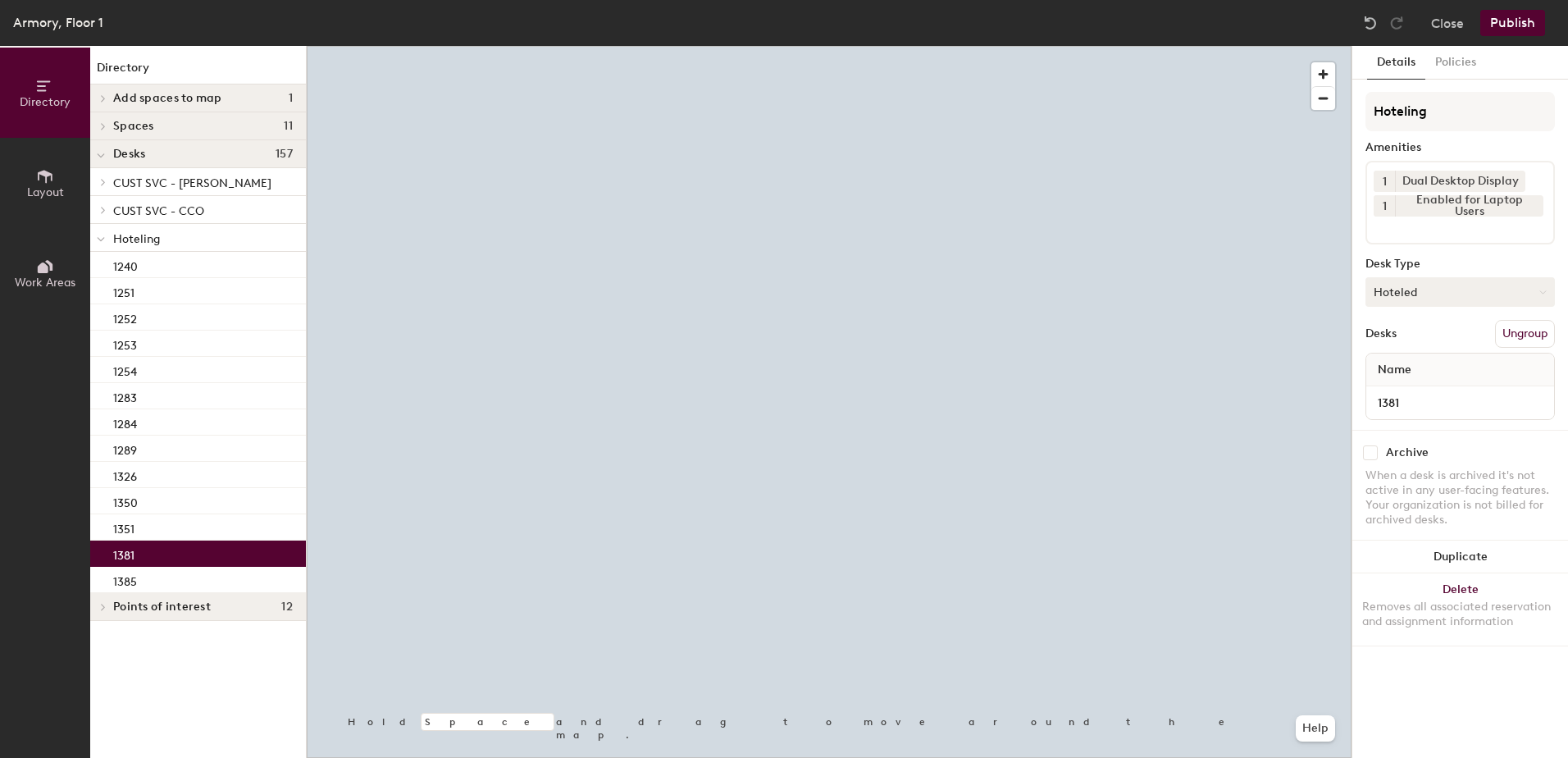
click at [1408, 287] on button "Hoteled" at bounding box center [1460, 292] width 189 height 29
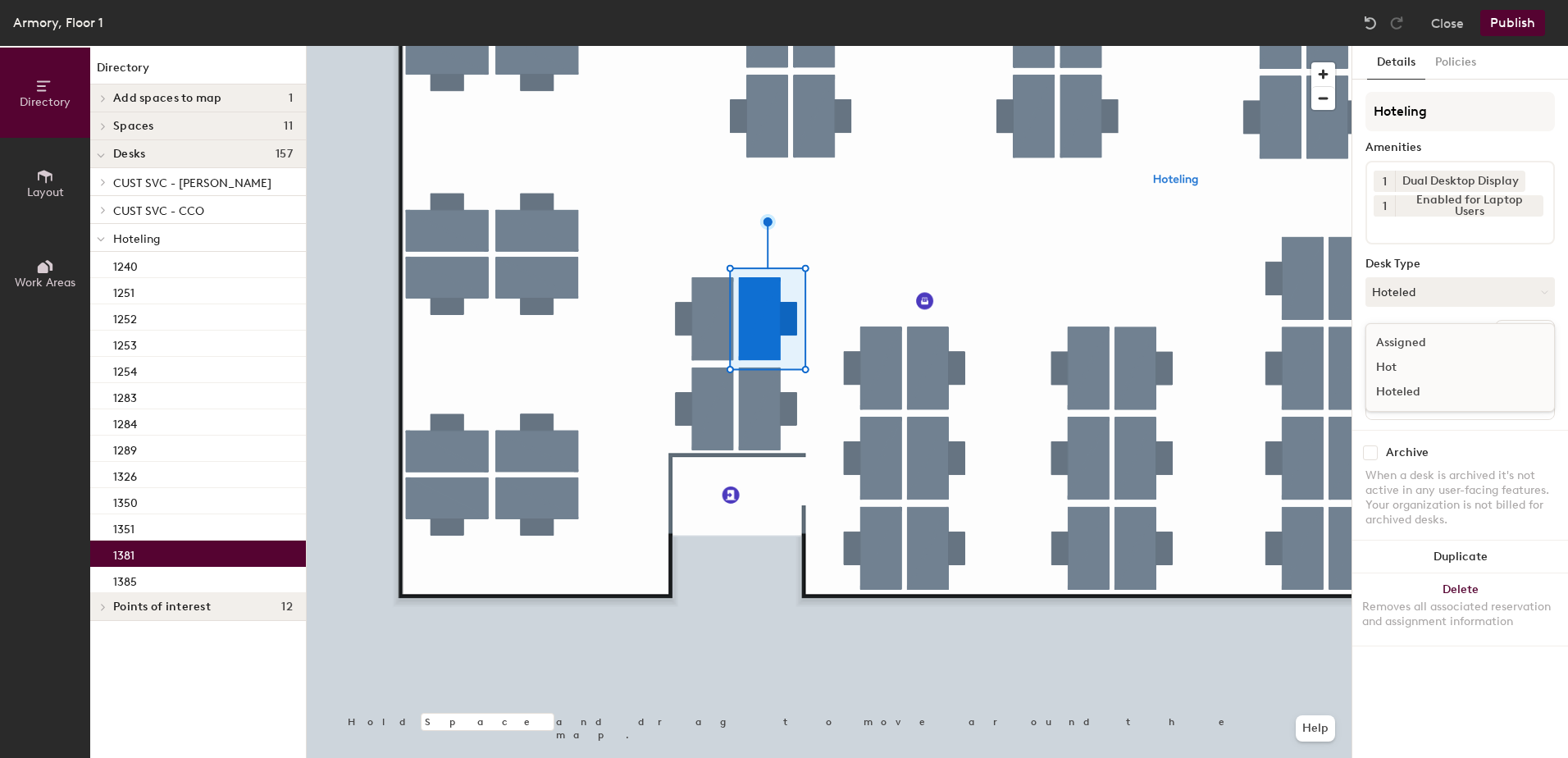
click at [1416, 348] on div "Assigned" at bounding box center [1448, 342] width 164 height 24
click at [1529, 324] on button "Ungroup" at bounding box center [1524, 334] width 60 height 28
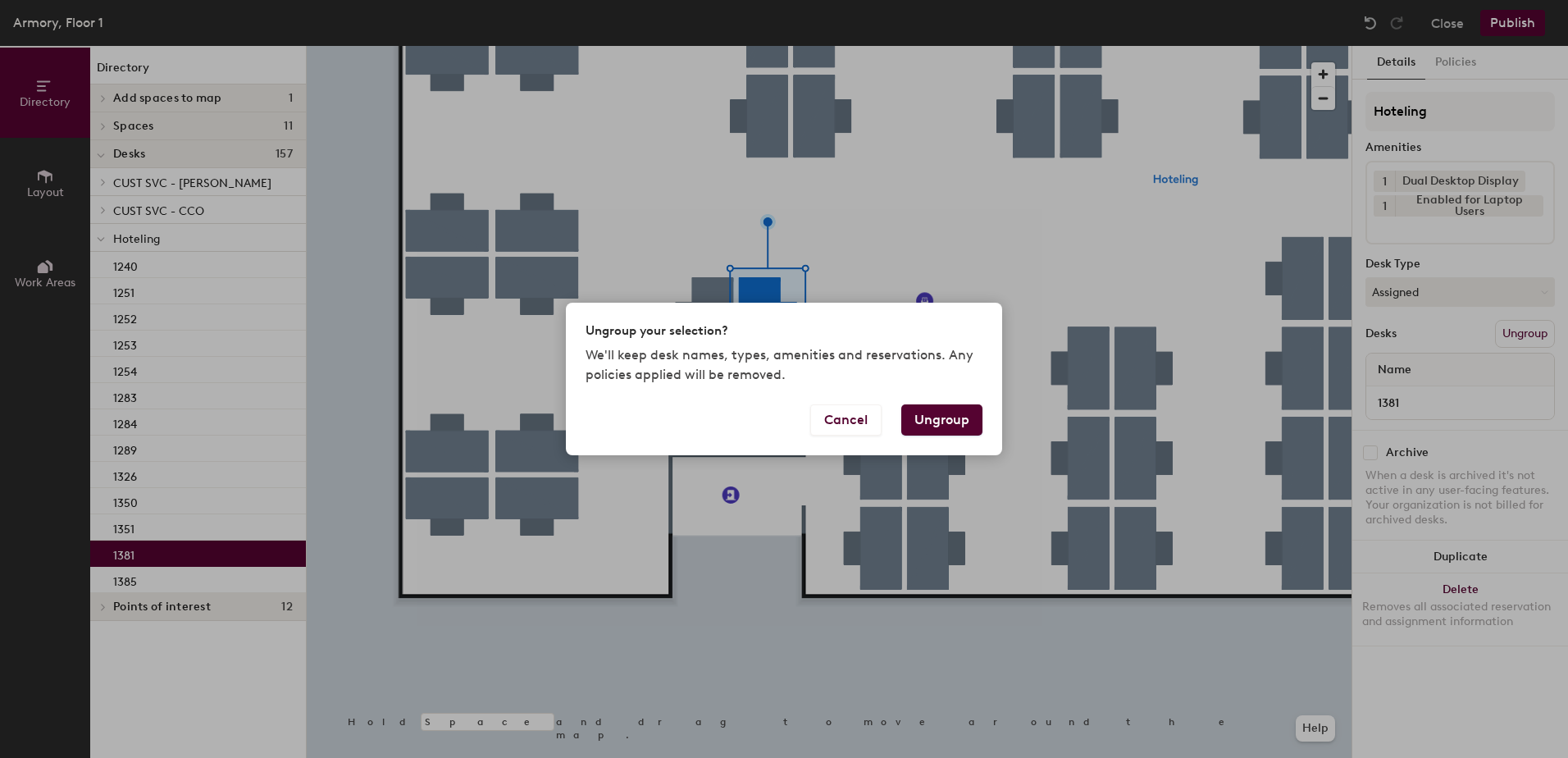
click at [964, 418] on button "Ungroup" at bounding box center [942, 419] width 81 height 31
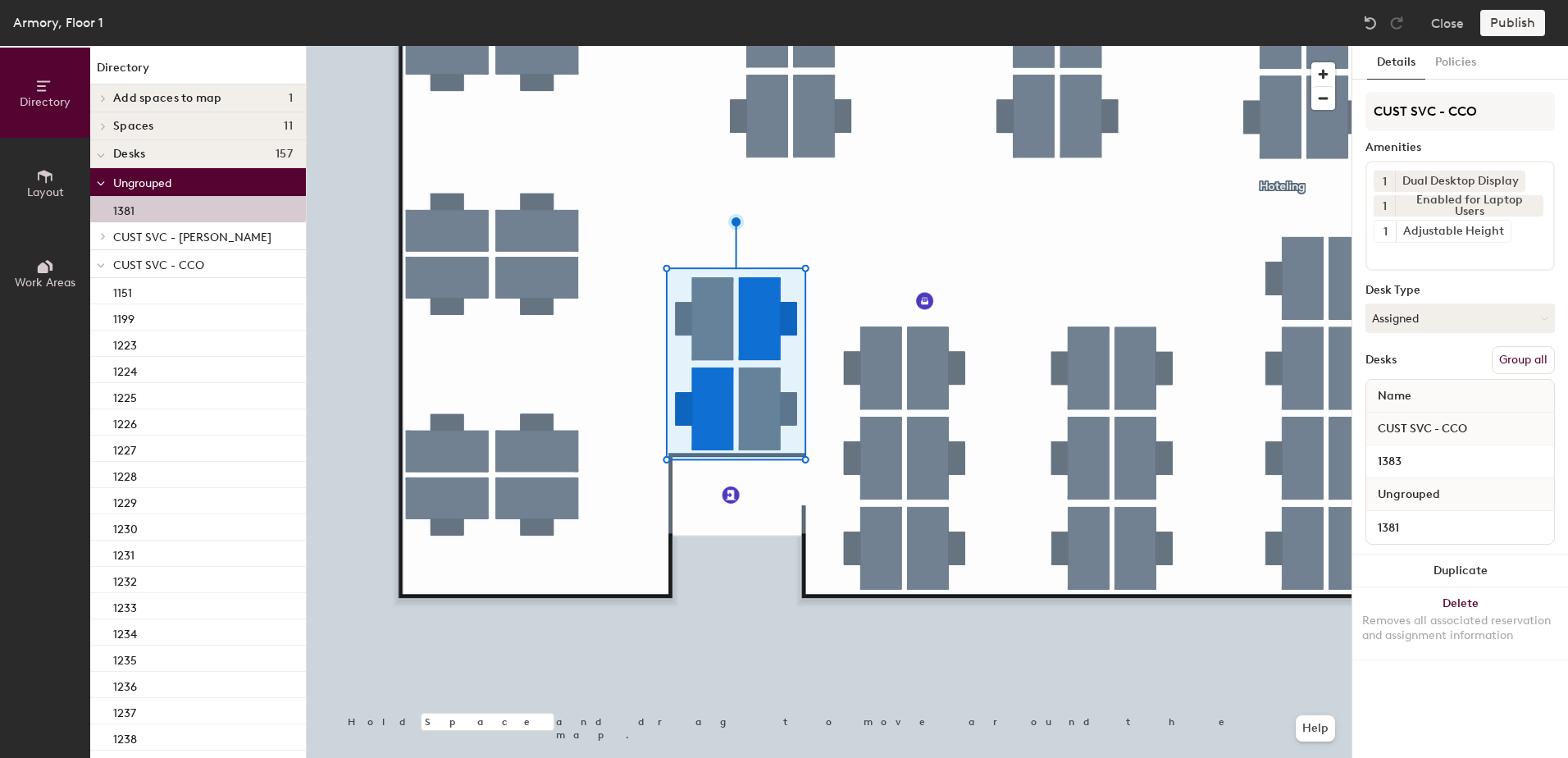
click at [1516, 361] on button "Group all" at bounding box center [1523, 360] width 63 height 28
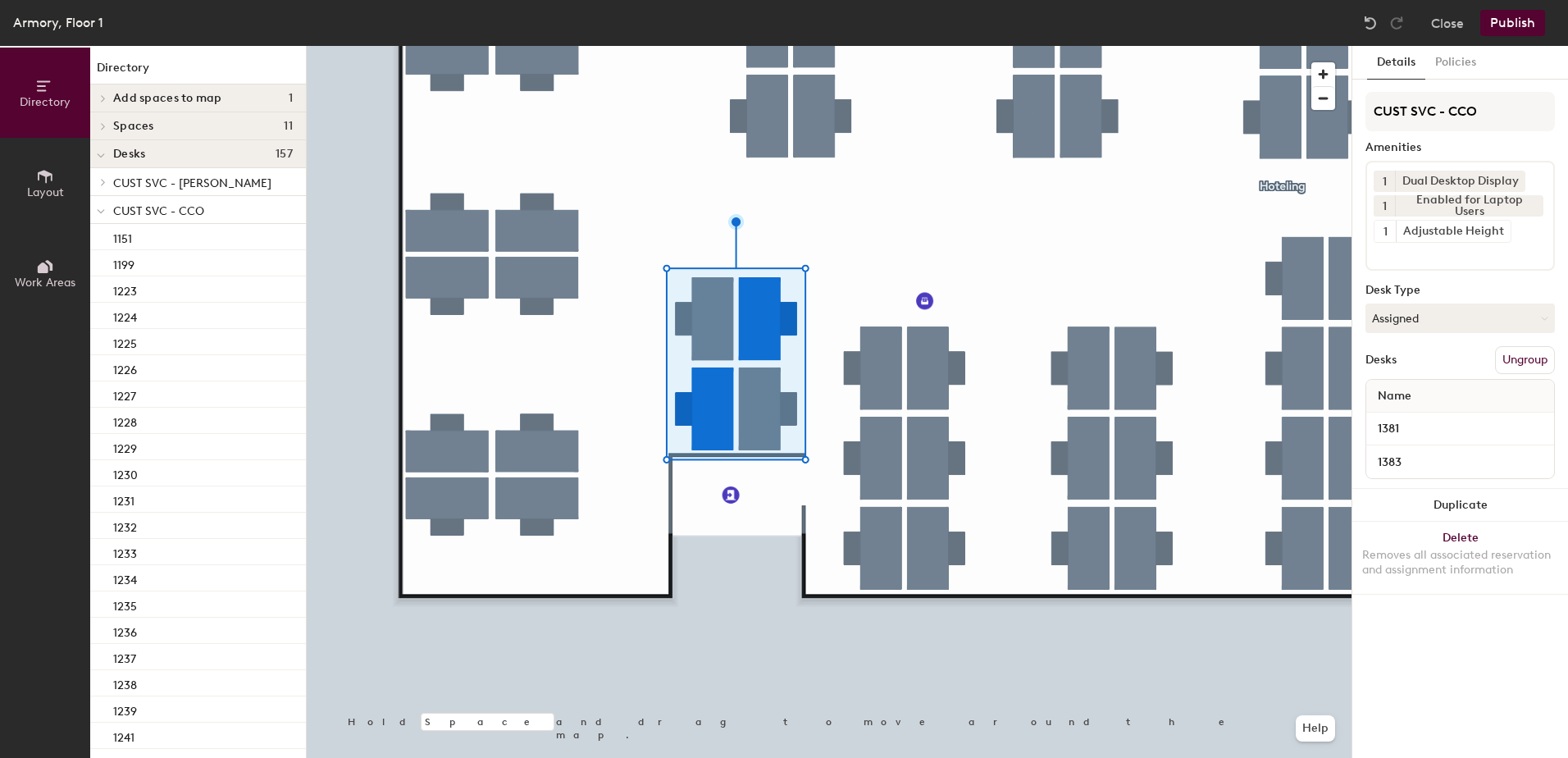
drag, startPoint x: 1498, startPoint y: 22, endPoint x: 1495, endPoint y: 31, distance: 9.5
click at [1497, 26] on button "Publish" at bounding box center [1512, 22] width 64 height 26
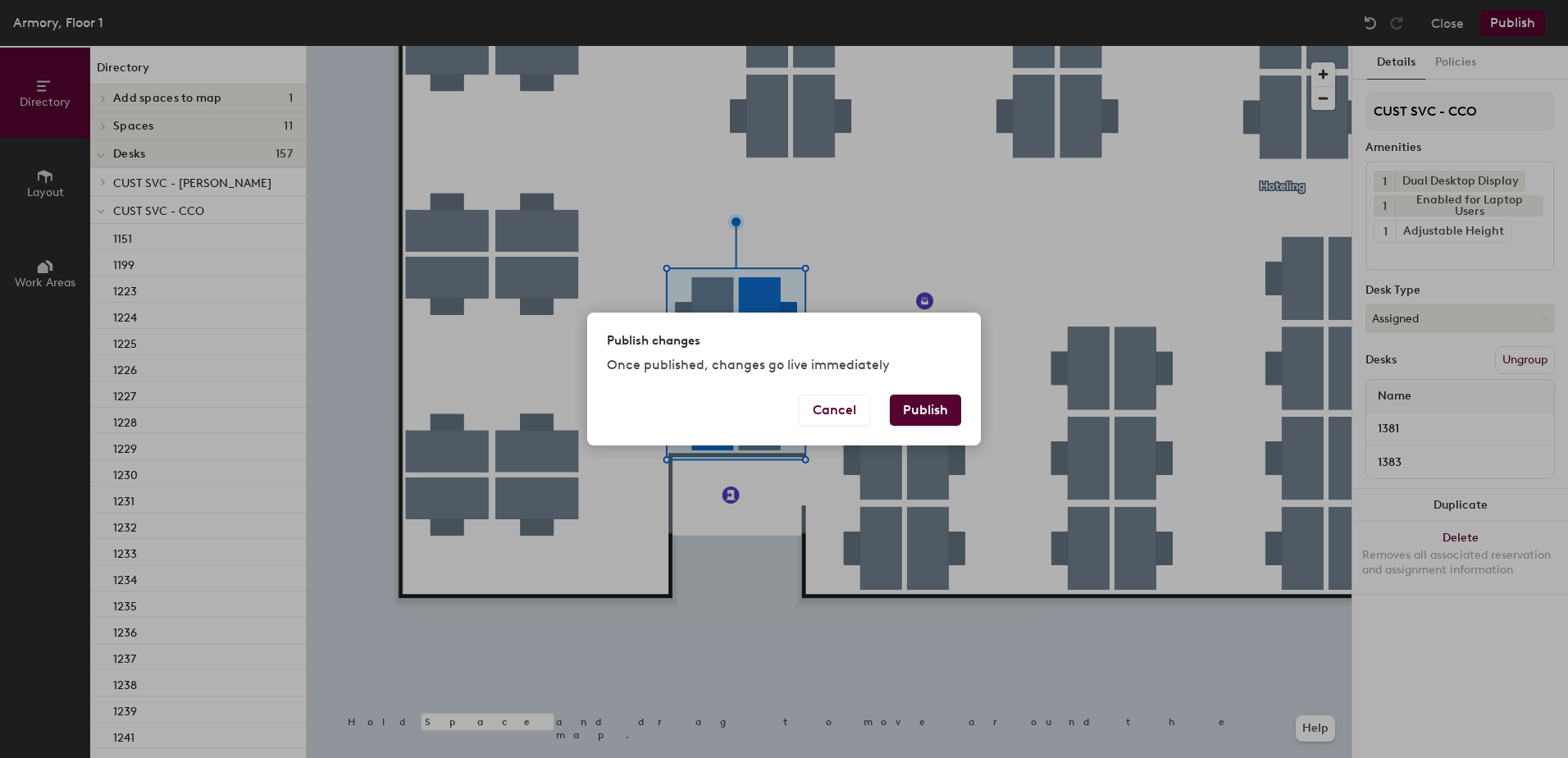
click at [919, 424] on button "Publish" at bounding box center [925, 410] width 71 height 31
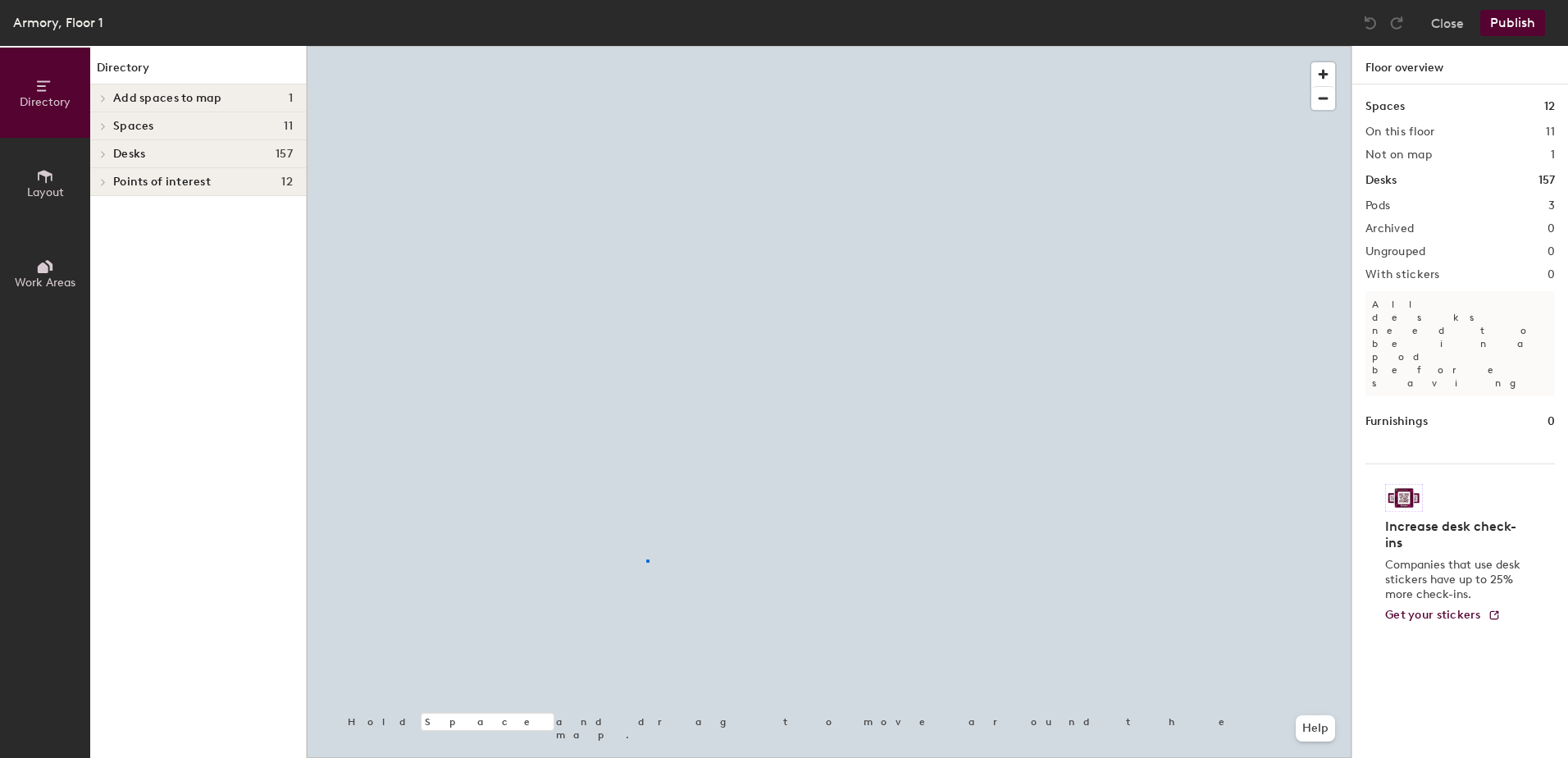
click at [647, 46] on div at bounding box center [828, 46] width 1045 height 0
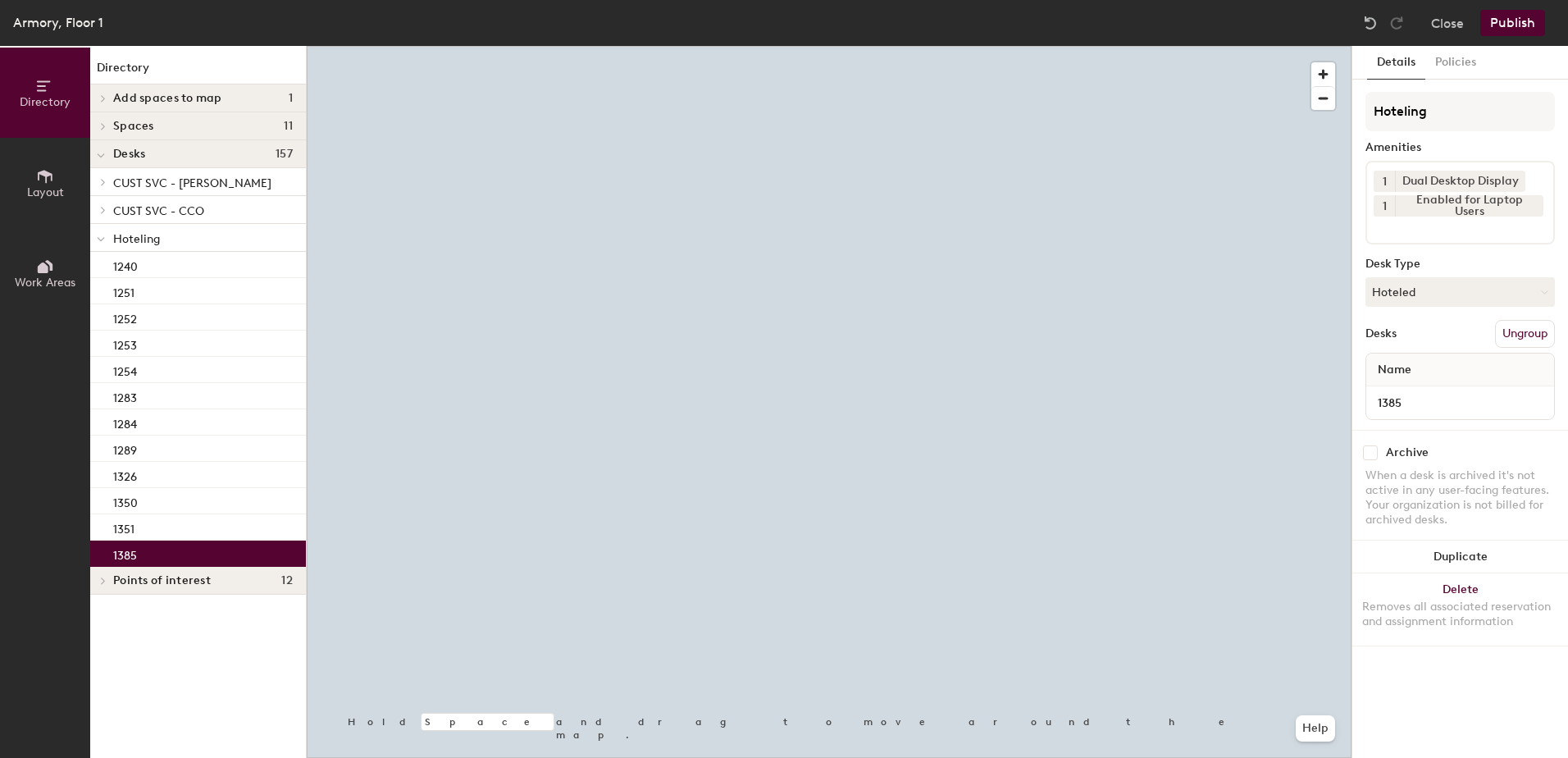
click at [1401, 297] on button "Hoteled" at bounding box center [1460, 292] width 189 height 29
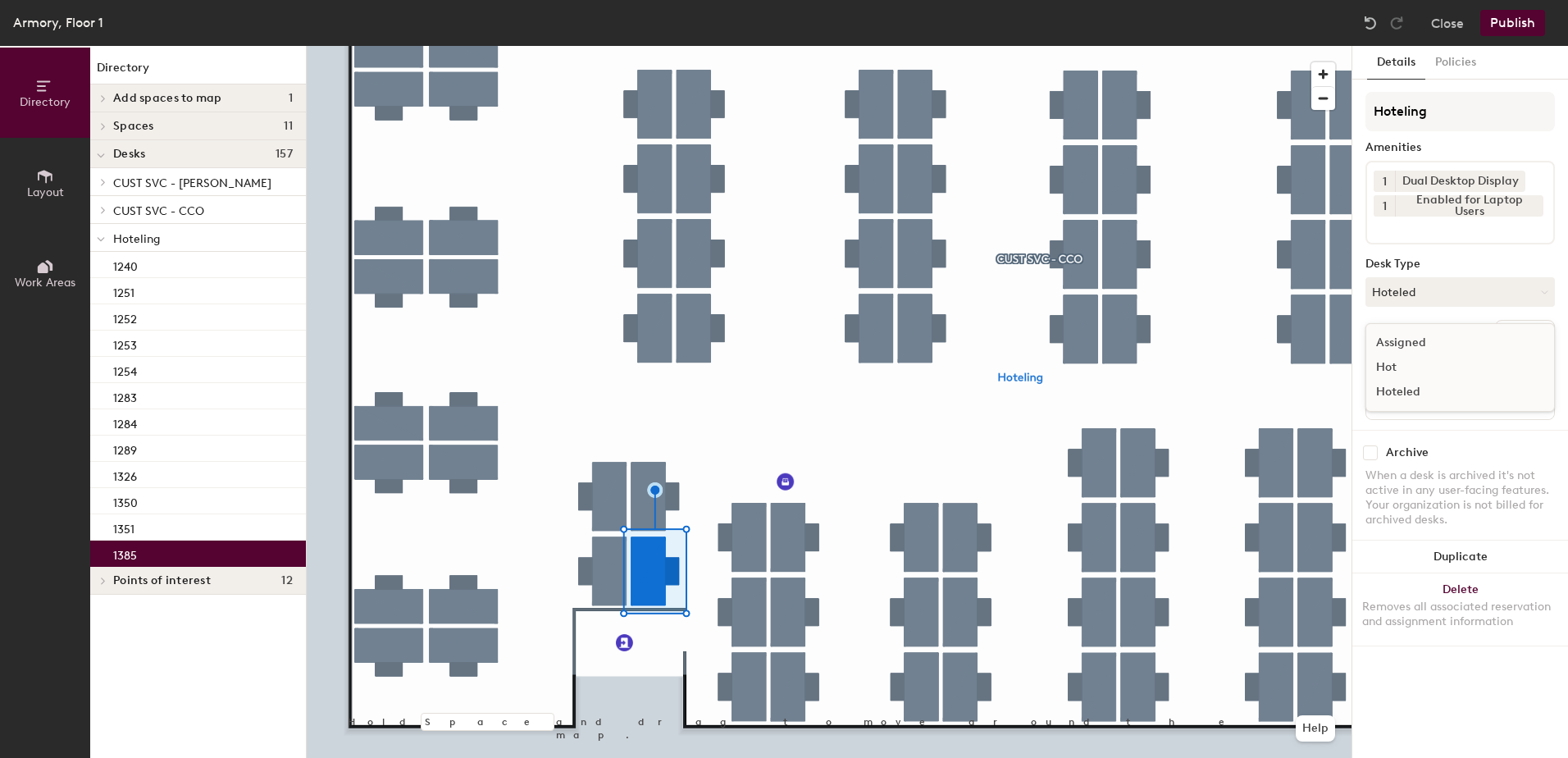
click at [1425, 350] on div "Assigned" at bounding box center [1448, 342] width 164 height 24
click at [1527, 336] on button "Ungroup" at bounding box center [1524, 334] width 60 height 28
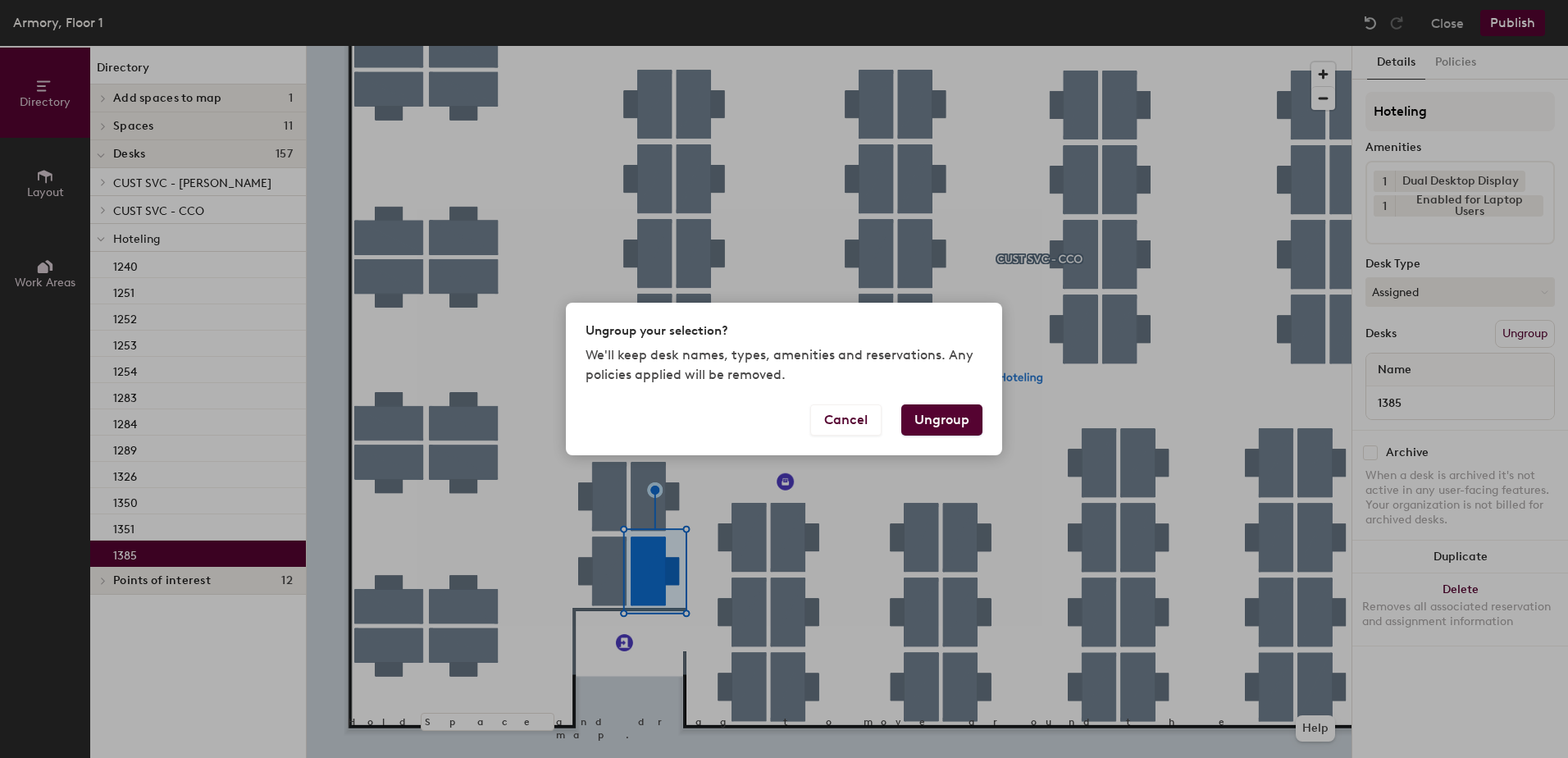
click at [948, 419] on button "Ungroup" at bounding box center [942, 419] width 81 height 31
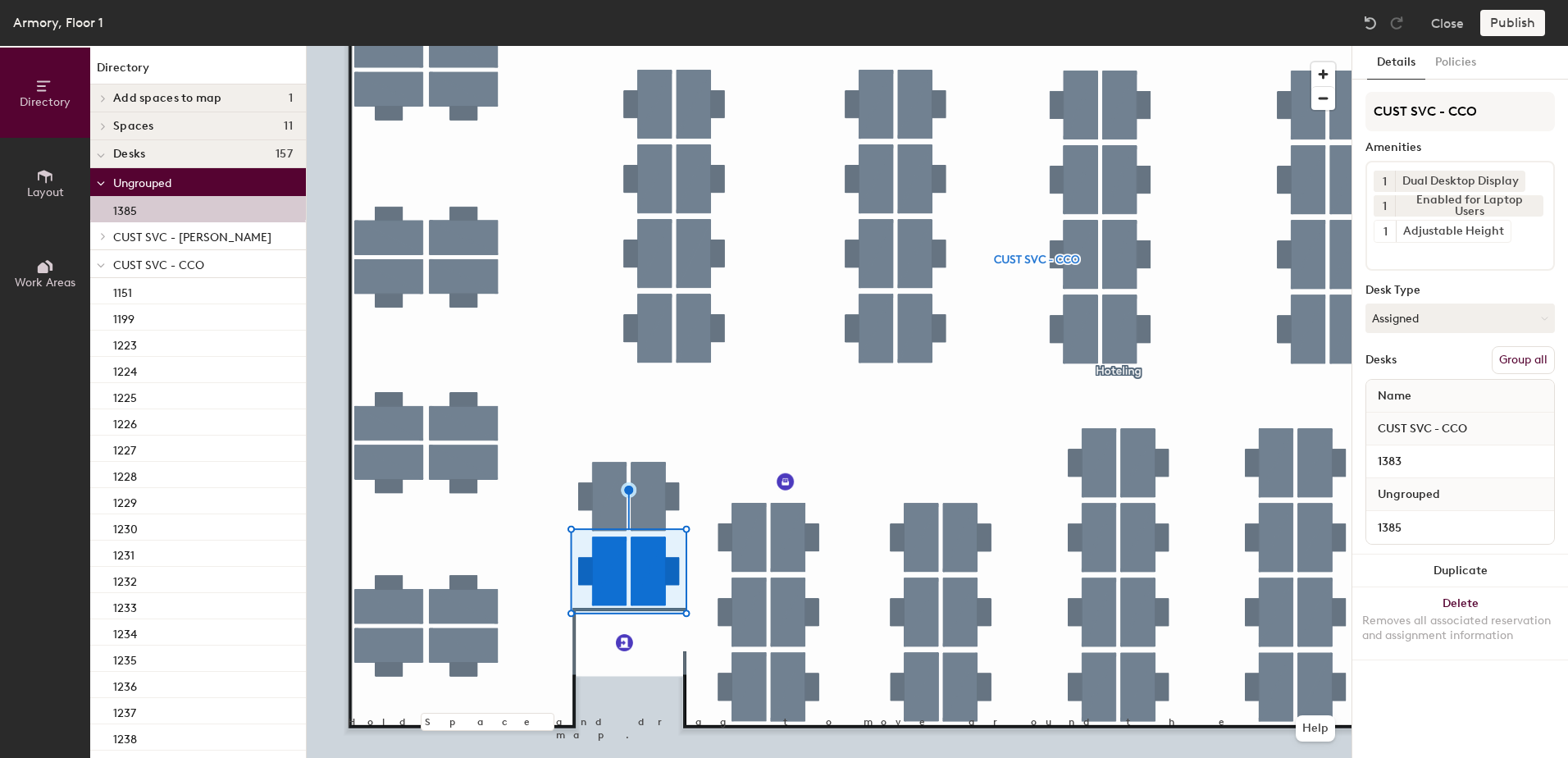
click at [1519, 355] on button "Group all" at bounding box center [1523, 360] width 63 height 28
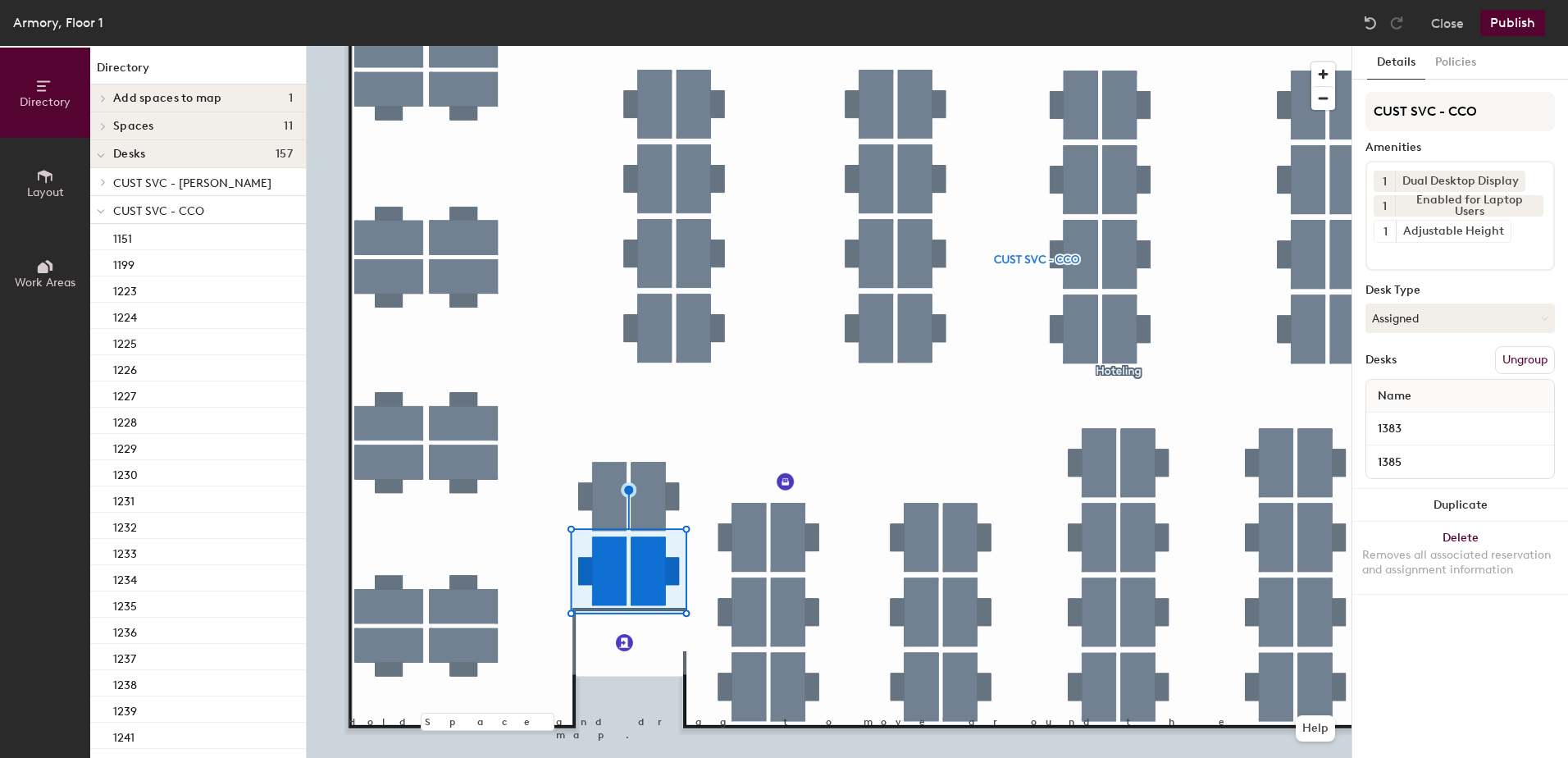
click at [1518, 20] on button "Publish" at bounding box center [1512, 22] width 64 height 26
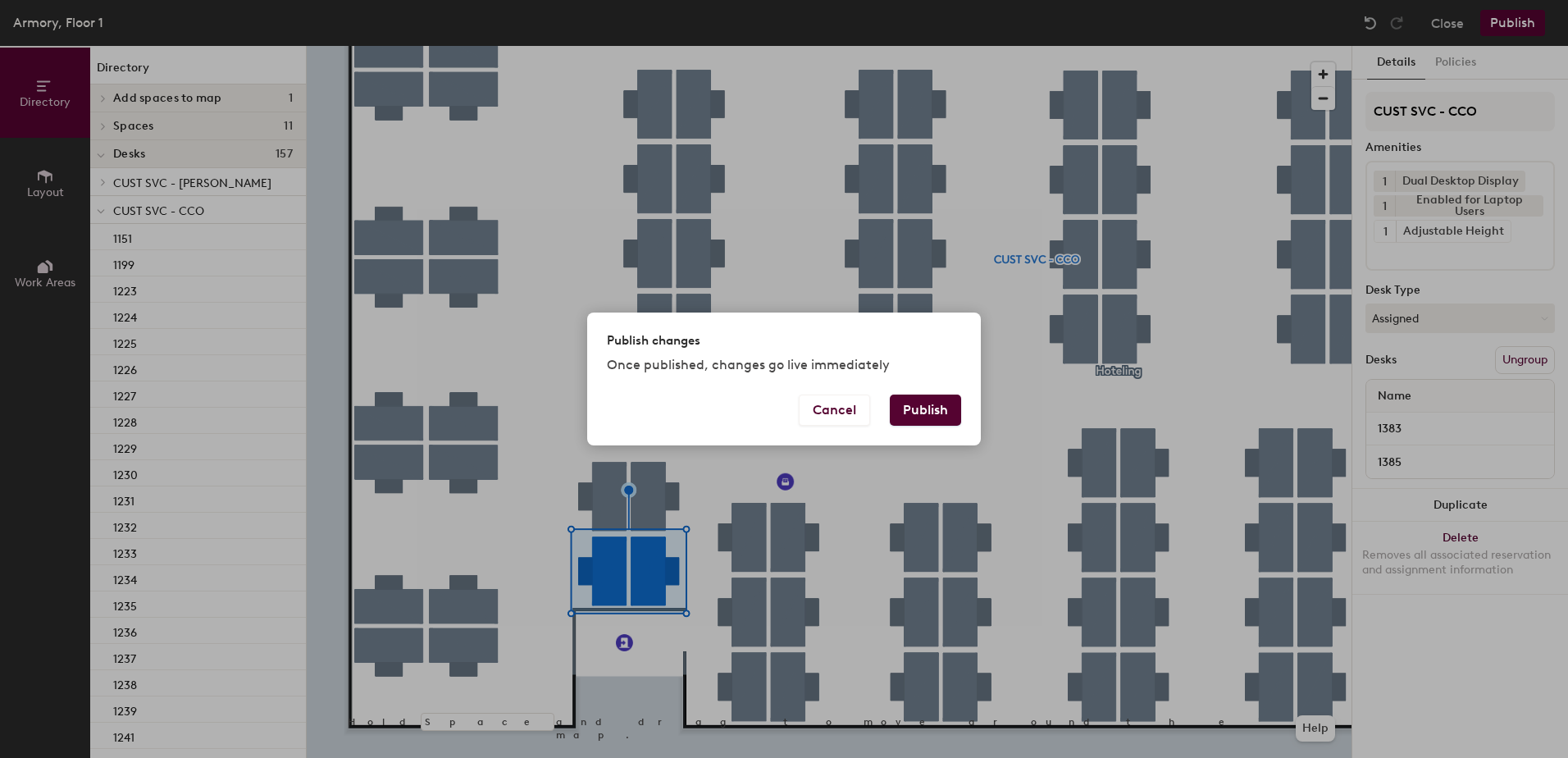
click at [927, 394] on button "Publish" at bounding box center [925, 410] width 71 height 31
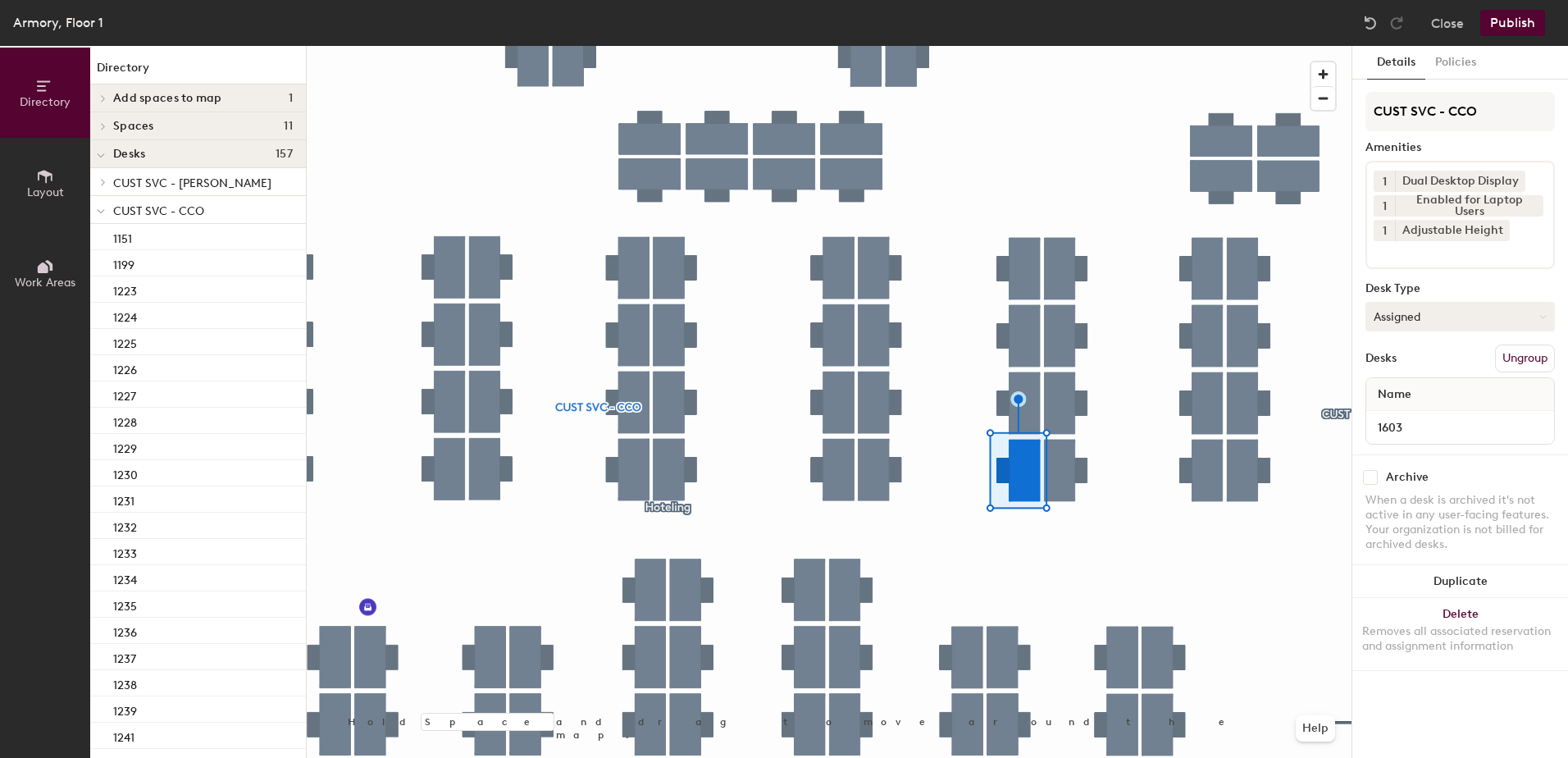
drag, startPoint x: 1398, startPoint y: 306, endPoint x: 1401, endPoint y: 320, distance: 14.3
click at [1399, 309] on button "Assigned" at bounding box center [1460, 316] width 189 height 29
click at [1427, 421] on div "Hoteled" at bounding box center [1448, 416] width 164 height 24
click at [1529, 345] on button "Ungroup" at bounding box center [1524, 358] width 60 height 28
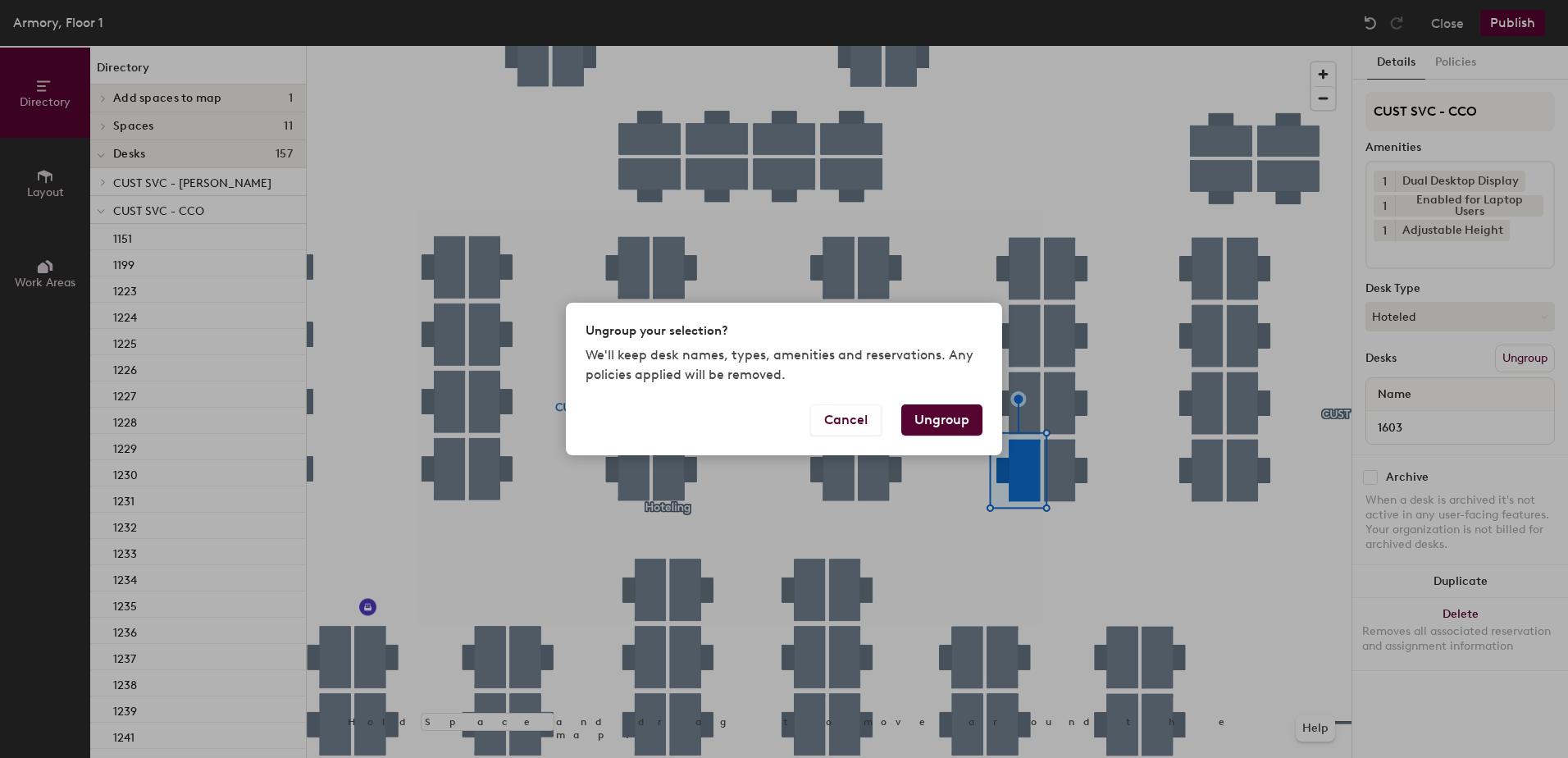
click at [948, 420] on button "Ungroup" at bounding box center [942, 419] width 81 height 31
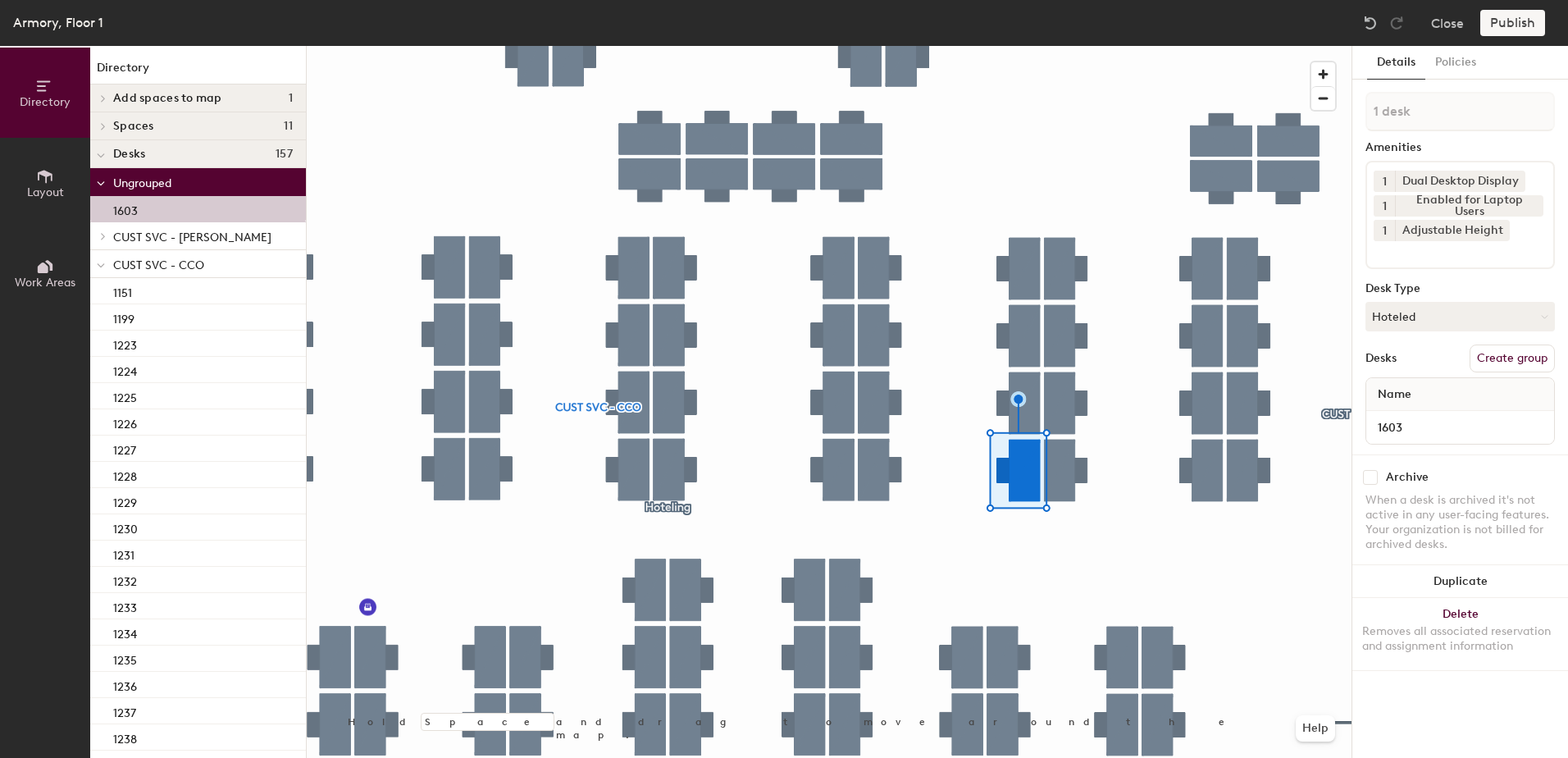
click at [98, 267] on icon at bounding box center [101, 265] width 8 height 7
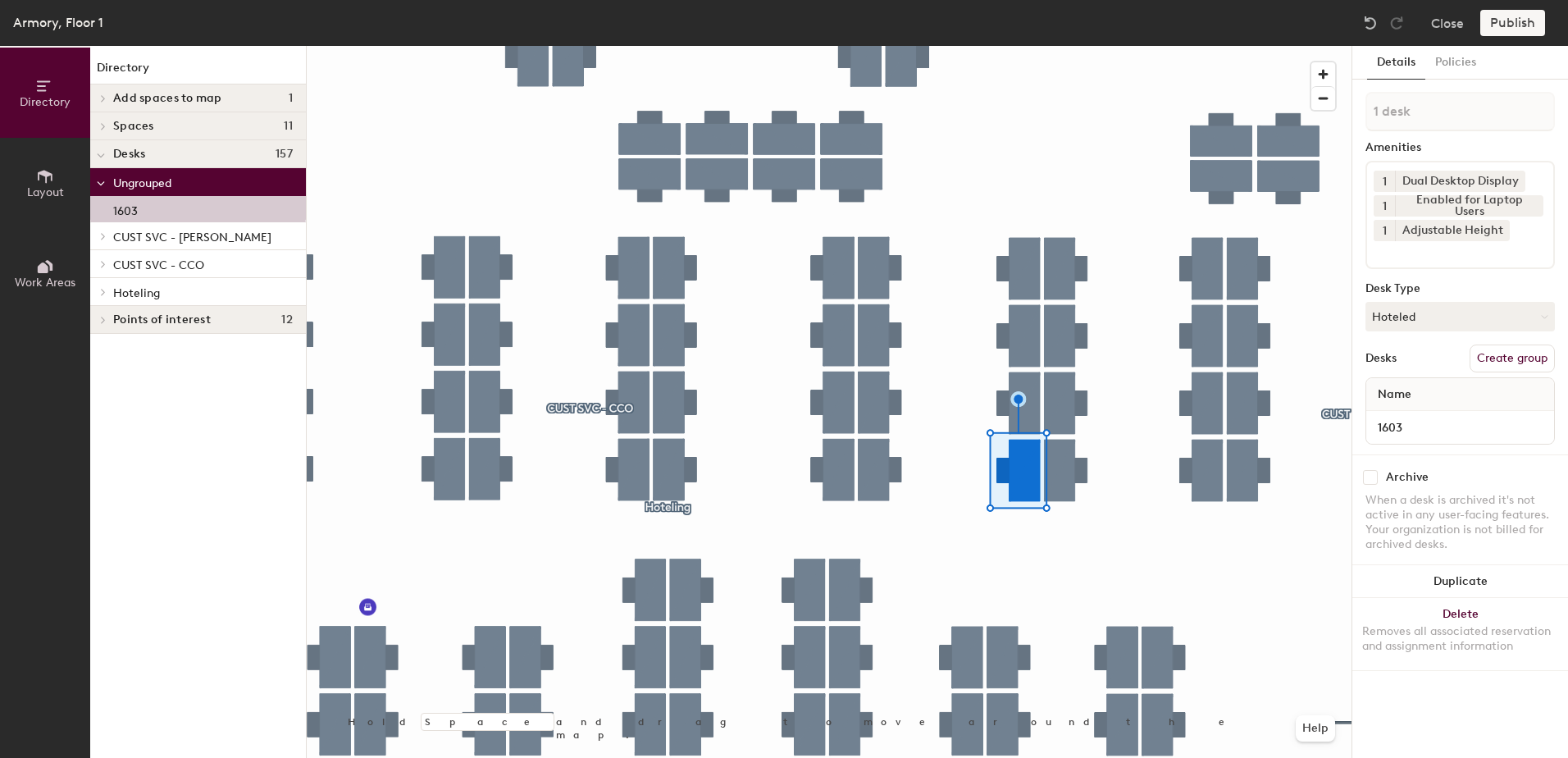
click at [99, 296] on div at bounding box center [101, 292] width 21 height 27
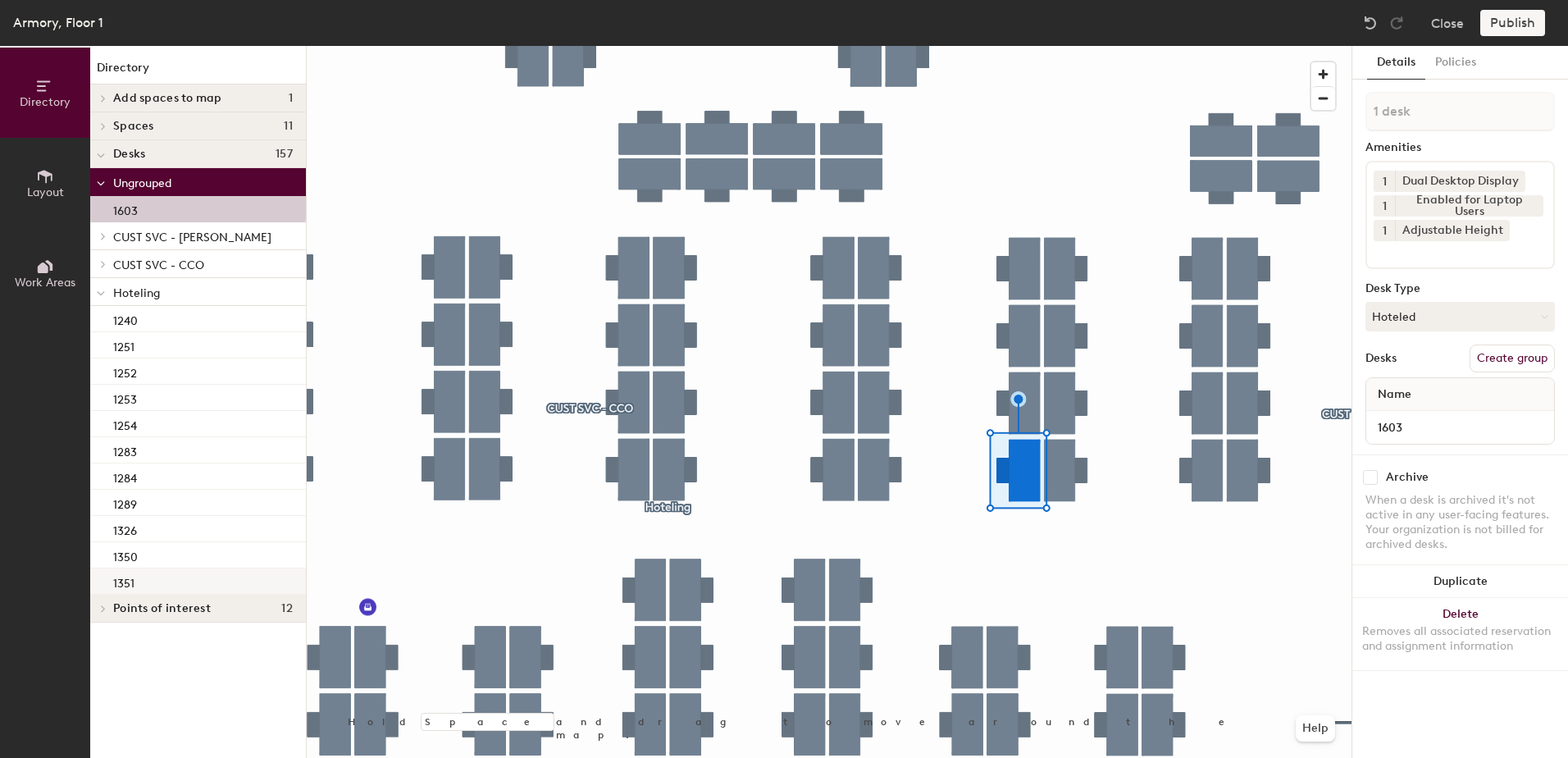
click at [158, 574] on div "1351" at bounding box center [197, 580] width 216 height 26
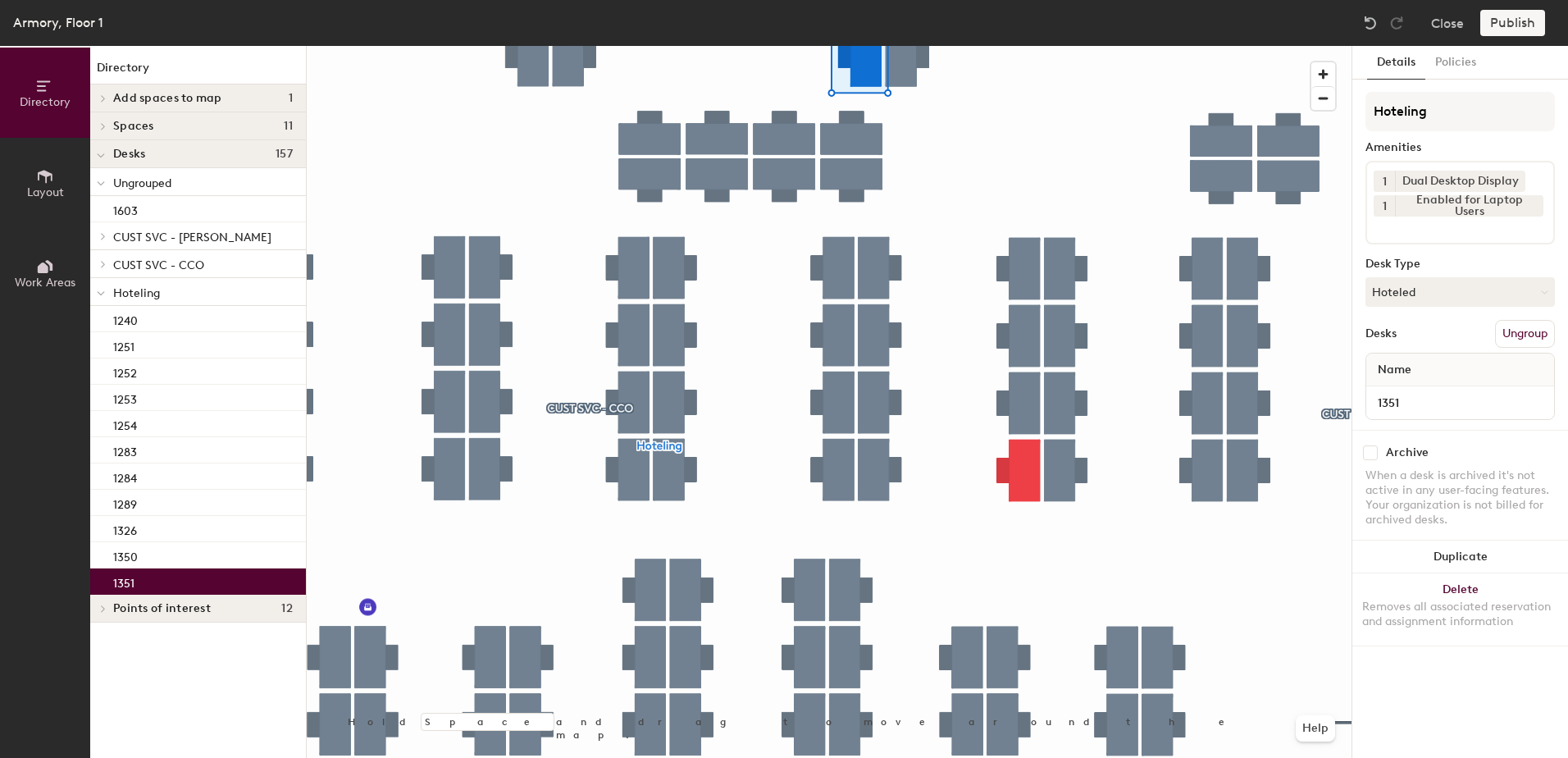
click at [1017, 46] on div at bounding box center [828, 46] width 1045 height 0
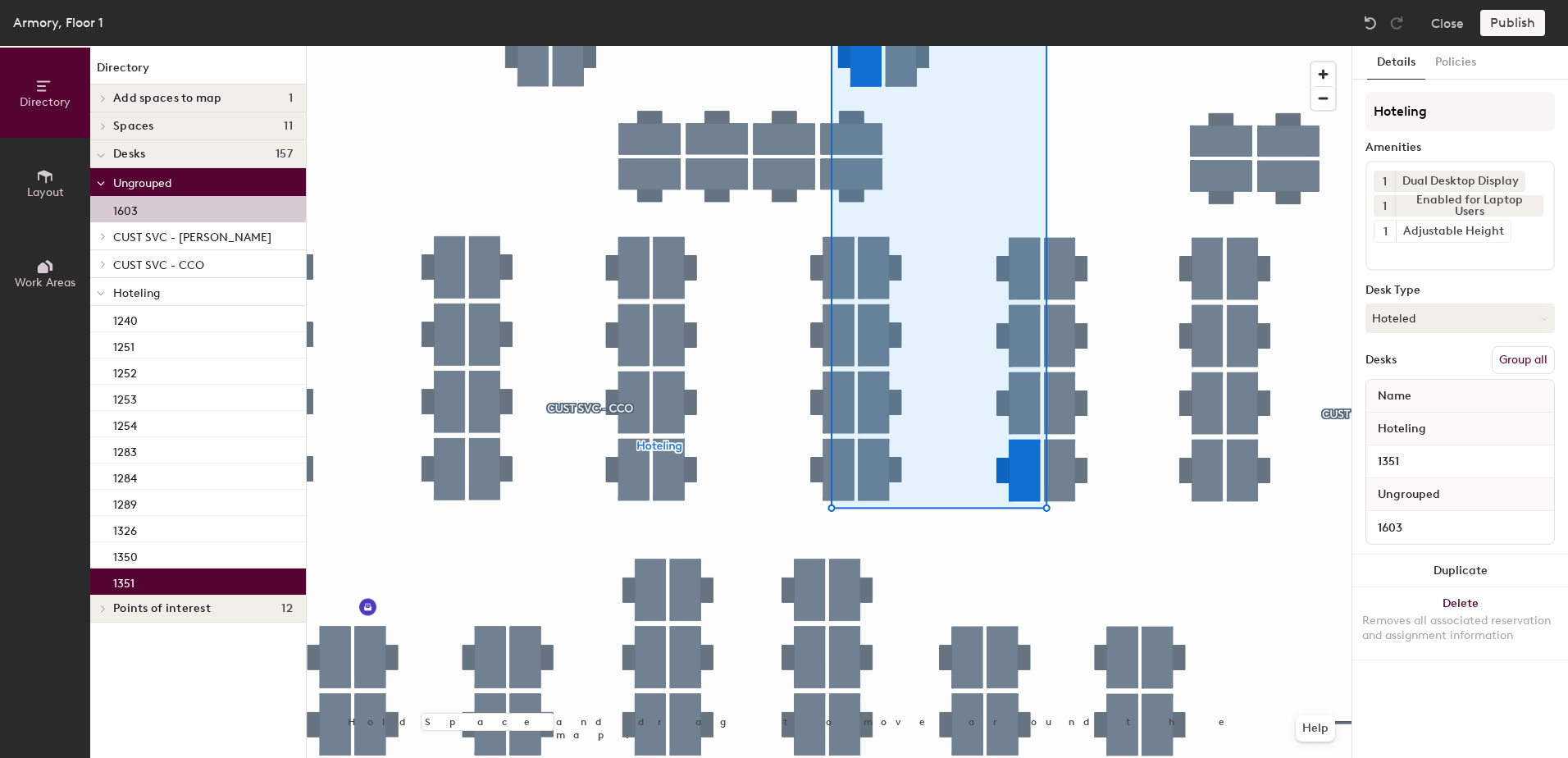
click at [1520, 350] on button "Group all" at bounding box center [1523, 360] width 63 height 28
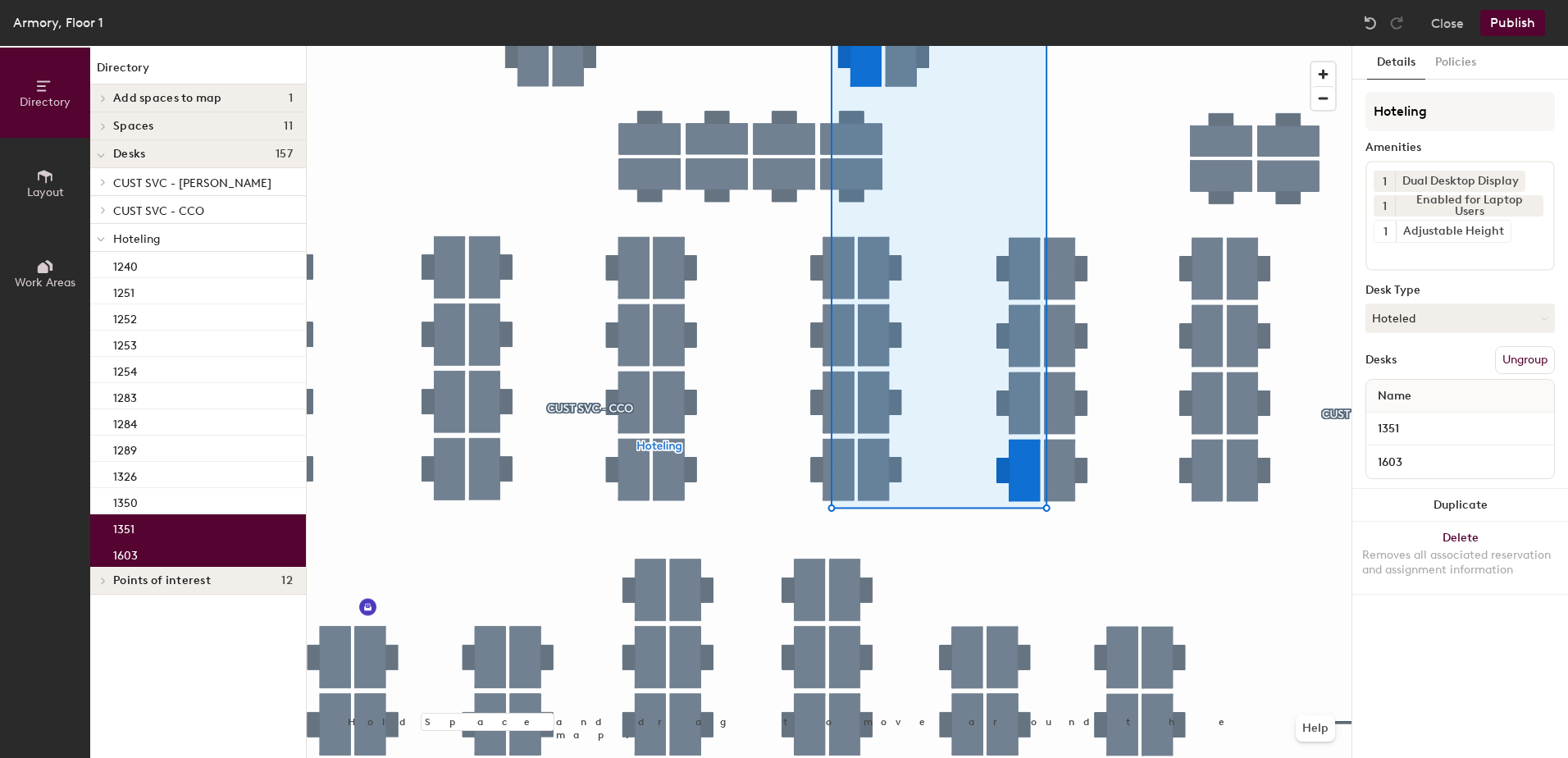
click at [1513, 22] on button "Publish" at bounding box center [1512, 22] width 64 height 26
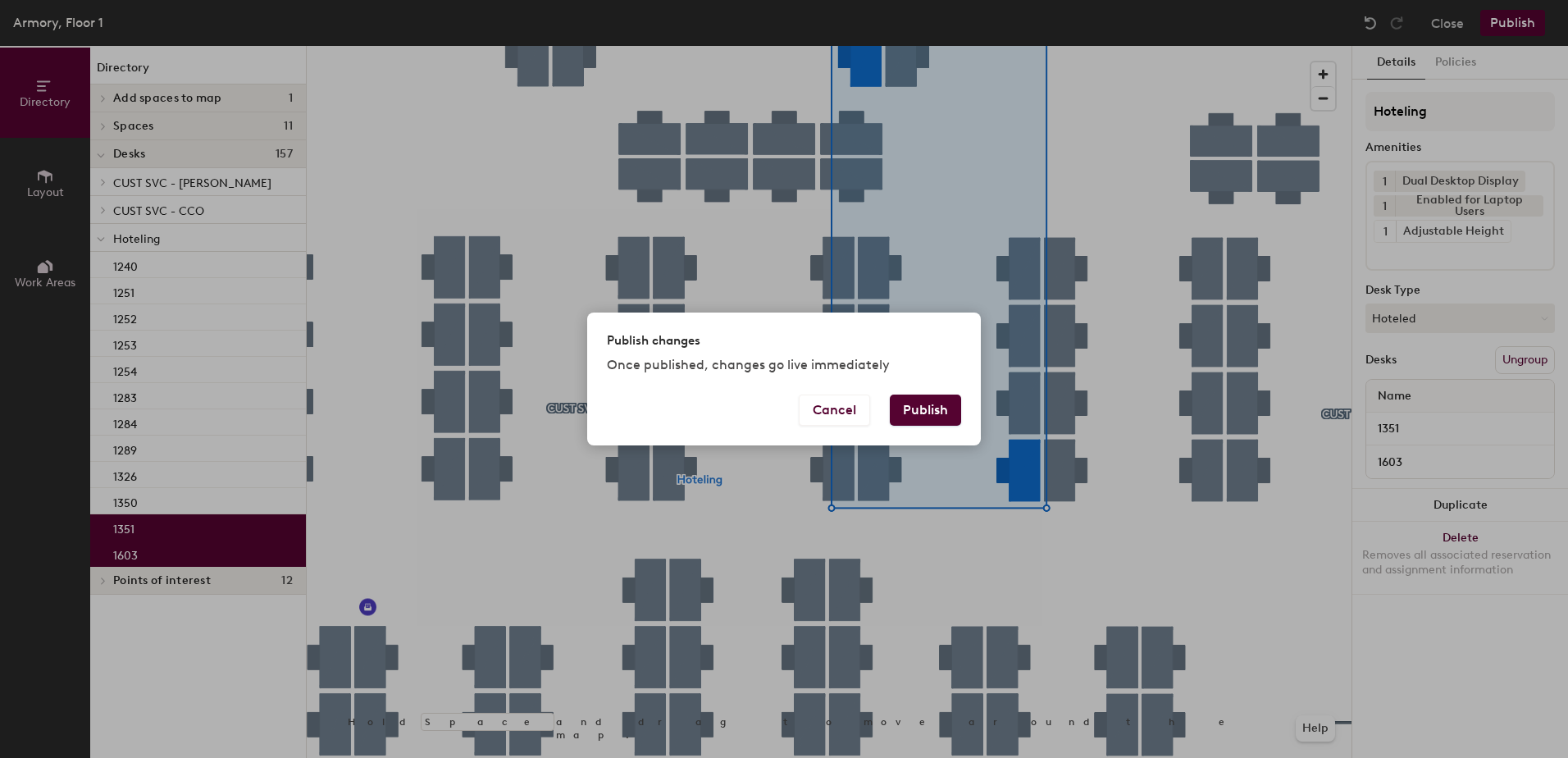
click at [917, 411] on button "Publish" at bounding box center [925, 410] width 71 height 31
